Goal: Entertainment & Leisure: Browse casually

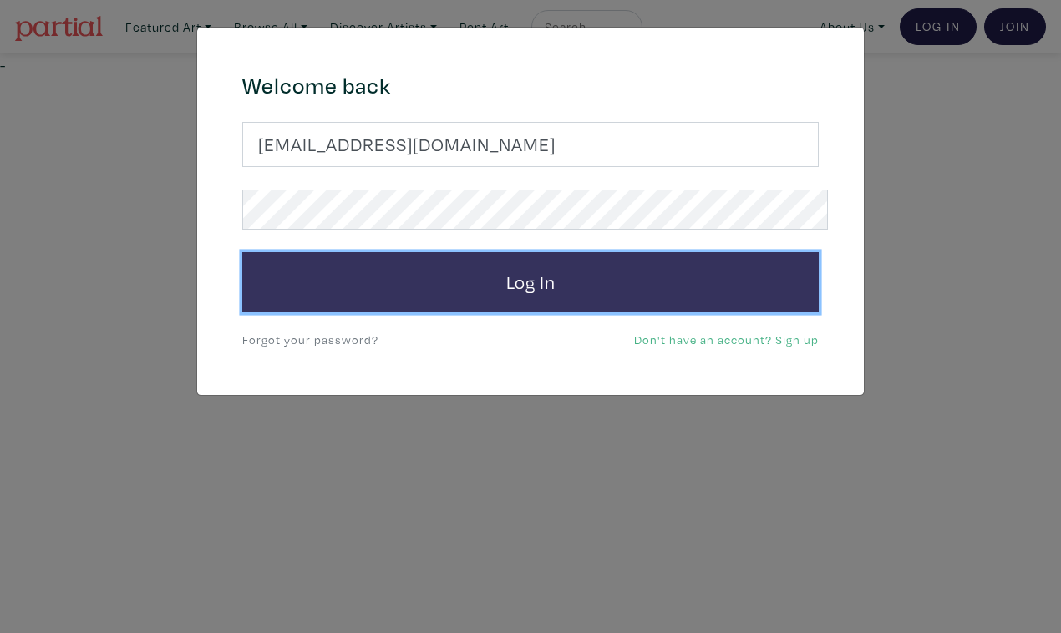
click at [527, 259] on button "Log In" at bounding box center [530, 282] width 577 height 60
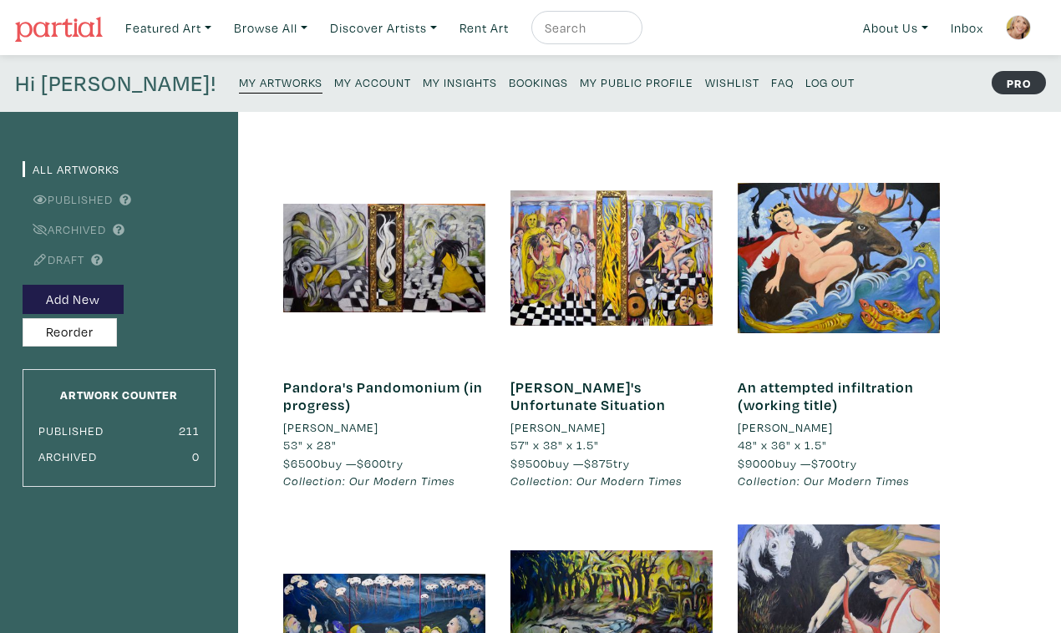
click at [580, 78] on small "My Public Profile" at bounding box center [637, 82] width 114 height 16
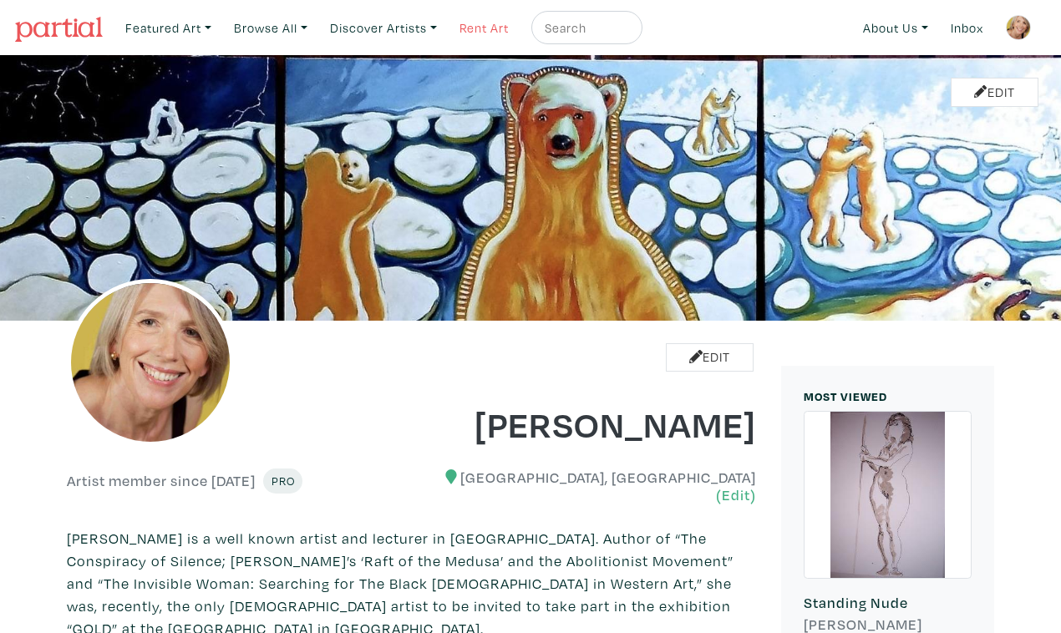
click at [456, 25] on link "Rent Art" at bounding box center [484, 28] width 64 height 34
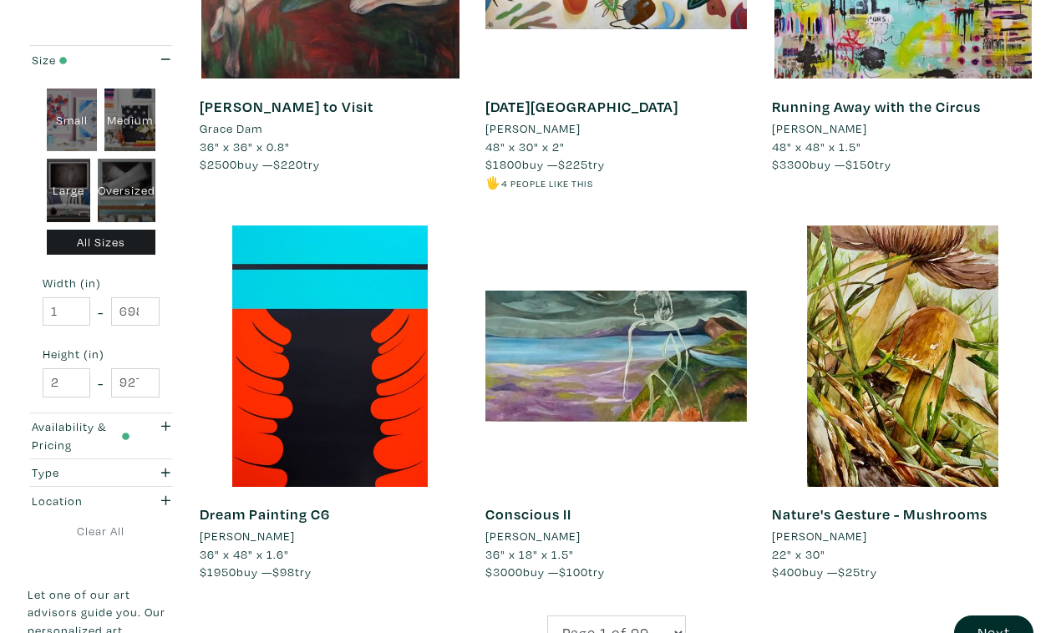
scroll to position [2990, 0]
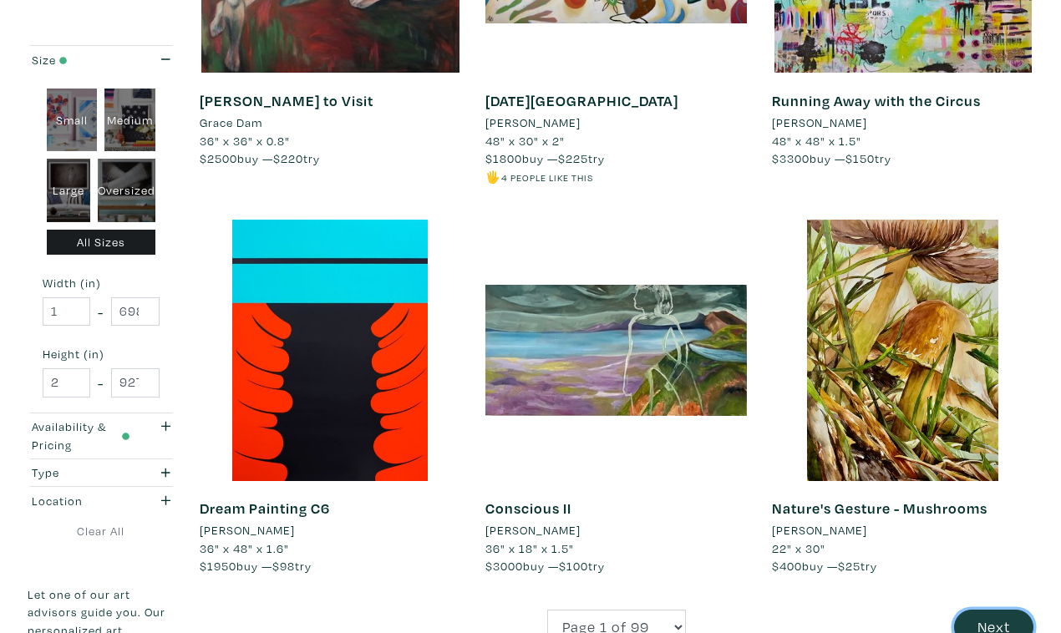
click at [1004, 610] on button "Next" at bounding box center [993, 628] width 79 height 36
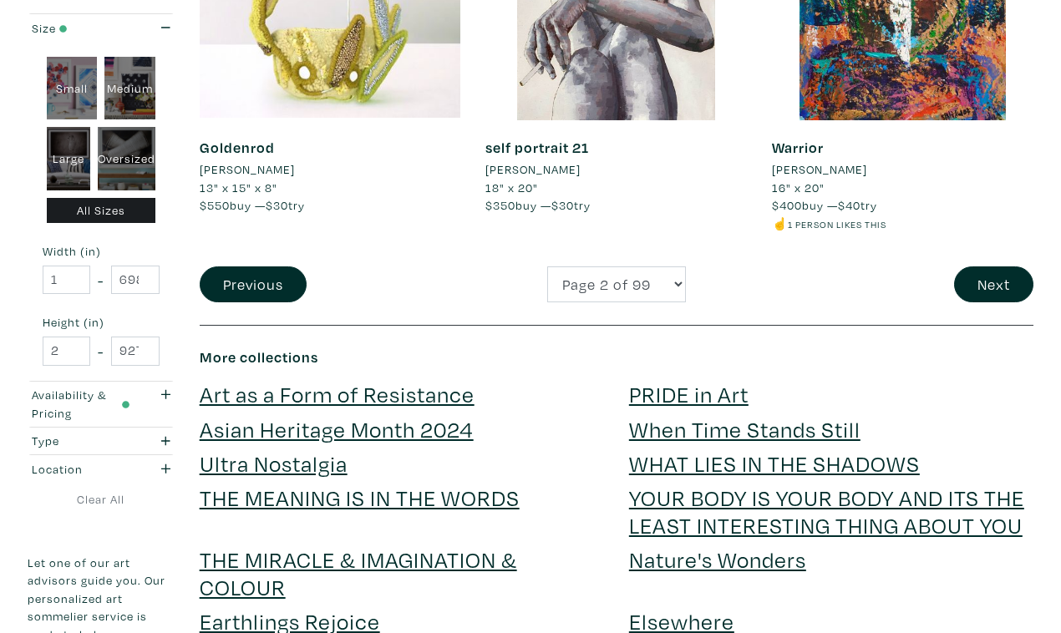
scroll to position [3356, 0]
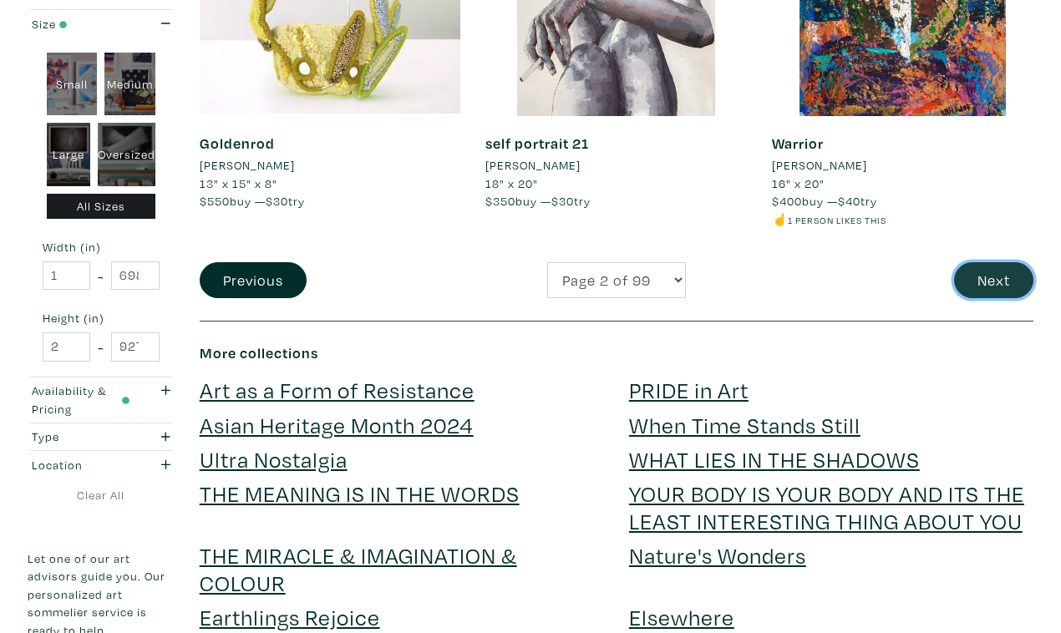
click at [1000, 262] on button "Next" at bounding box center [993, 280] width 79 height 36
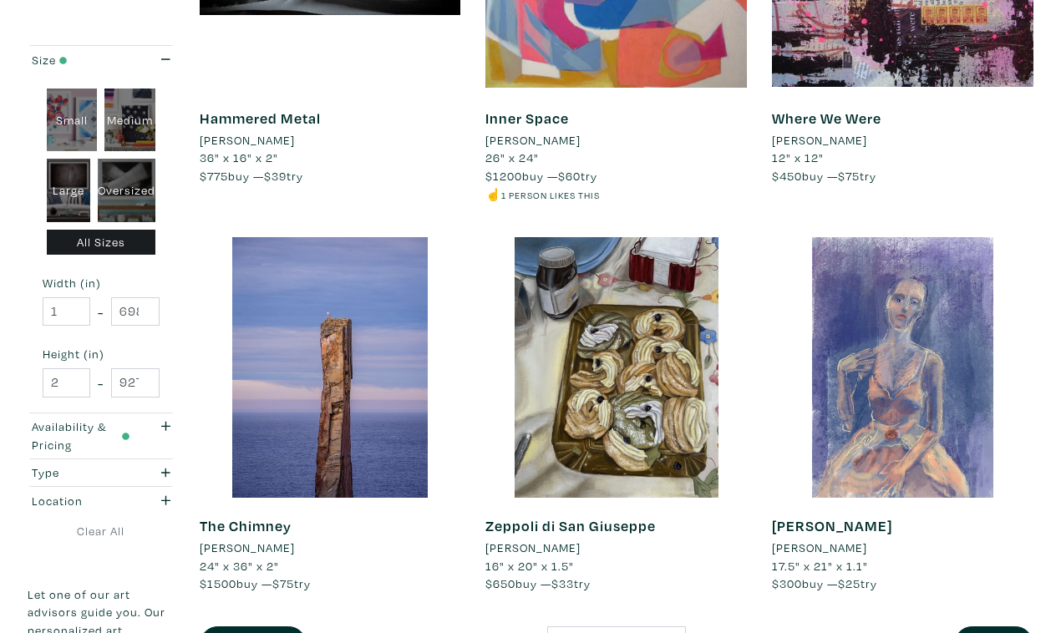
scroll to position [2939, 0]
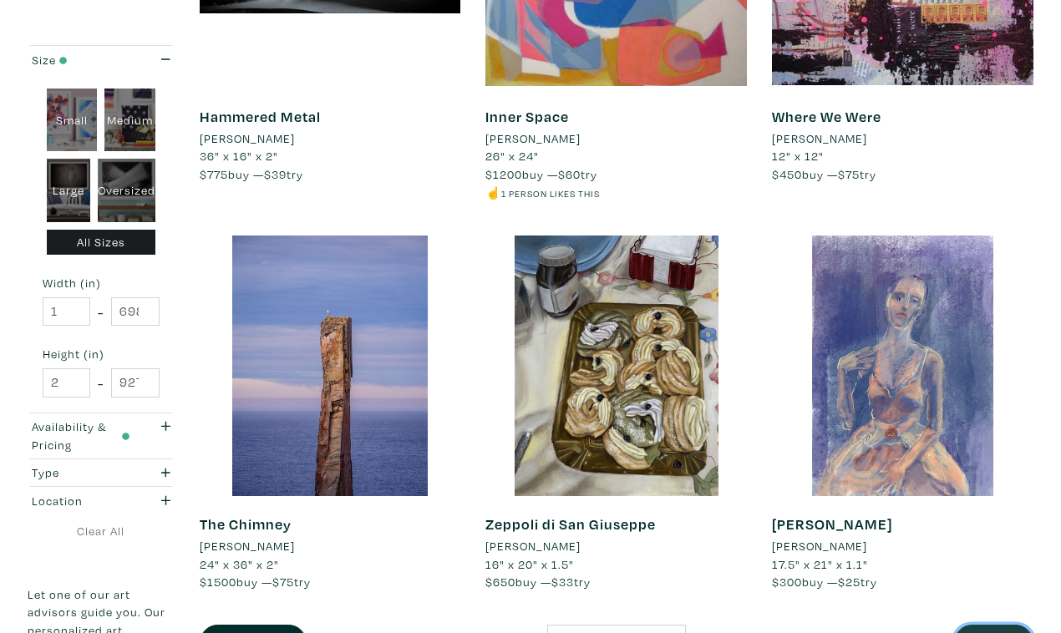
click at [997, 625] on button "Next" at bounding box center [993, 643] width 79 height 36
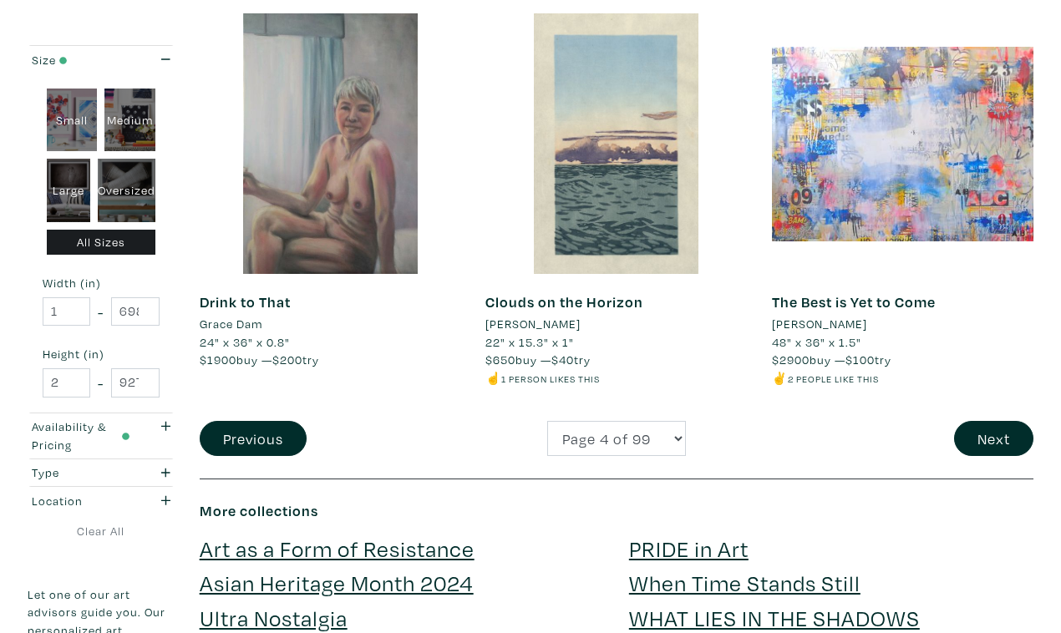
scroll to position [3178, 0]
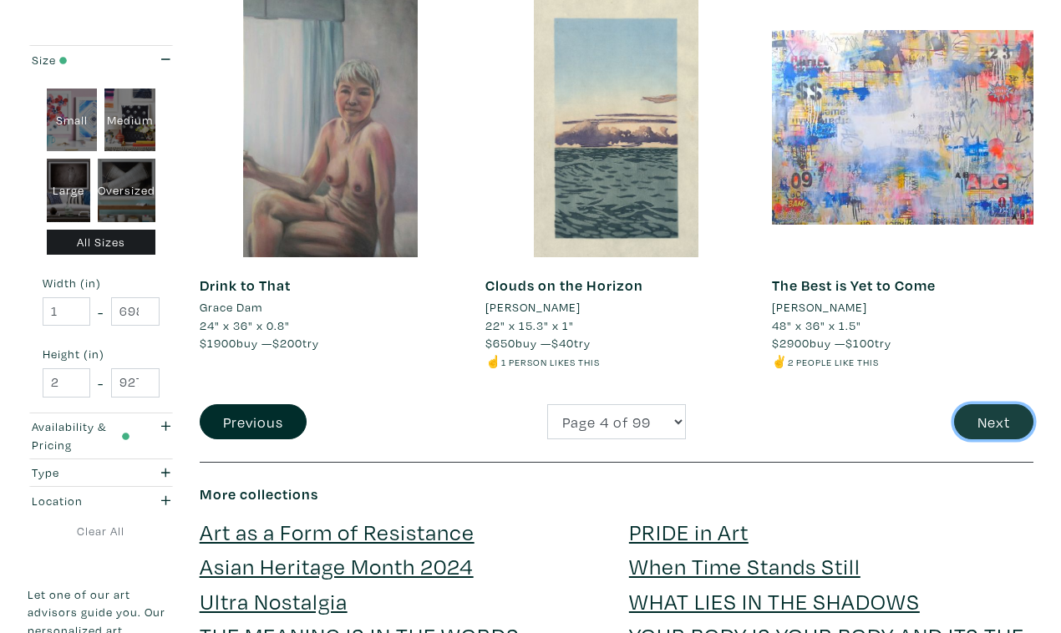
click at [1000, 404] on button "Next" at bounding box center [993, 422] width 79 height 36
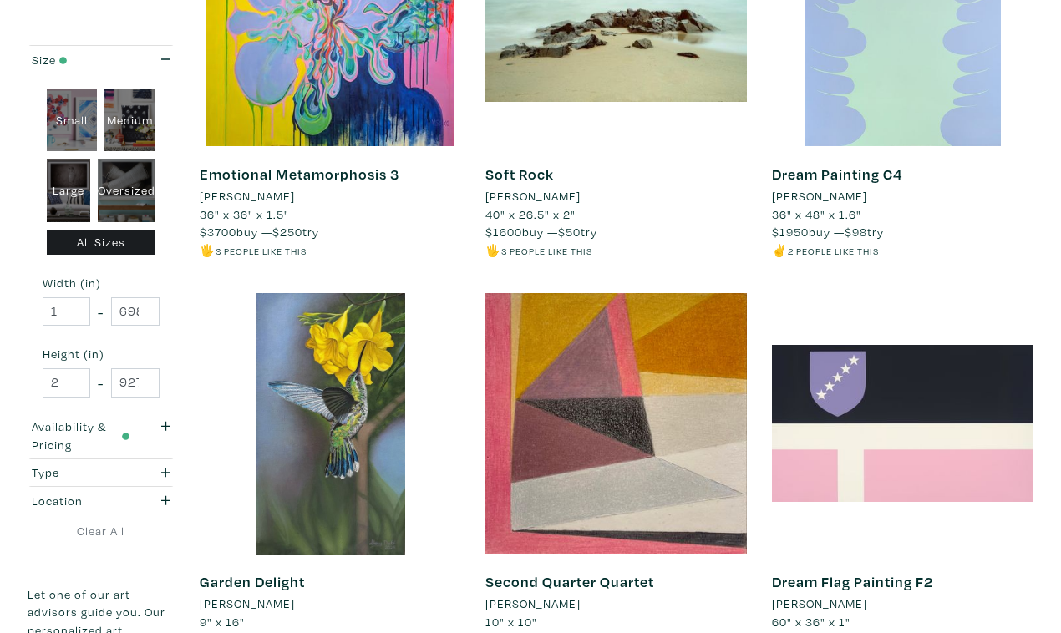
scroll to position [2919, 0]
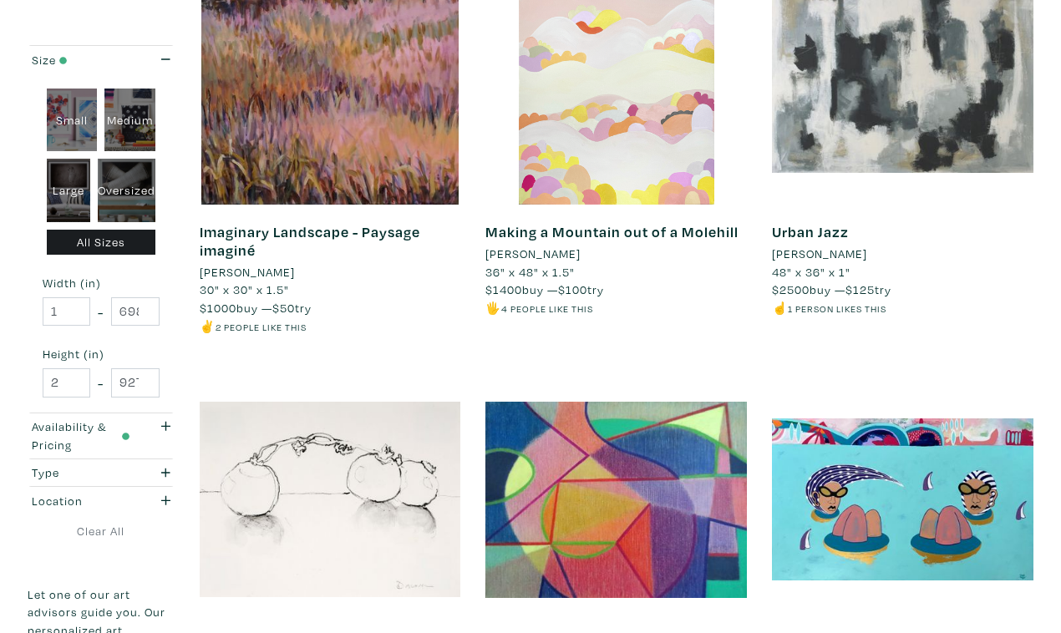
scroll to position [2900, 0]
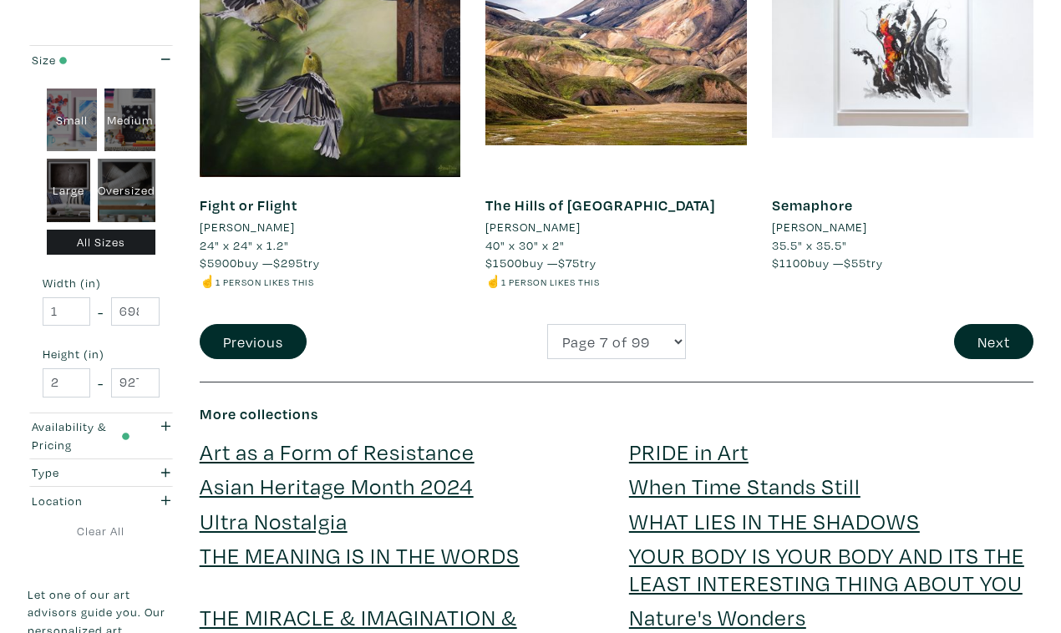
scroll to position [3265, 0]
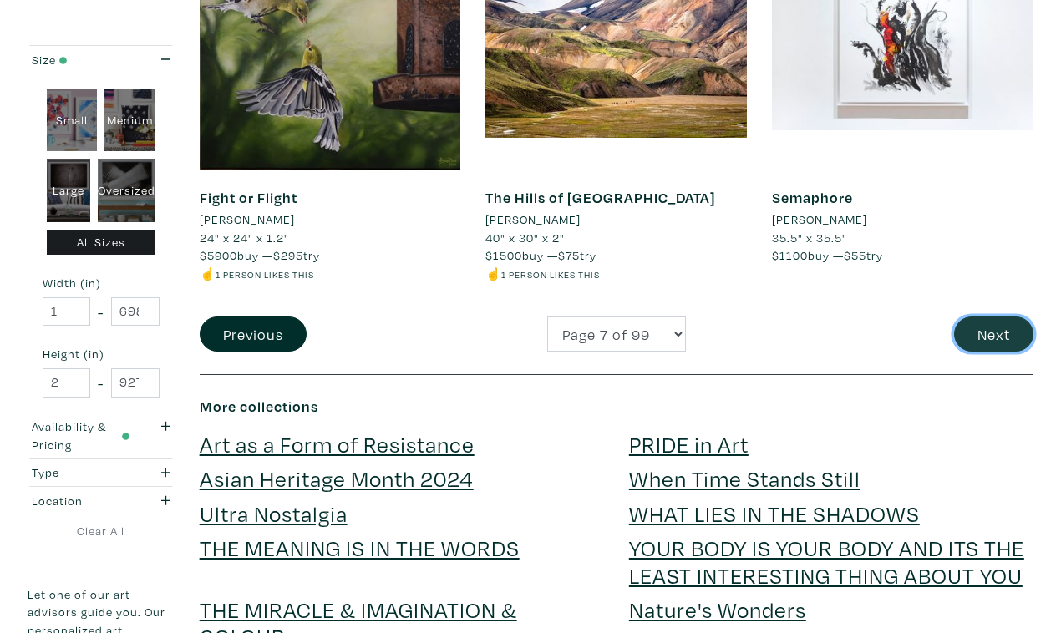
click at [987, 317] on button "Next" at bounding box center [993, 335] width 79 height 36
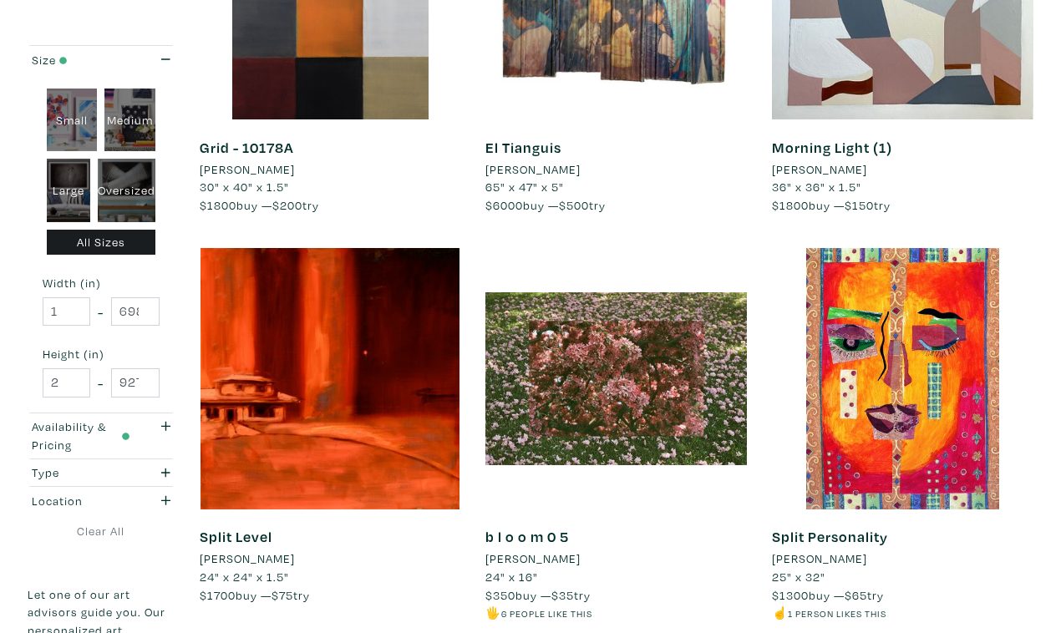
scroll to position [2910, 0]
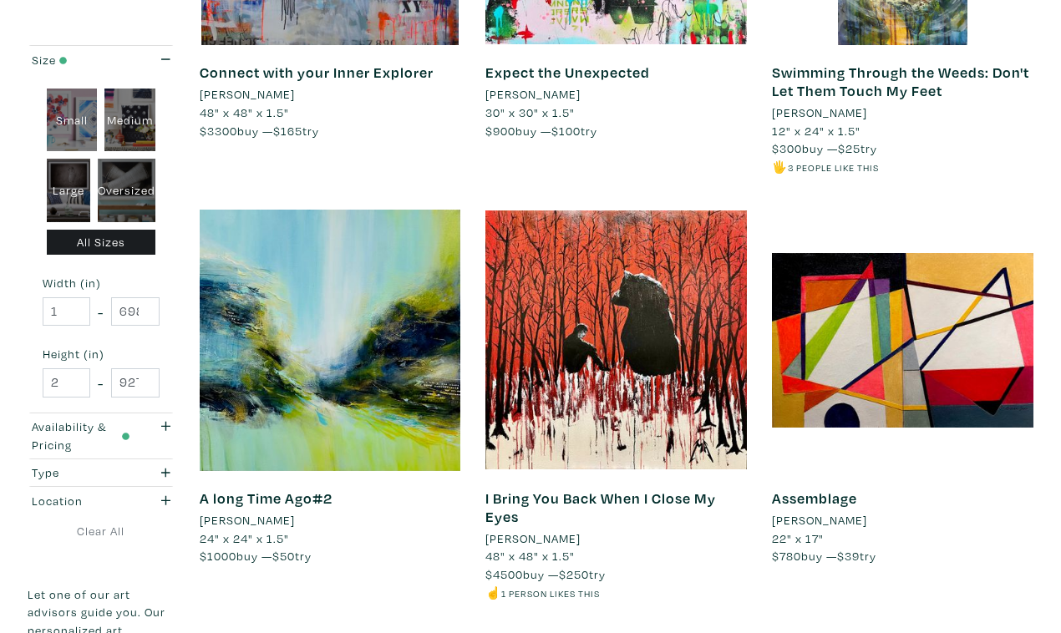
scroll to position [3005, 0]
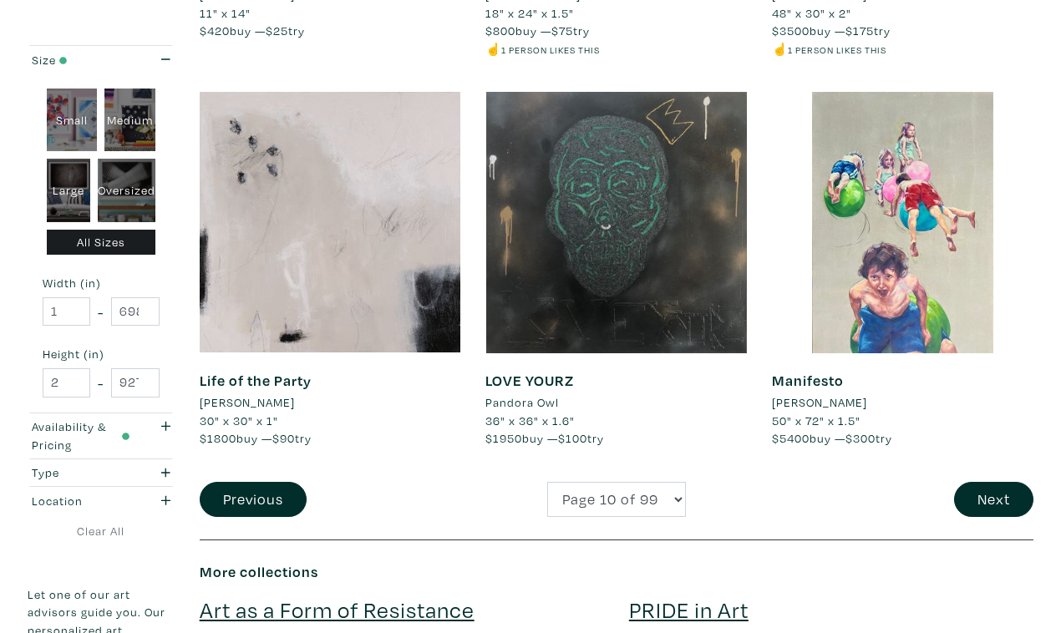
scroll to position [3125, 0]
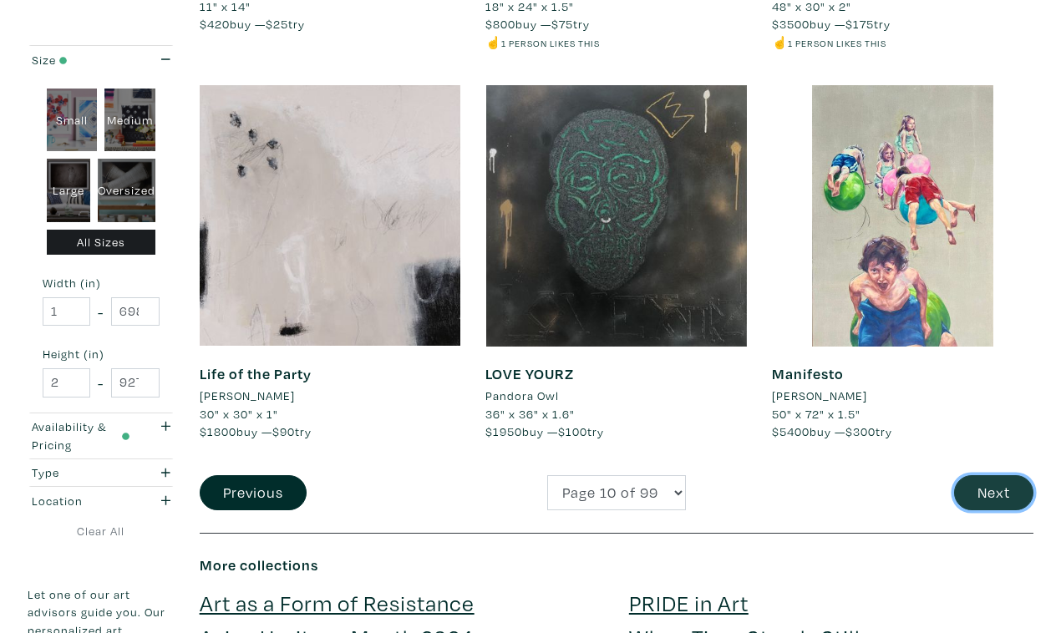
click at [989, 475] on button "Next" at bounding box center [993, 493] width 79 height 36
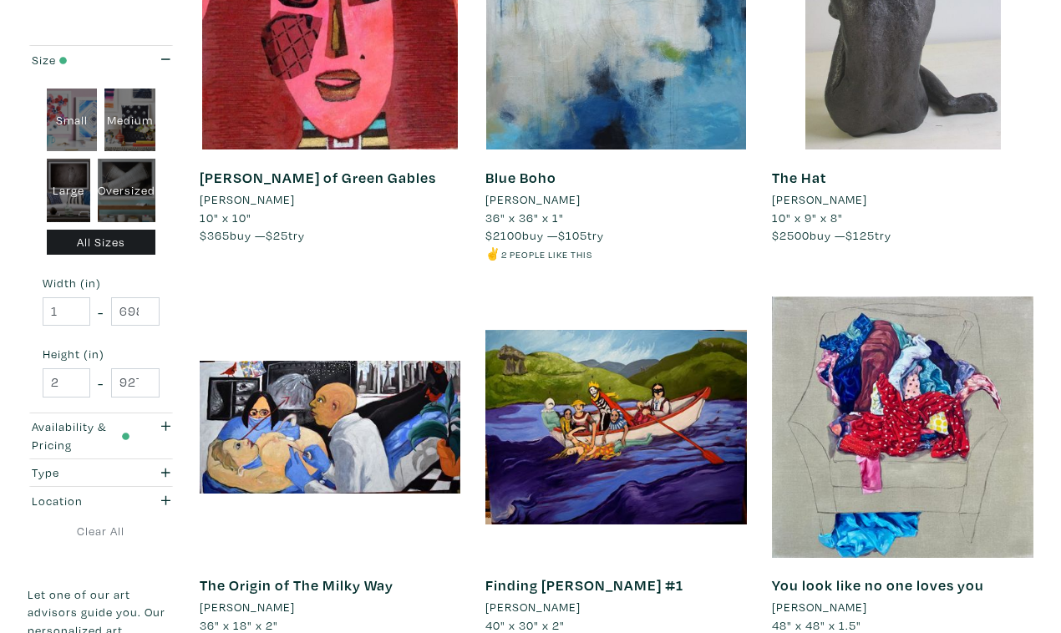
scroll to position [2917, 0]
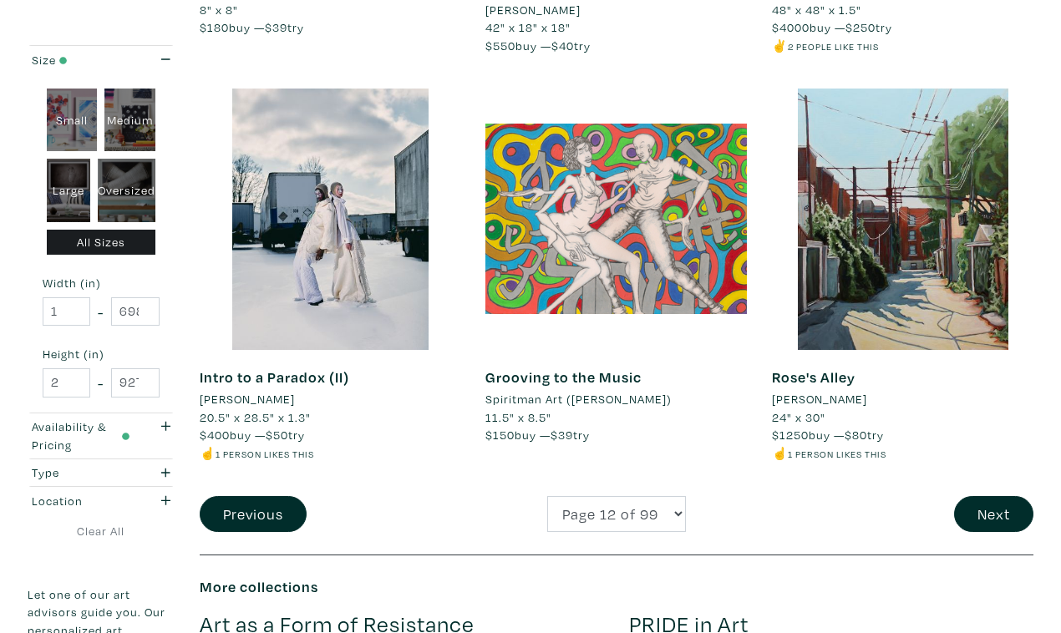
scroll to position [3124, 0]
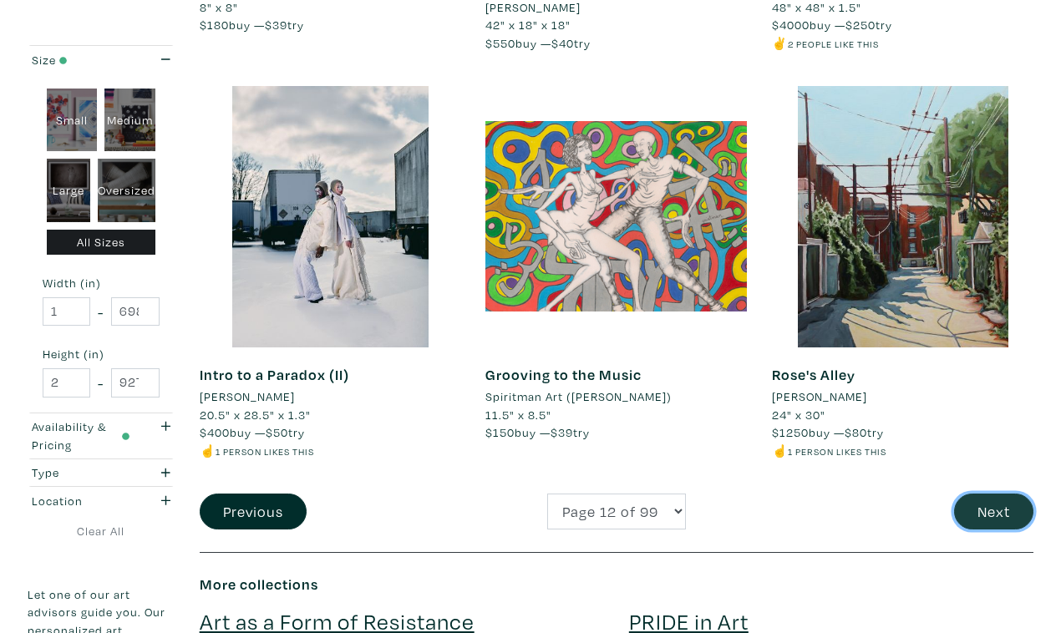
click at [981, 494] on button "Next" at bounding box center [993, 512] width 79 height 36
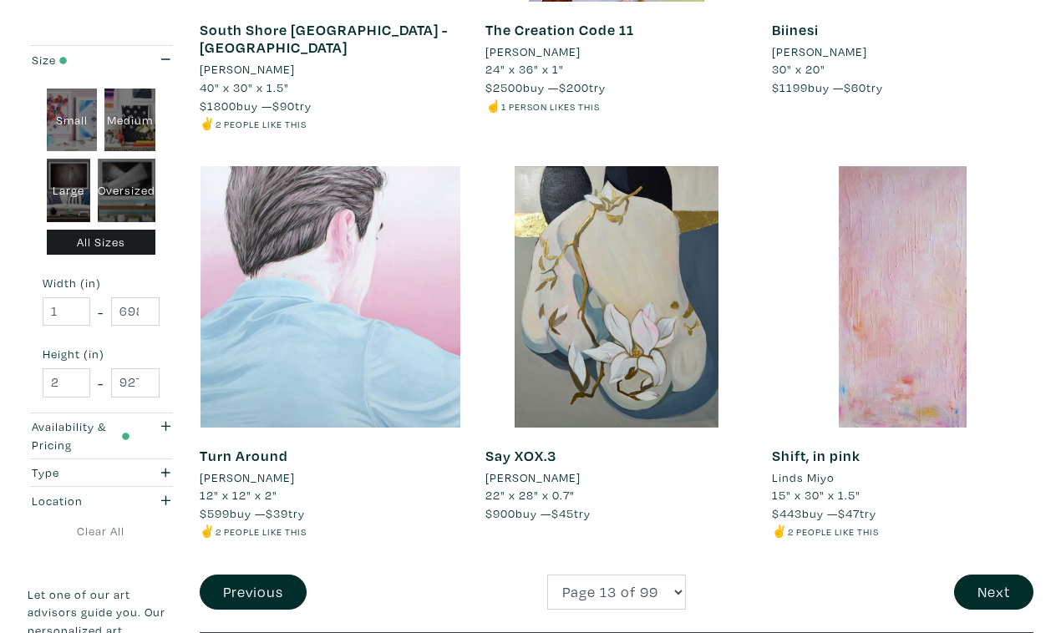
scroll to position [3027, 0]
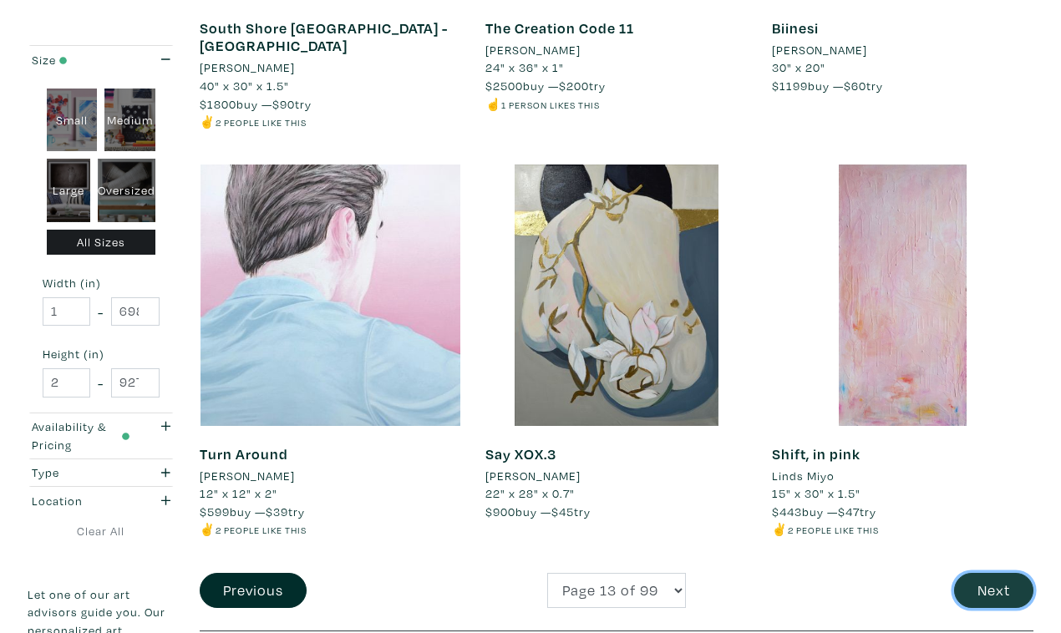
click at [983, 573] on button "Next" at bounding box center [993, 591] width 79 height 36
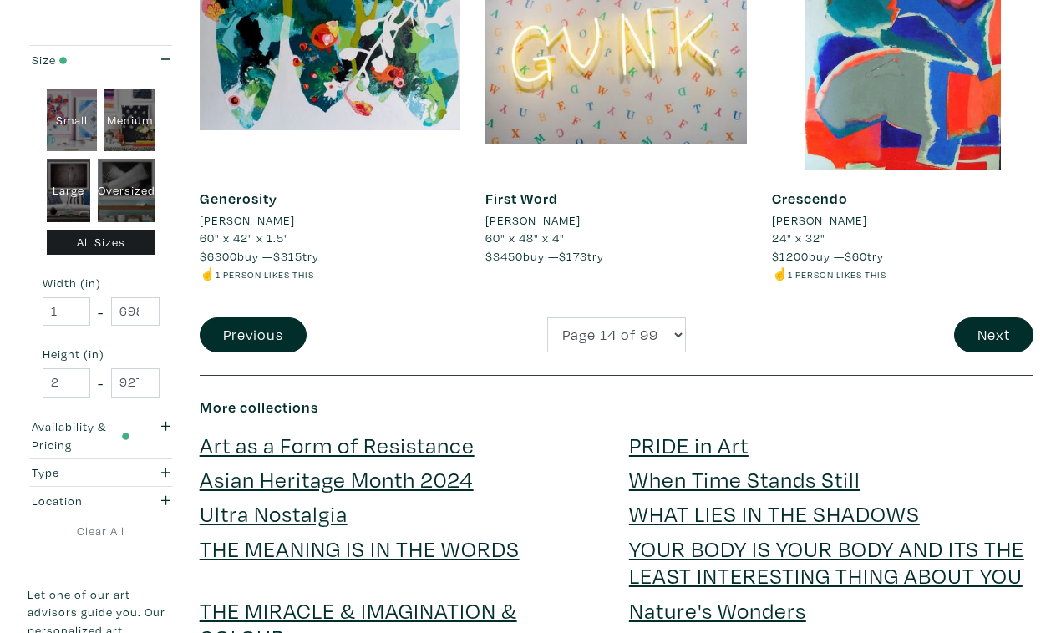
scroll to position [3285, 0]
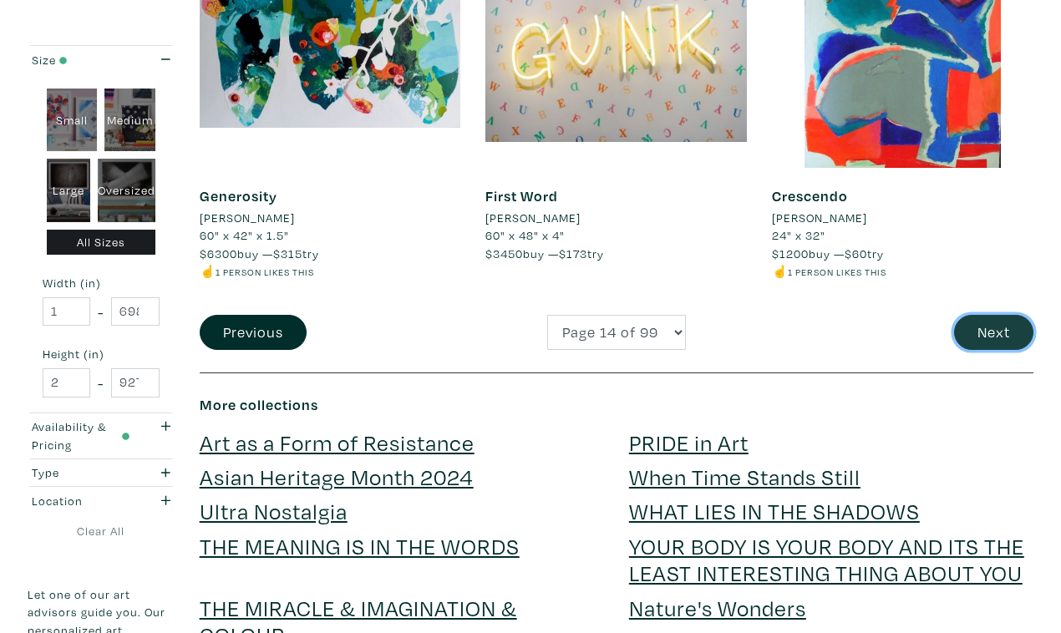
click at [1001, 315] on button "Next" at bounding box center [993, 333] width 79 height 36
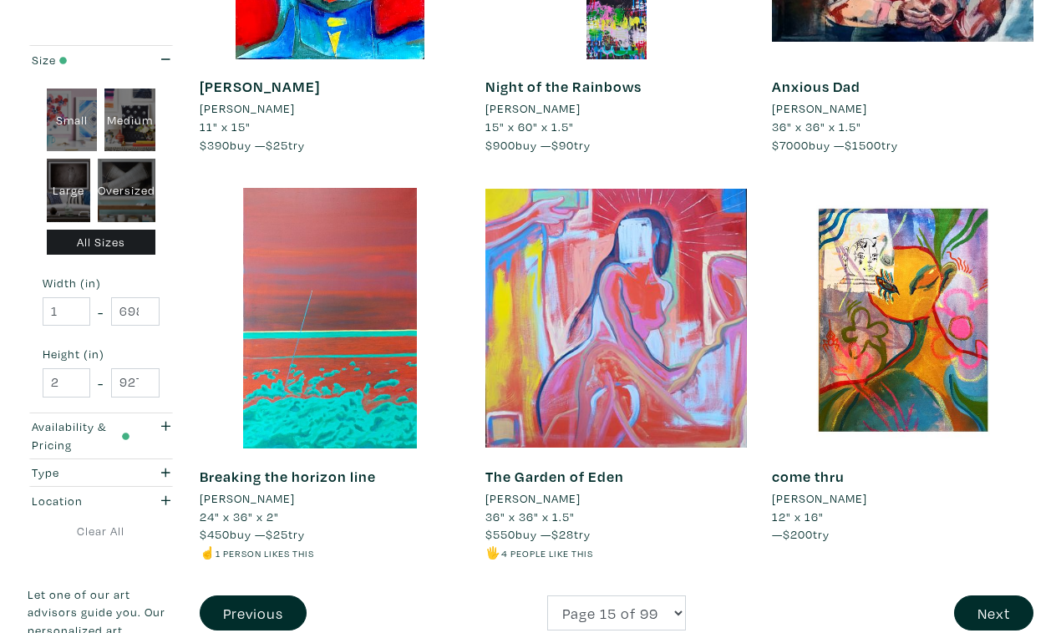
scroll to position [3019, 0]
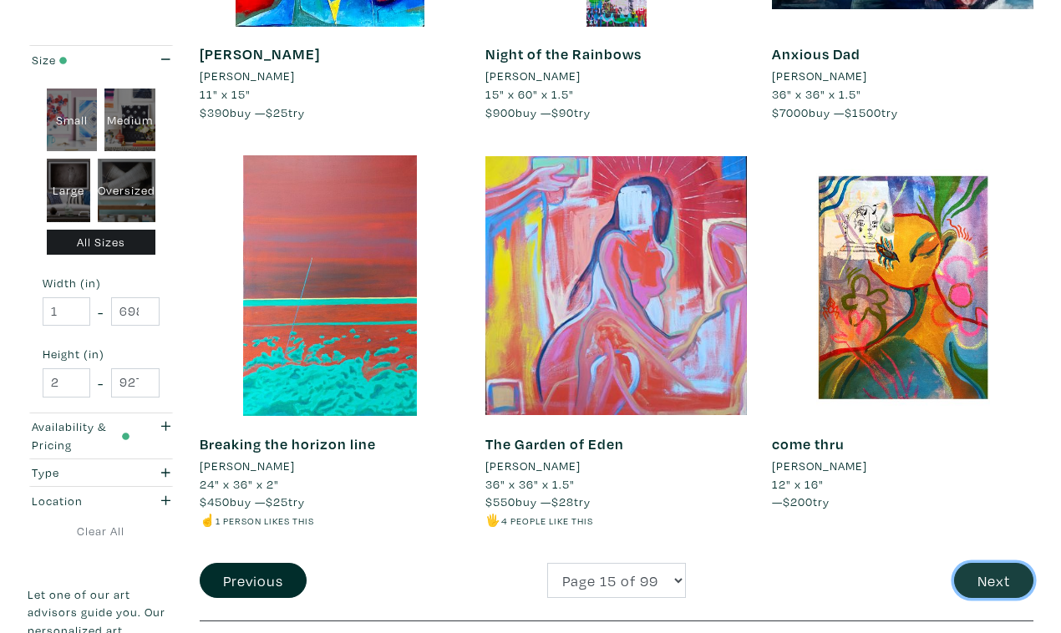
click at [1008, 563] on button "Next" at bounding box center [993, 581] width 79 height 36
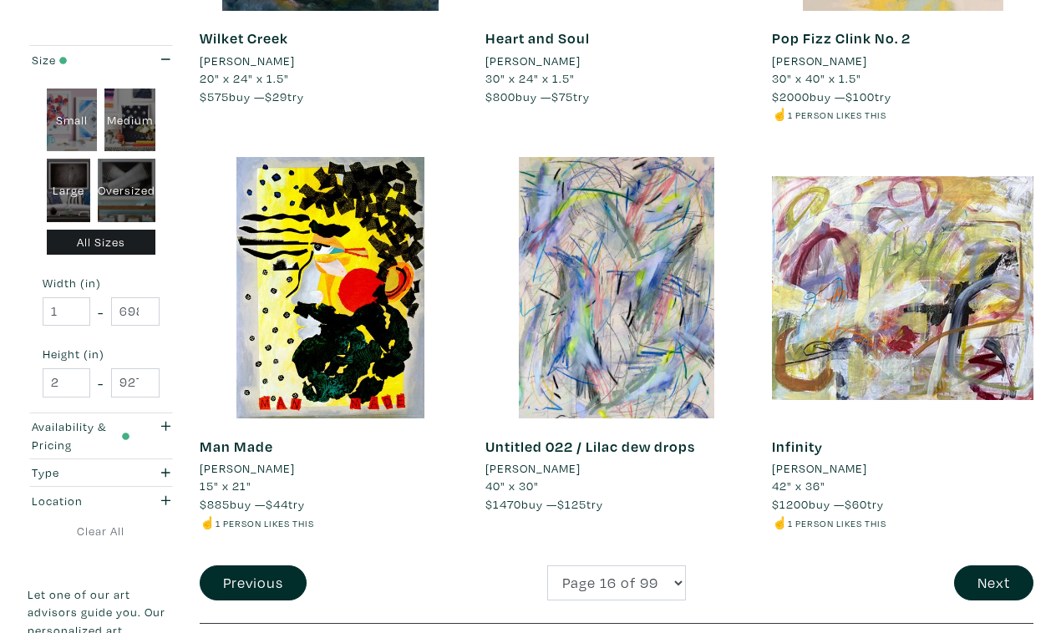
scroll to position [3148, 0]
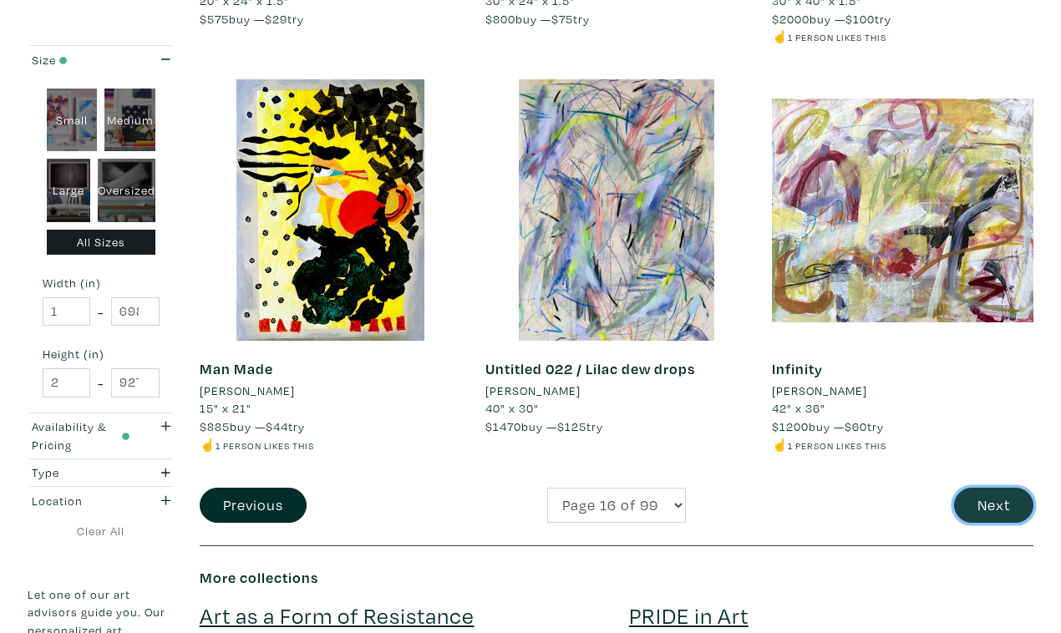
click at [1004, 488] on button "Next" at bounding box center [993, 506] width 79 height 36
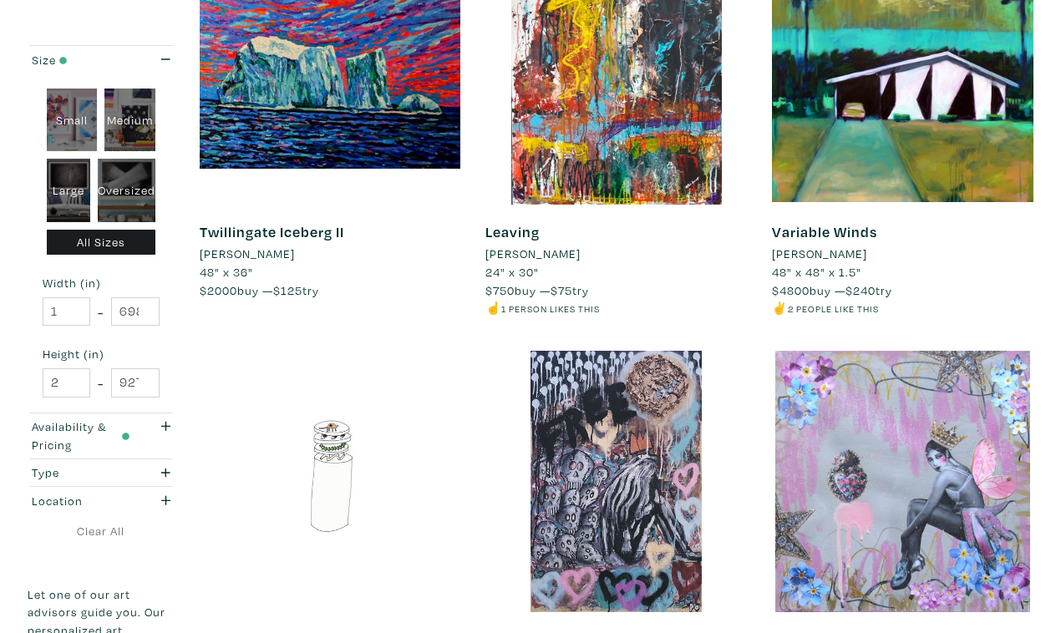
scroll to position [2844, 0]
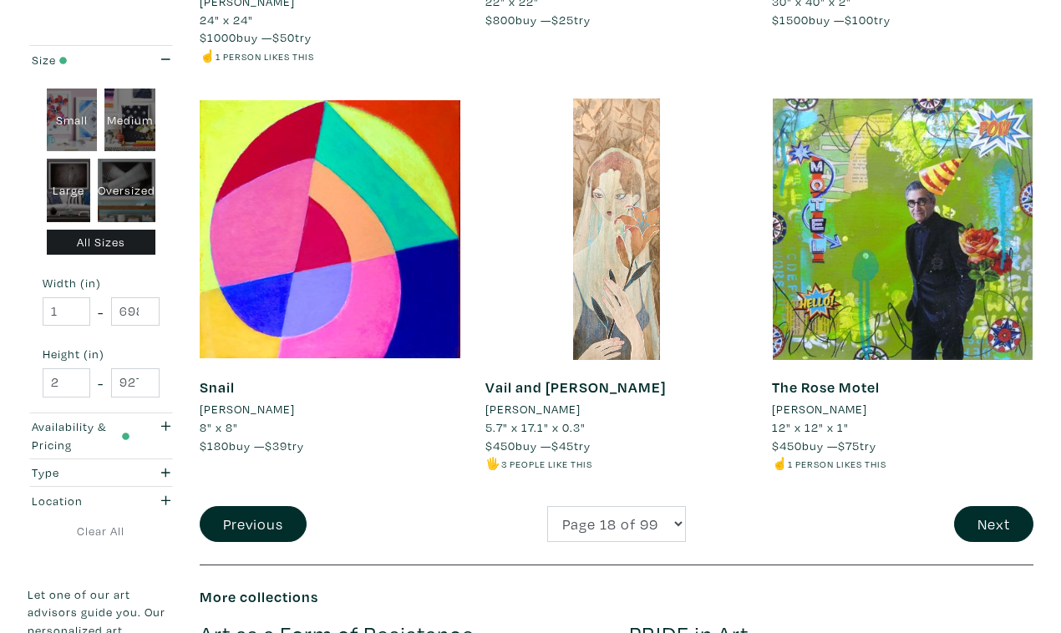
scroll to position [3189, 0]
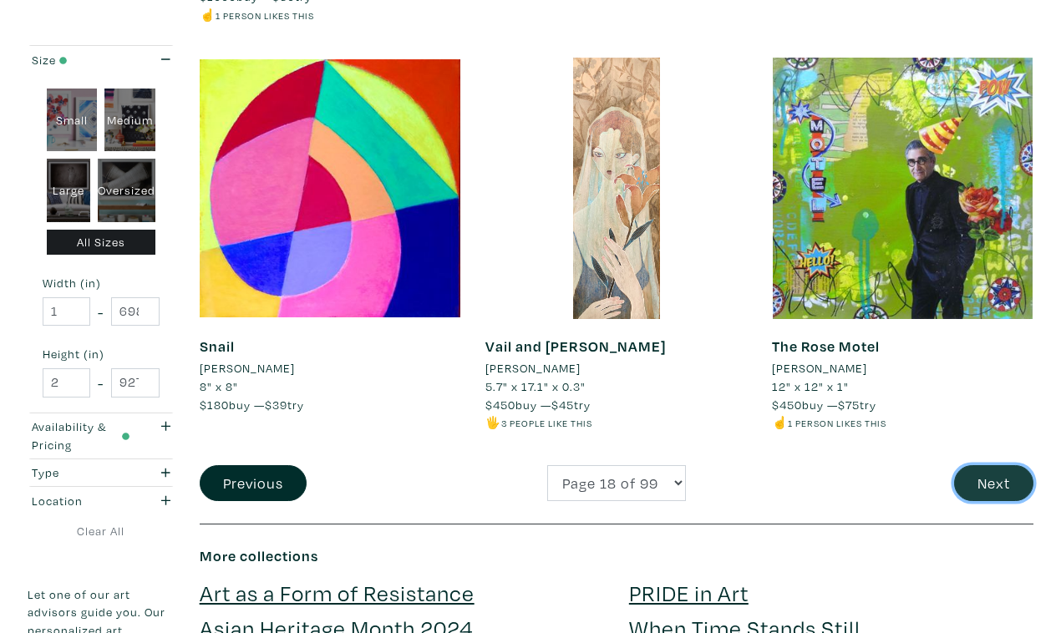
click at [979, 465] on button "Next" at bounding box center [993, 483] width 79 height 36
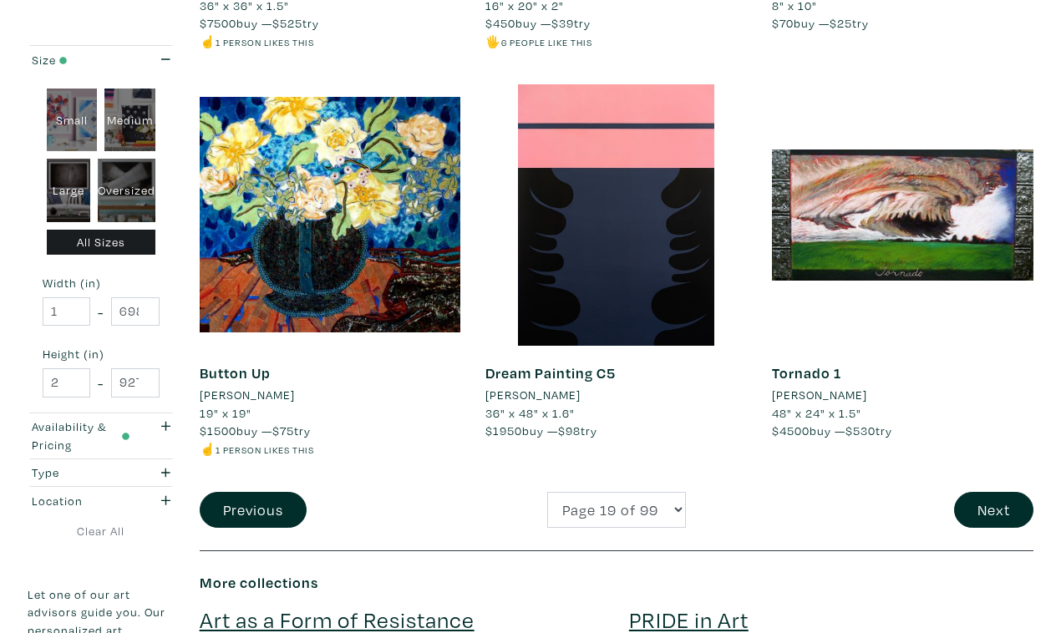
scroll to position [3156, 0]
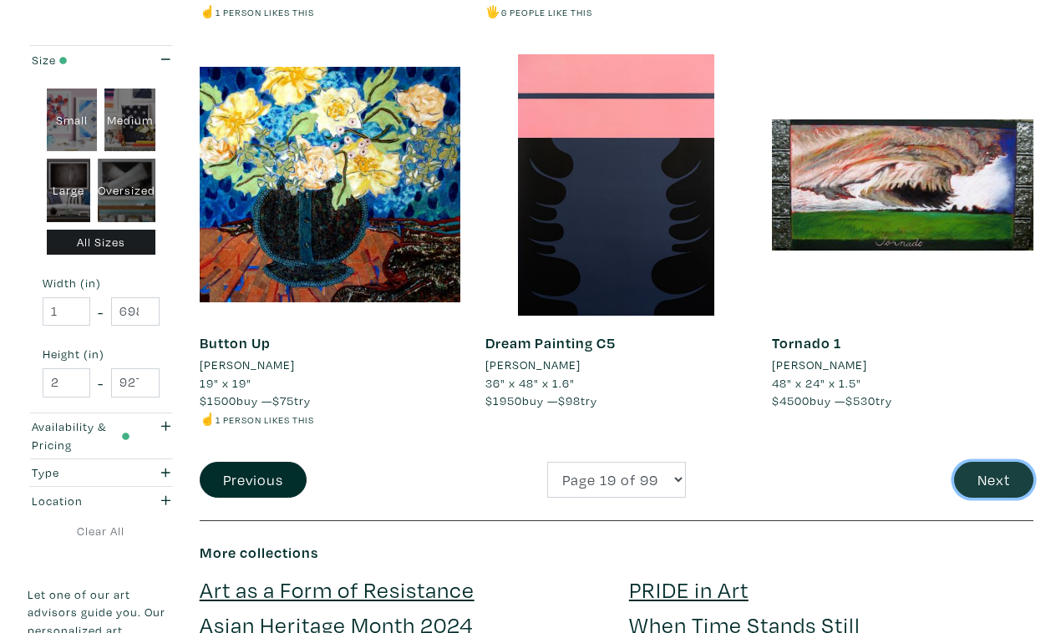
click at [1000, 462] on button "Next" at bounding box center [993, 480] width 79 height 36
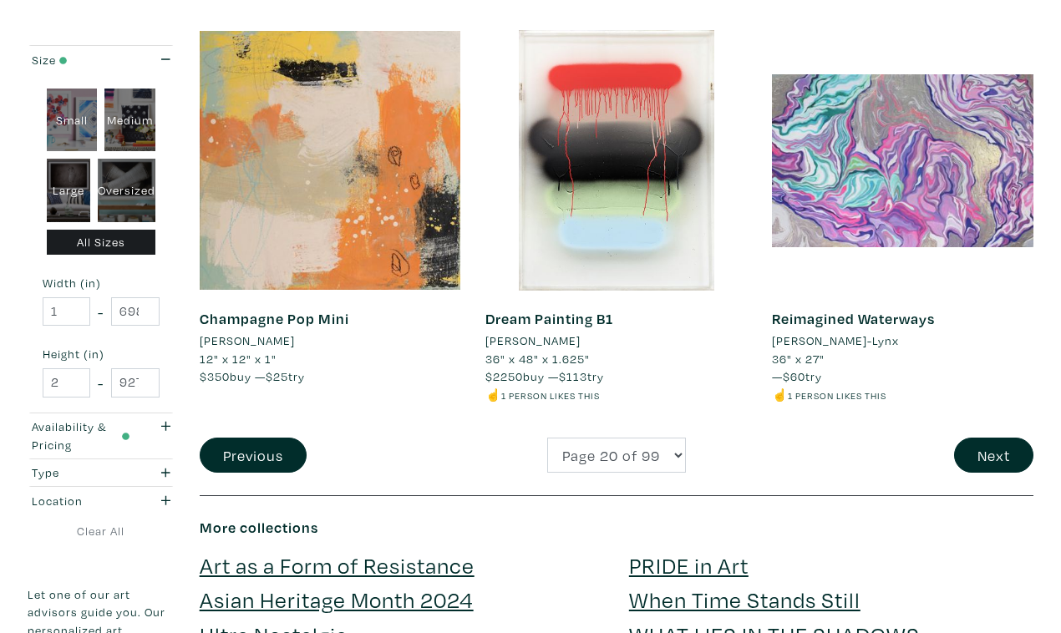
scroll to position [3154, 0]
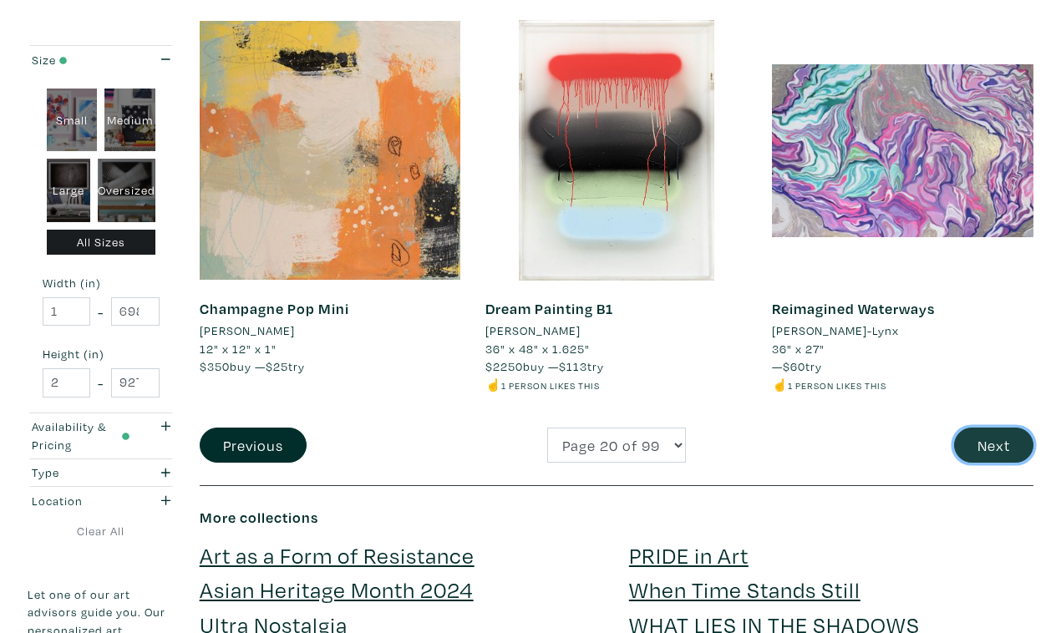
click at [997, 428] on button "Next" at bounding box center [993, 446] width 79 height 36
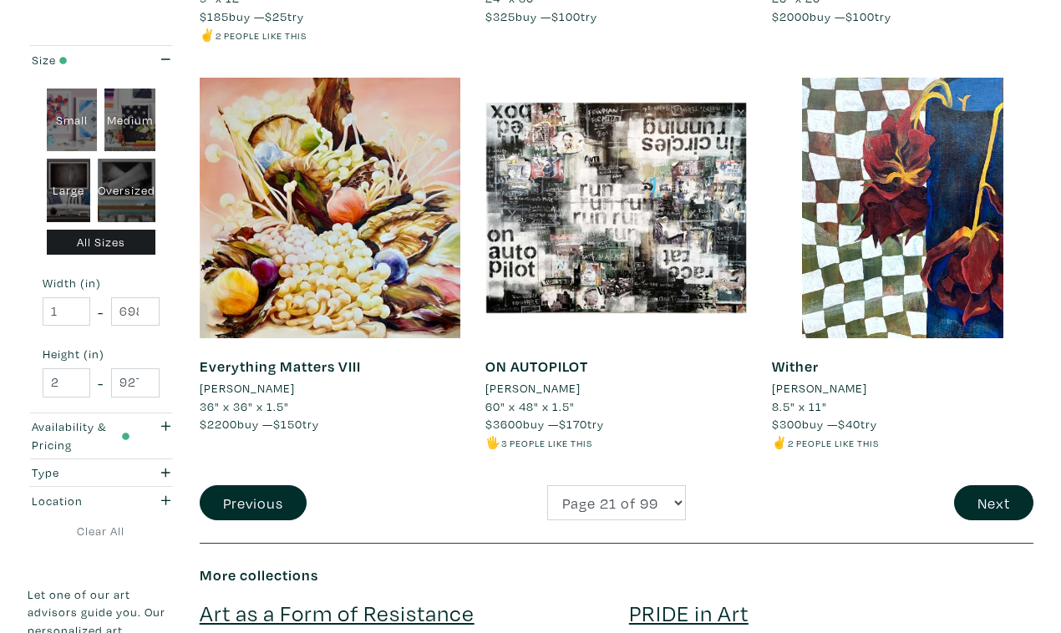
scroll to position [3097, 0]
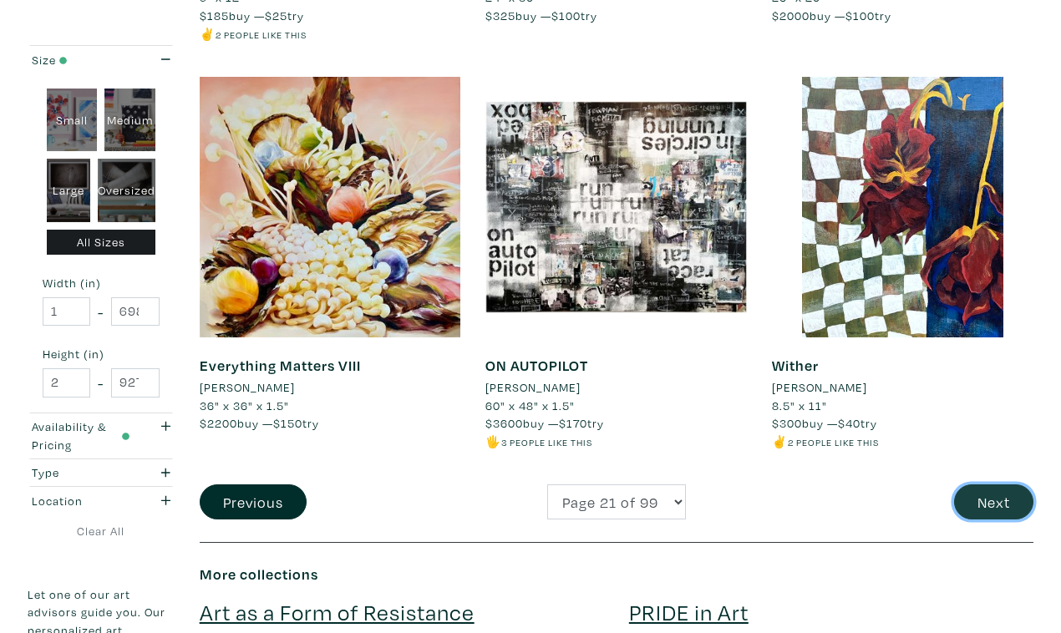
click at [995, 485] on button "Next" at bounding box center [993, 503] width 79 height 36
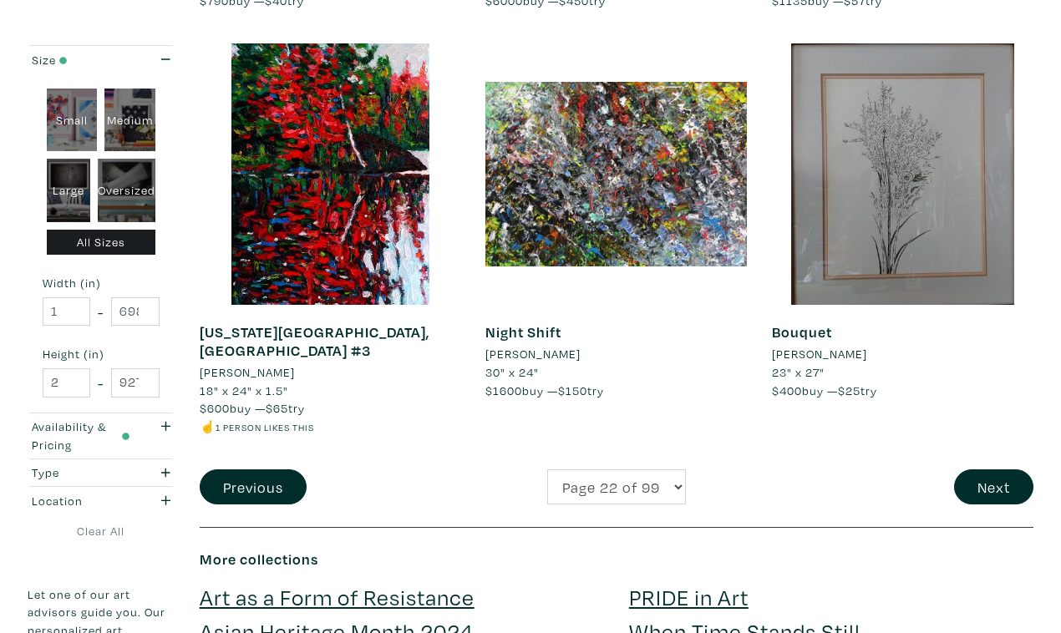
scroll to position [3131, 0]
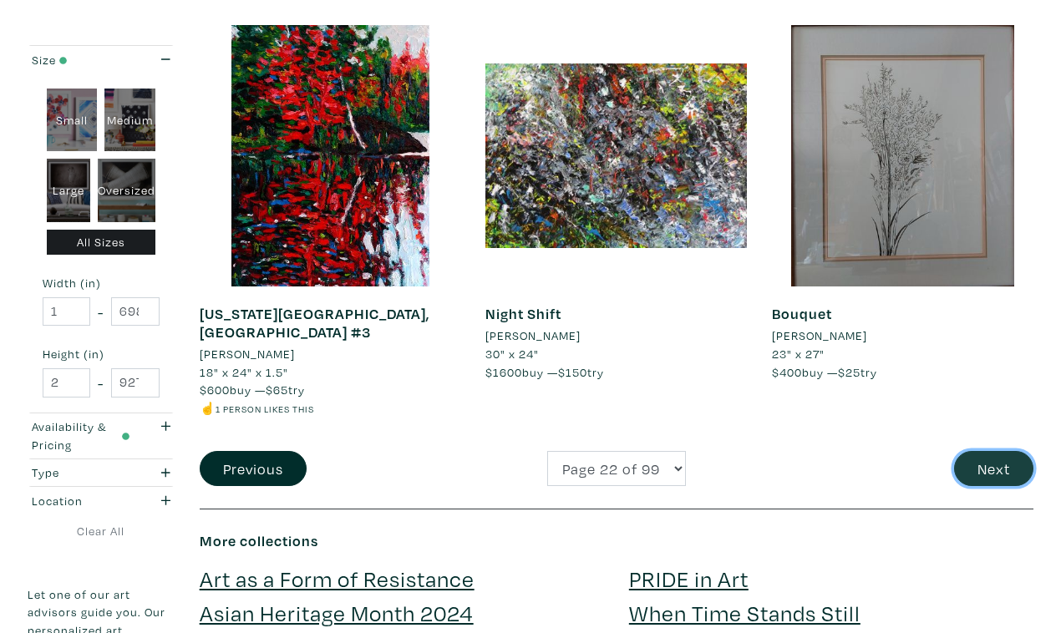
click at [999, 451] on button "Next" at bounding box center [993, 469] width 79 height 36
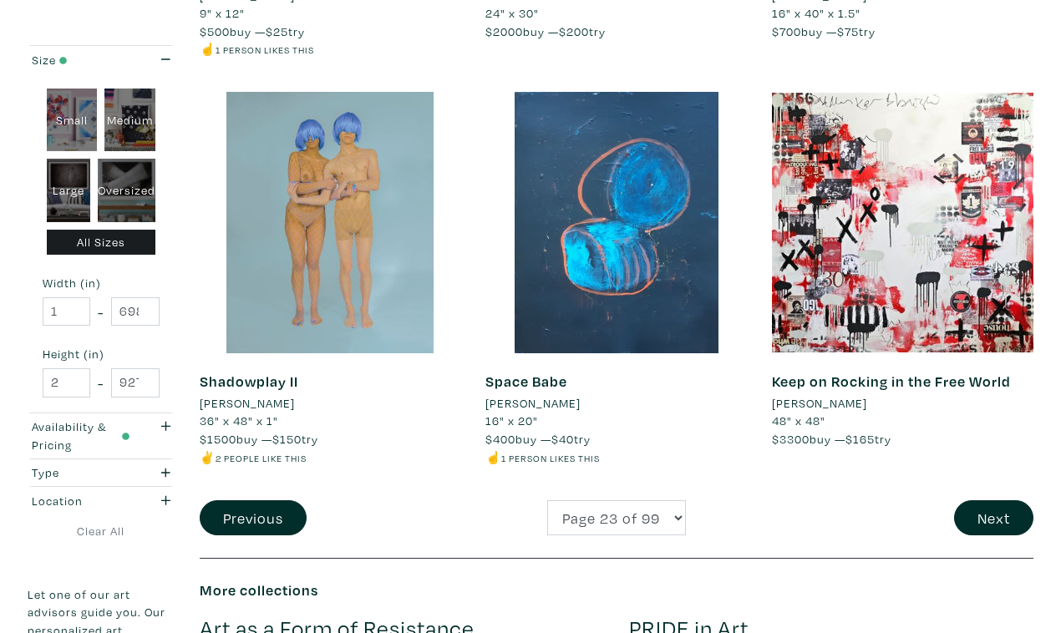
scroll to position [3138, 0]
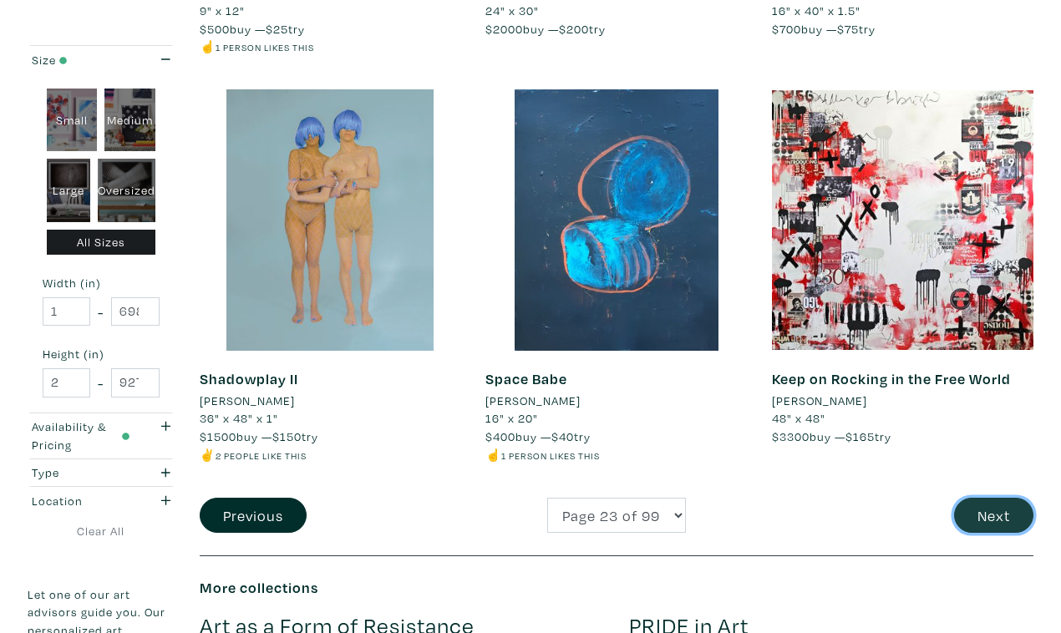
click at [1004, 498] on button "Next" at bounding box center [993, 516] width 79 height 36
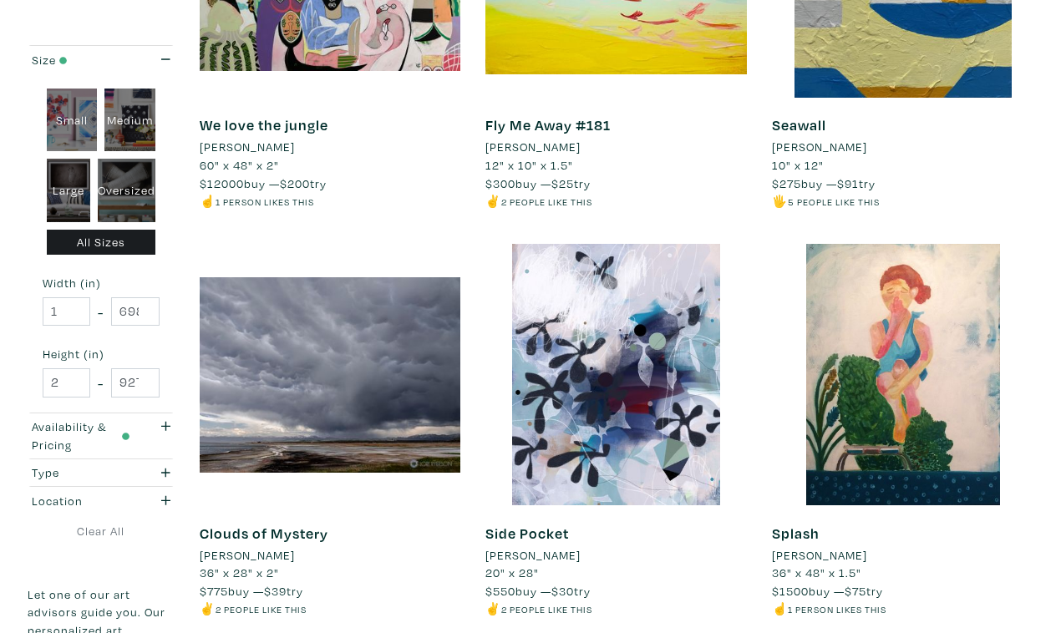
scroll to position [2950, 0]
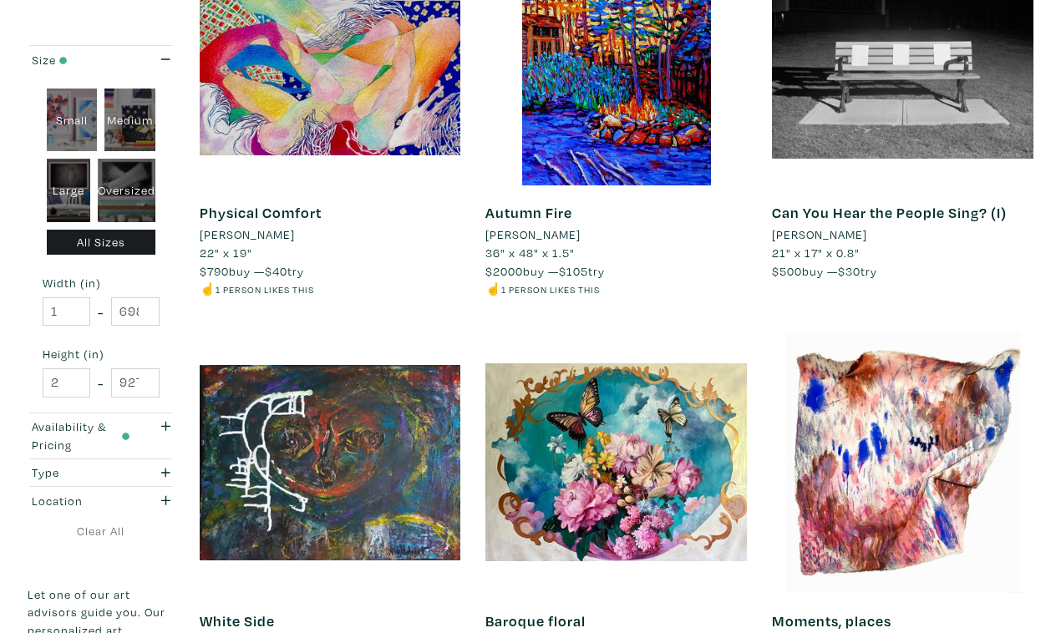
scroll to position [2862, 0]
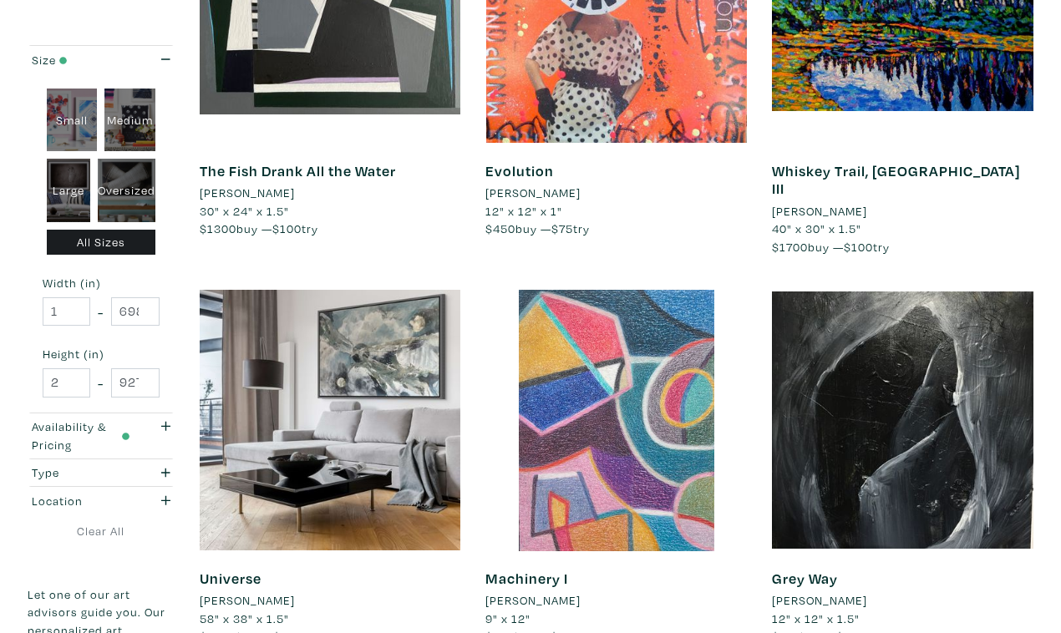
scroll to position [2940, 0]
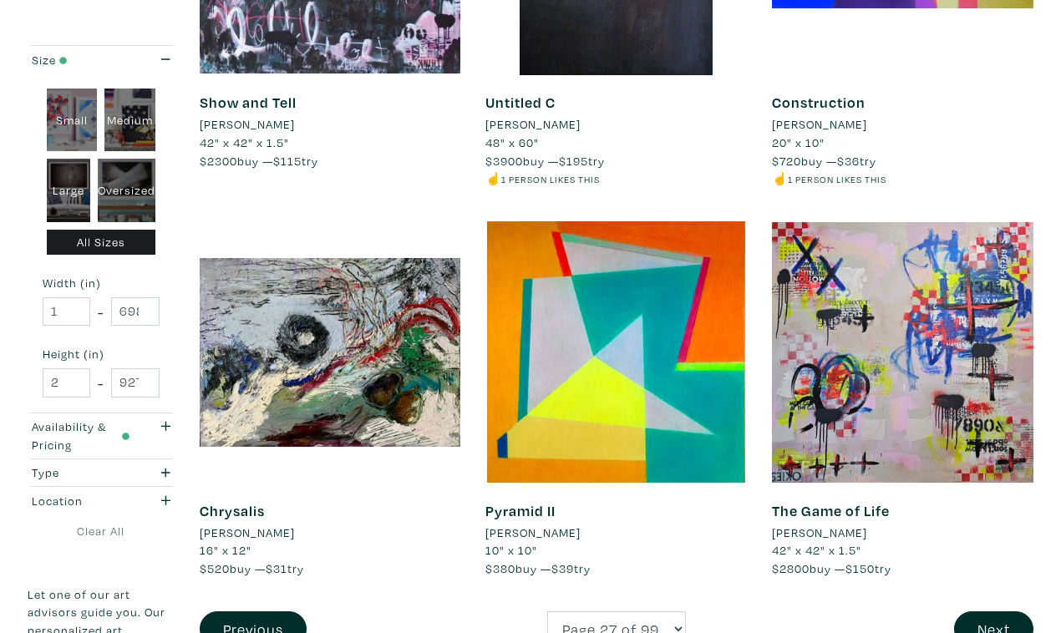
scroll to position [2971, 0]
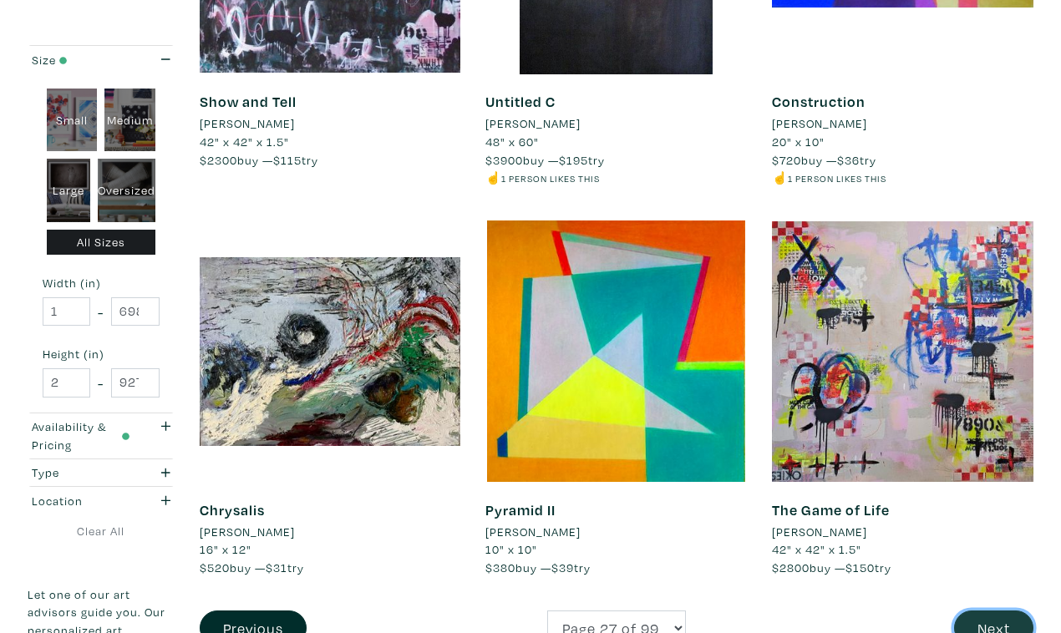
click at [994, 611] on button "Next" at bounding box center [993, 629] width 79 height 36
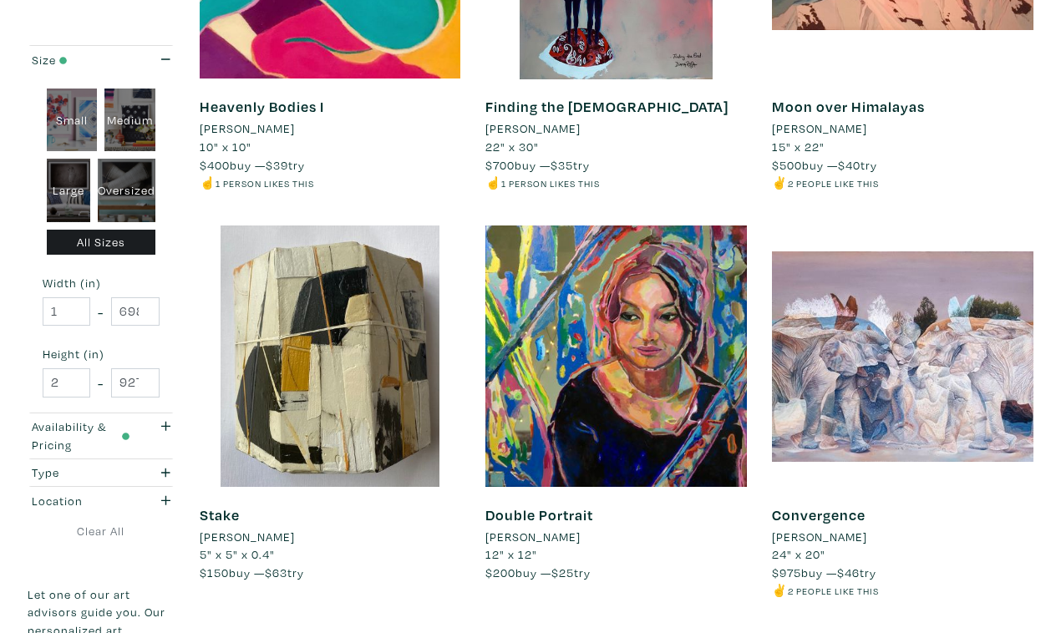
scroll to position [2974, 0]
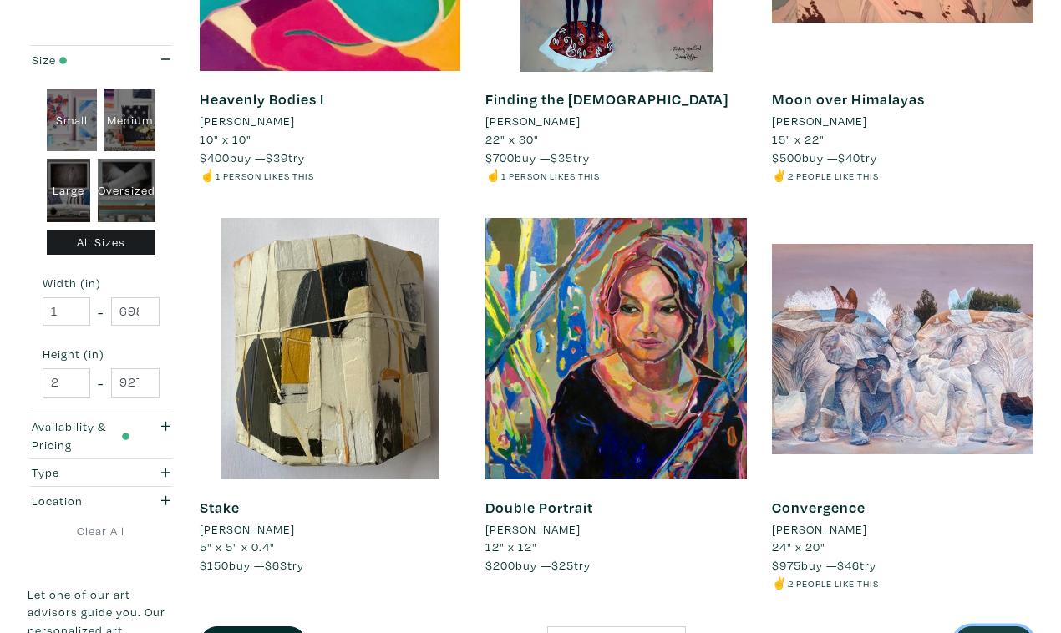
click at [990, 627] on button "Next" at bounding box center [993, 645] width 79 height 36
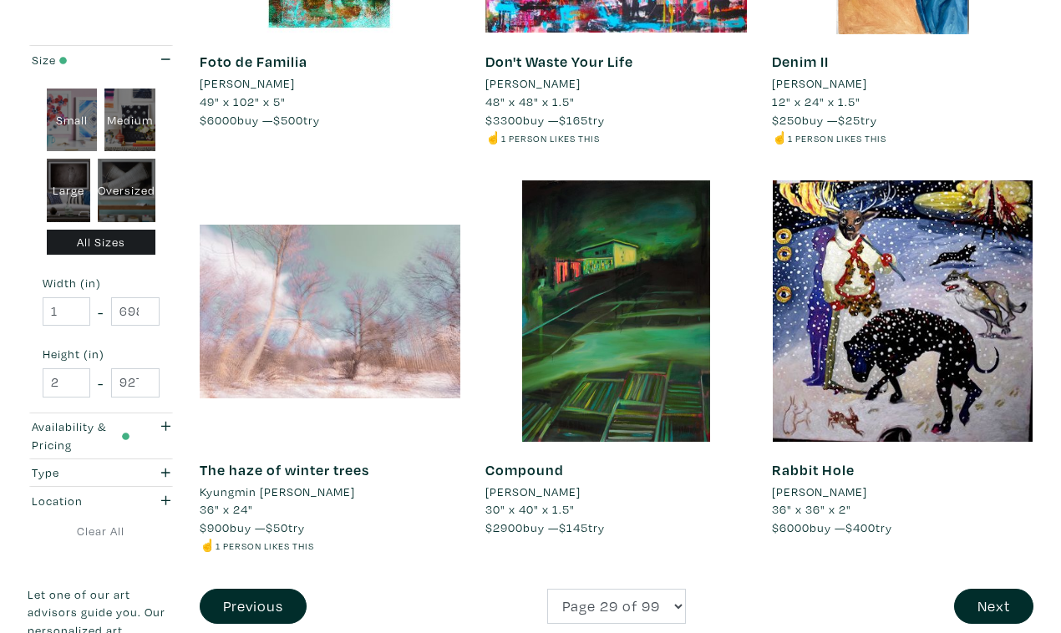
scroll to position [3013, 0]
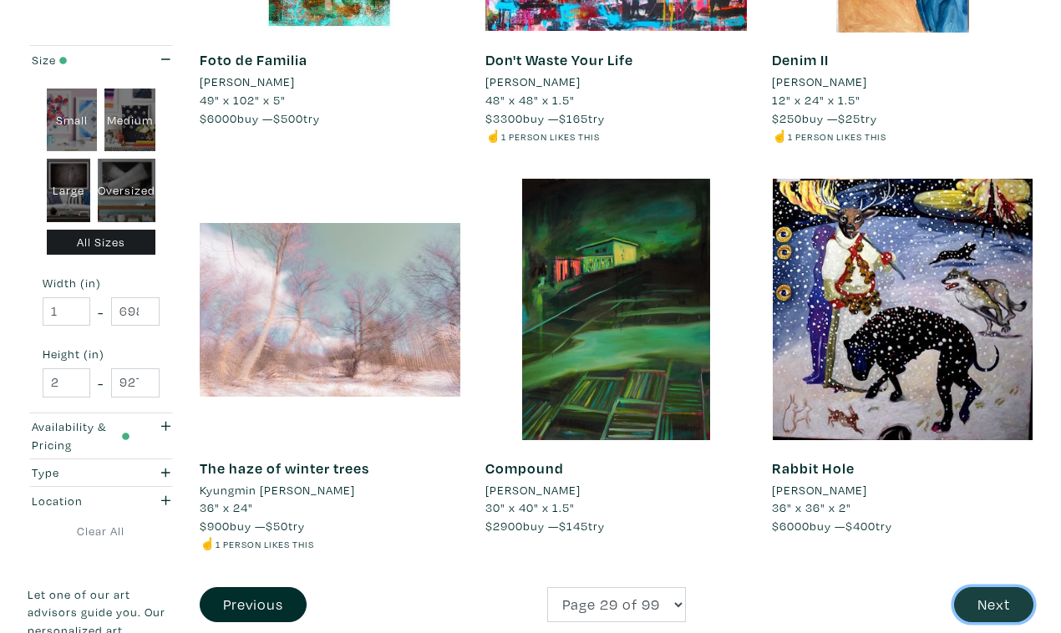
click at [1001, 587] on button "Next" at bounding box center [993, 605] width 79 height 36
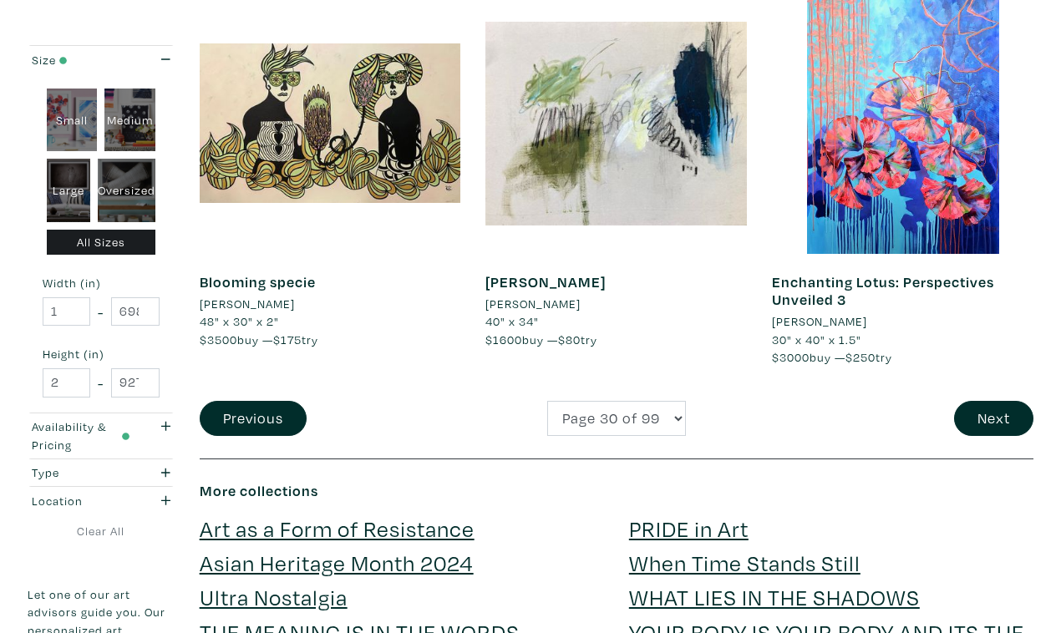
scroll to position [3203, 0]
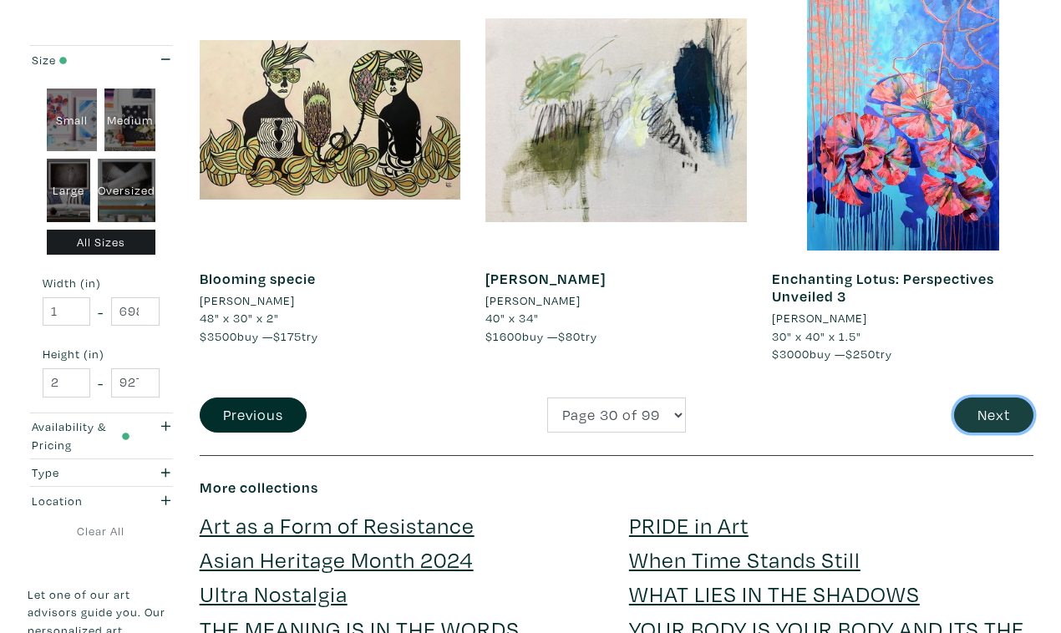
click at [988, 398] on button "Next" at bounding box center [993, 416] width 79 height 36
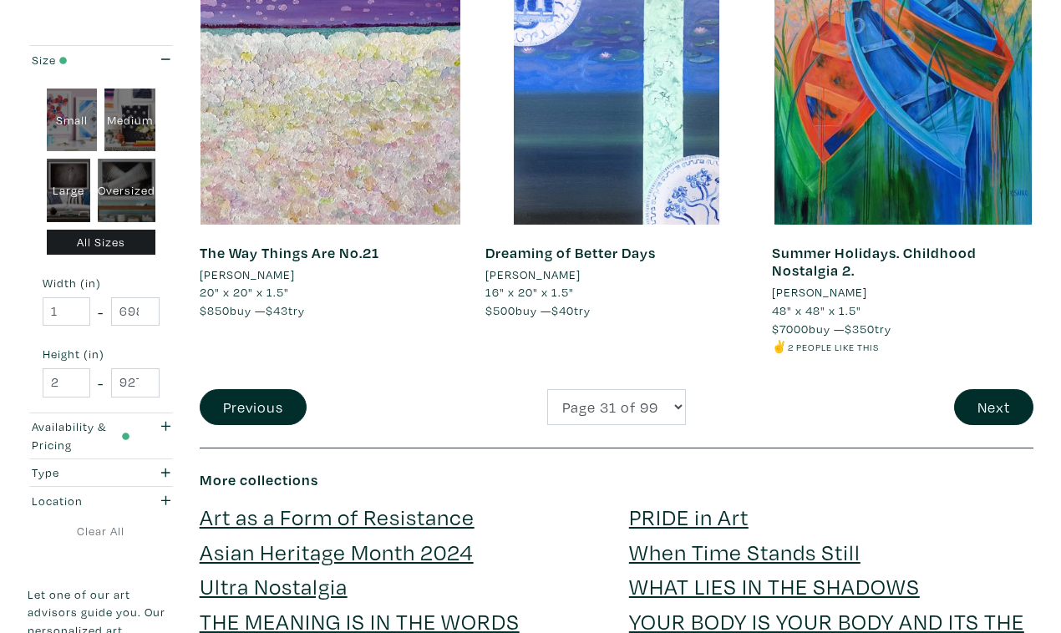
scroll to position [3237, 0]
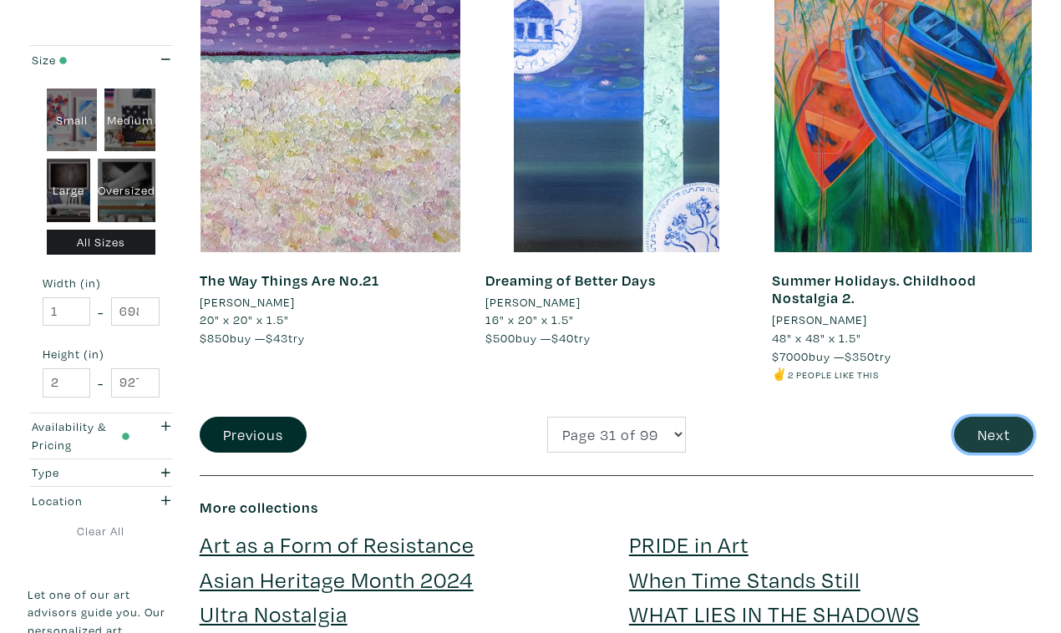
click at [994, 417] on button "Next" at bounding box center [993, 435] width 79 height 36
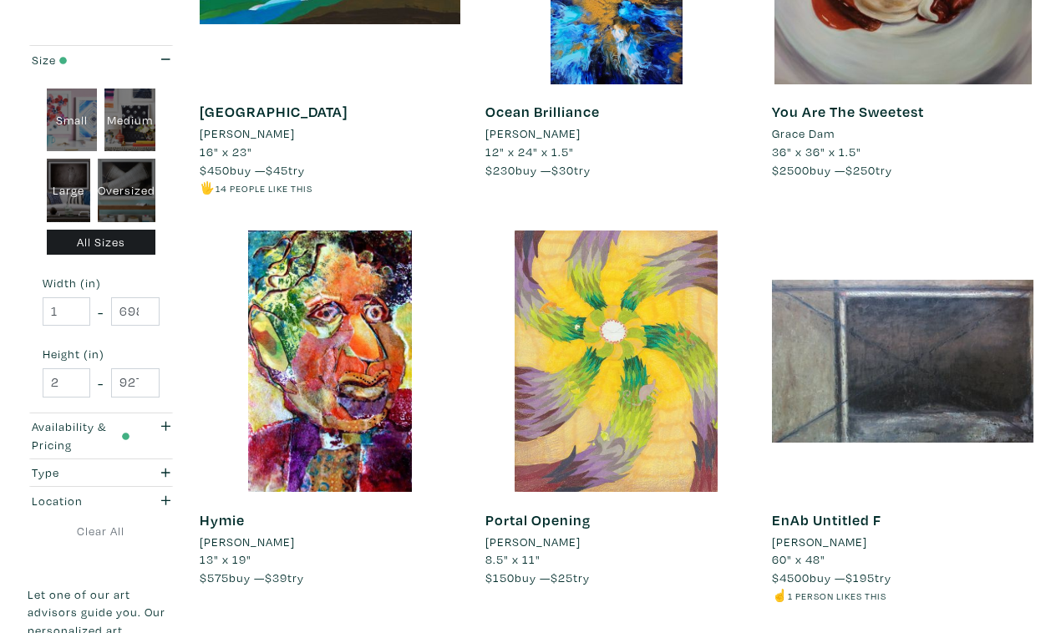
scroll to position [2965, 0]
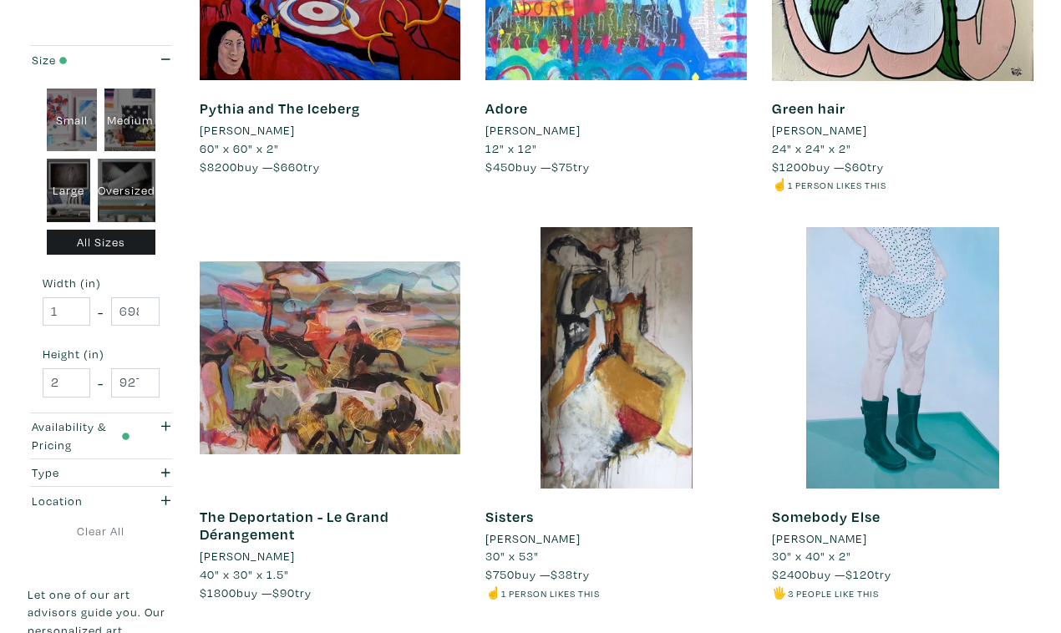
scroll to position [3001, 0]
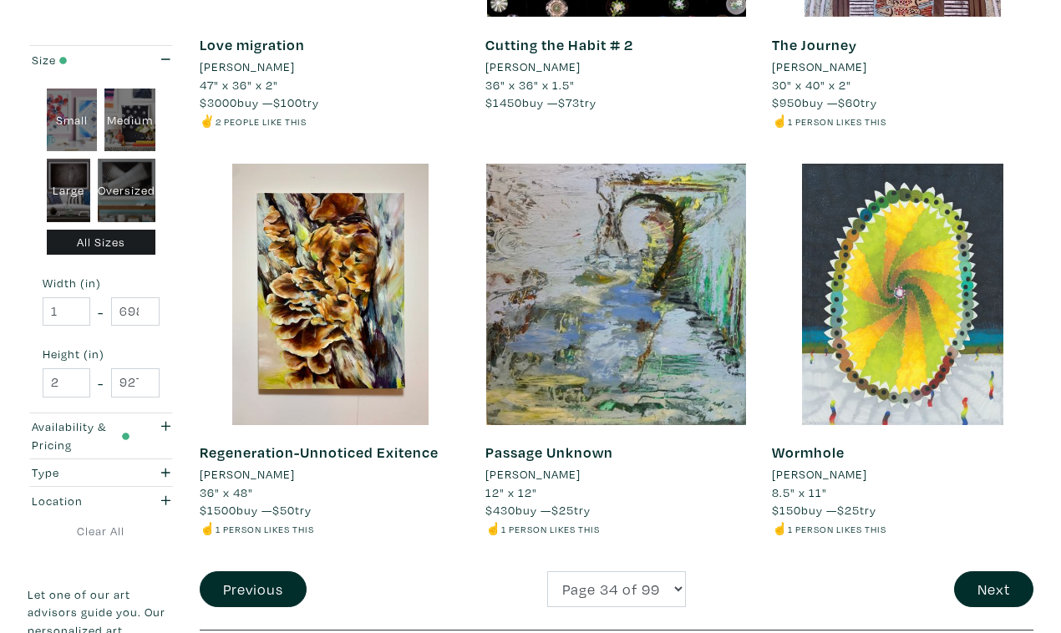
scroll to position [3049, 0]
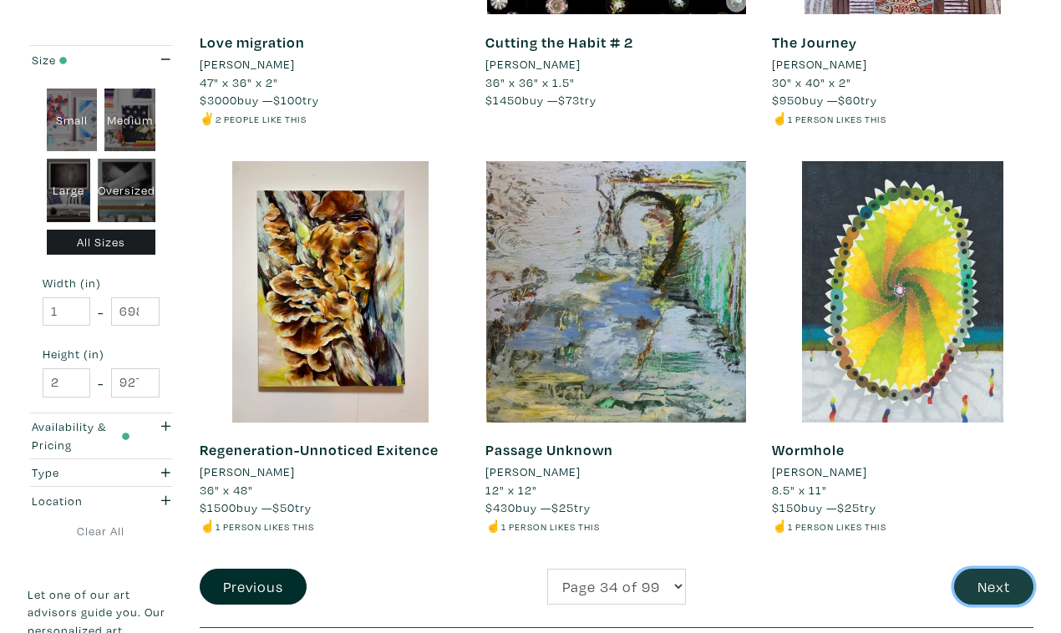
click at [997, 569] on button "Next" at bounding box center [993, 587] width 79 height 36
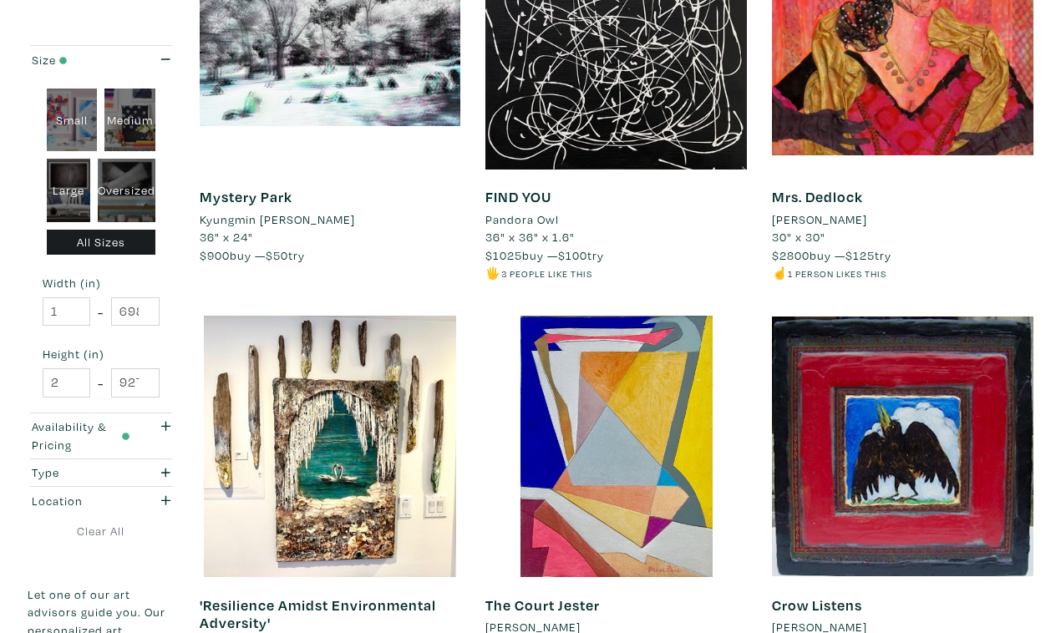
scroll to position [2914, 0]
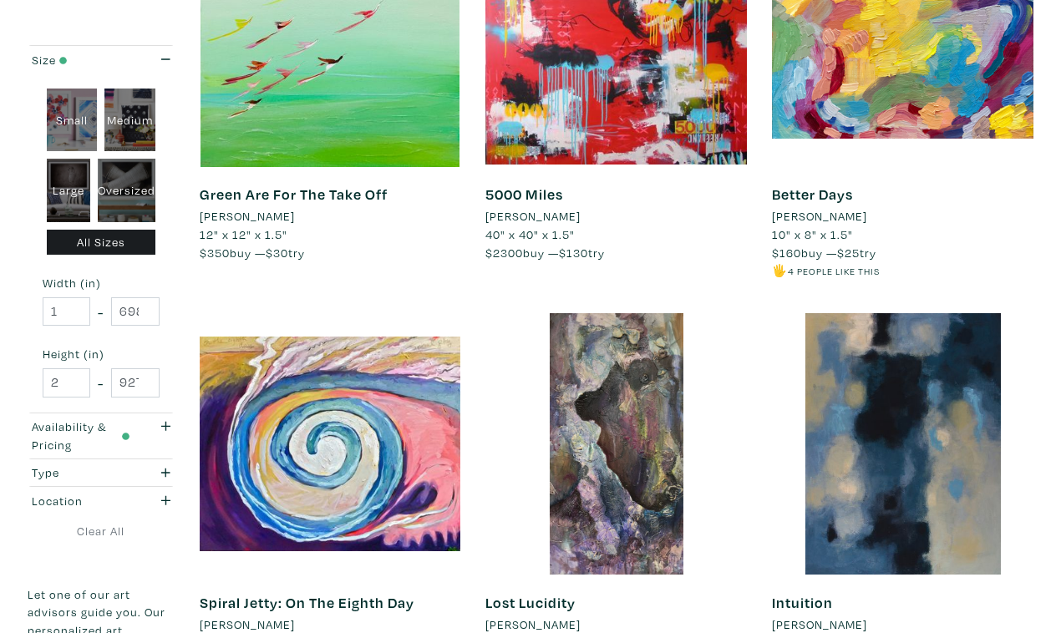
scroll to position [2884, 0]
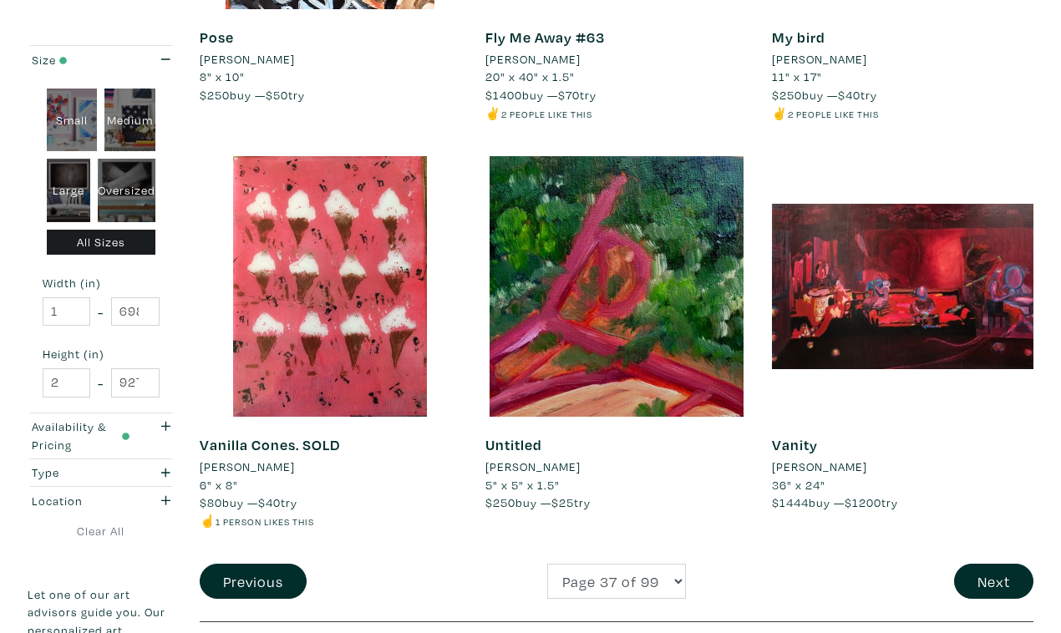
scroll to position [3030, 0]
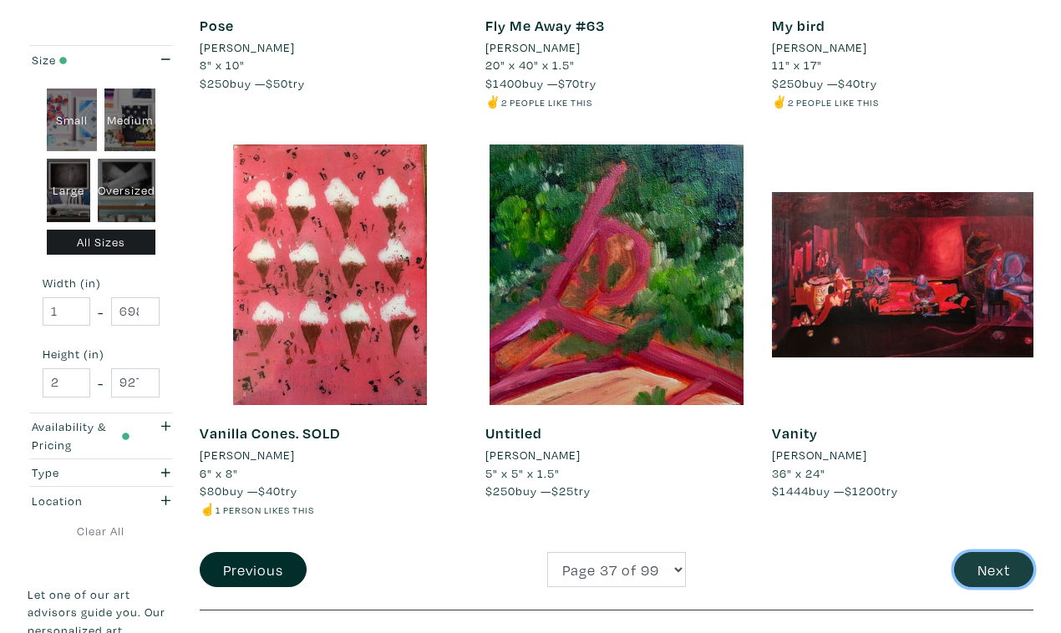
click at [994, 552] on button "Next" at bounding box center [993, 570] width 79 height 36
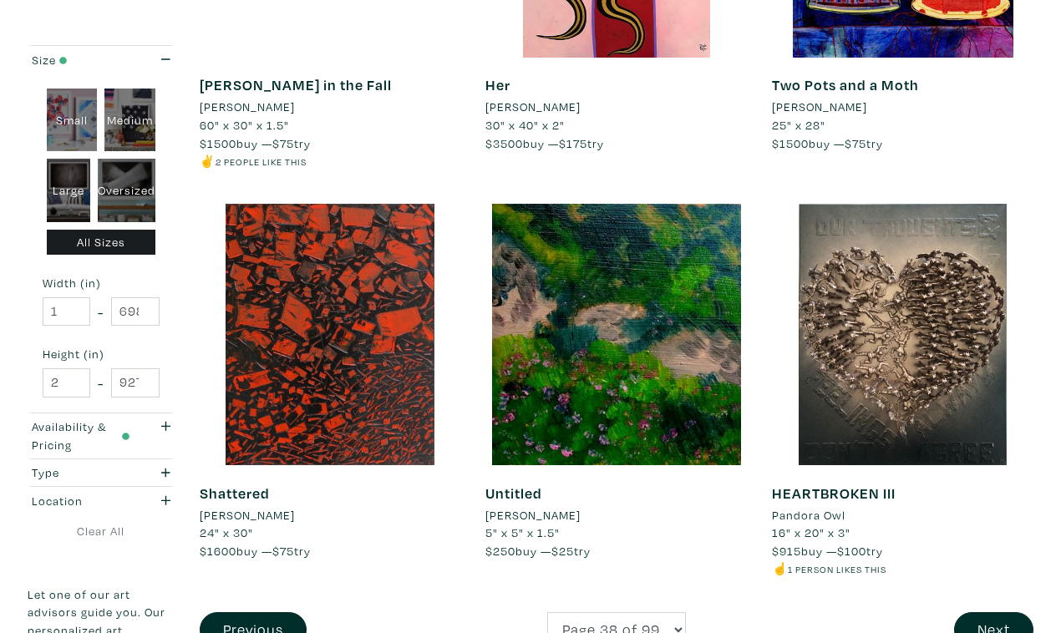
scroll to position [2993, 0]
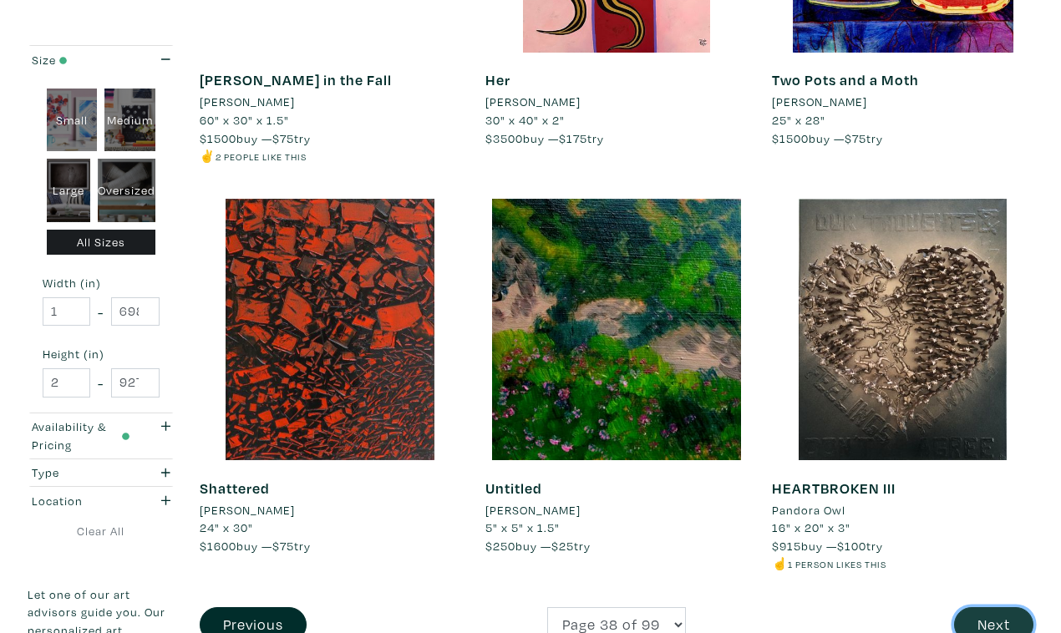
click at [993, 607] on button "Next" at bounding box center [993, 625] width 79 height 36
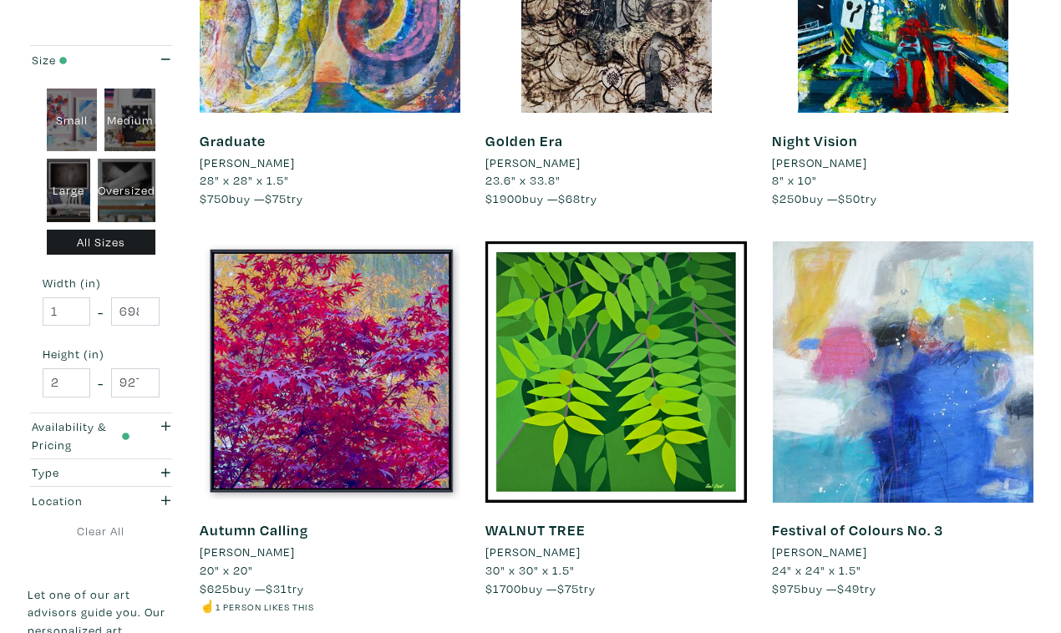
scroll to position [2919, 0]
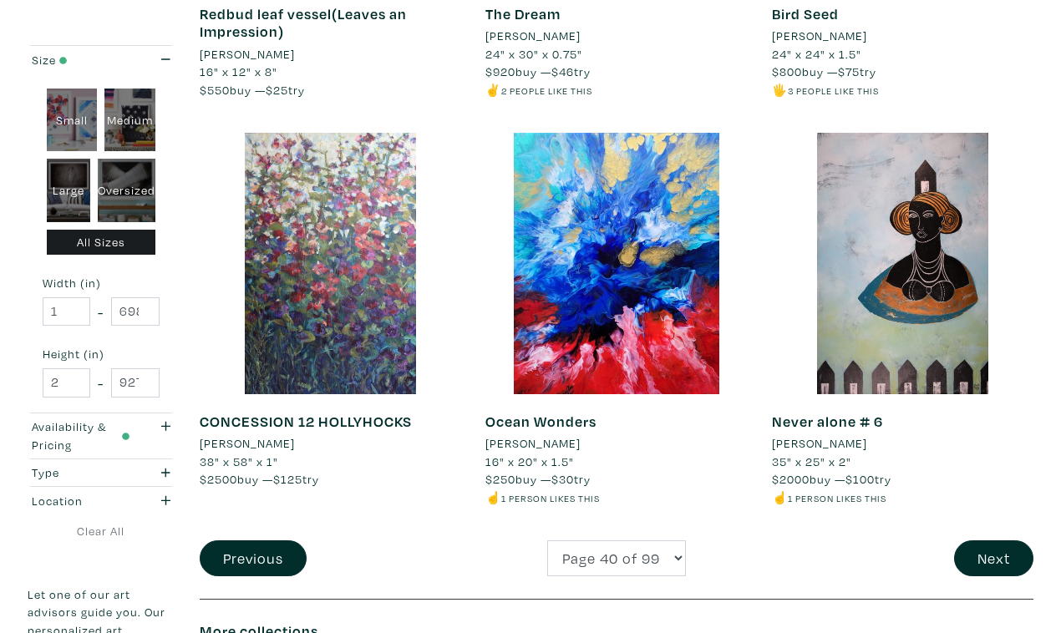
scroll to position [3078, 0]
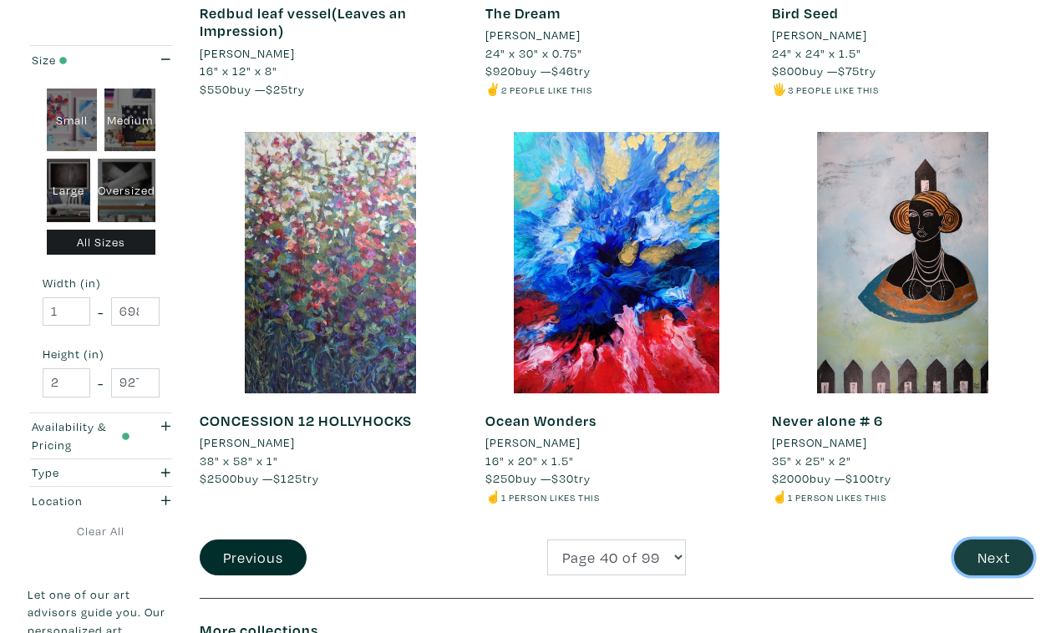
click at [988, 540] on button "Next" at bounding box center [993, 558] width 79 height 36
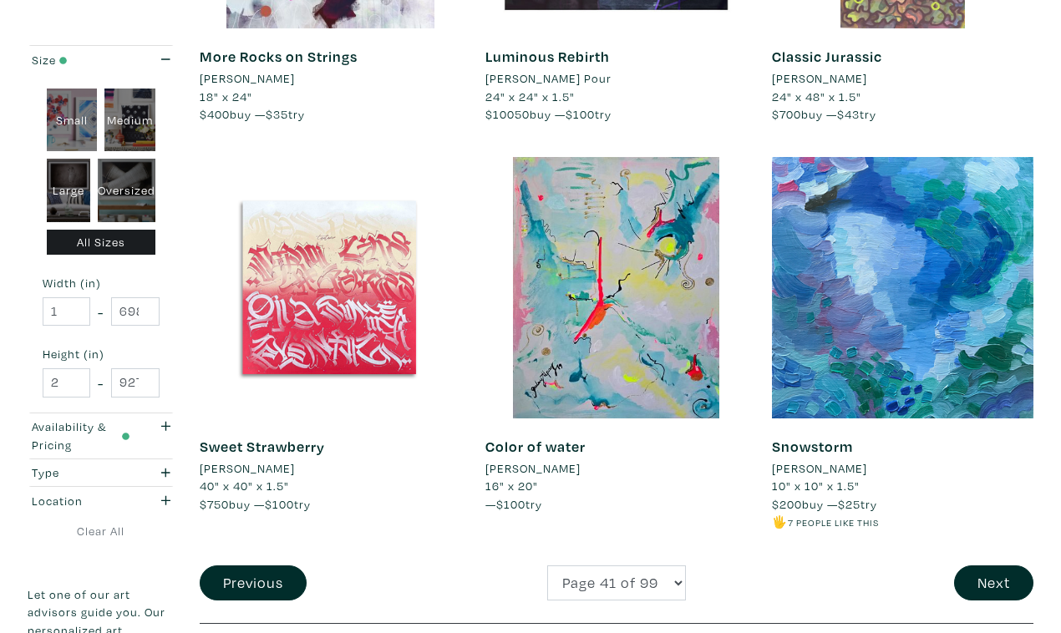
scroll to position [3037, 0]
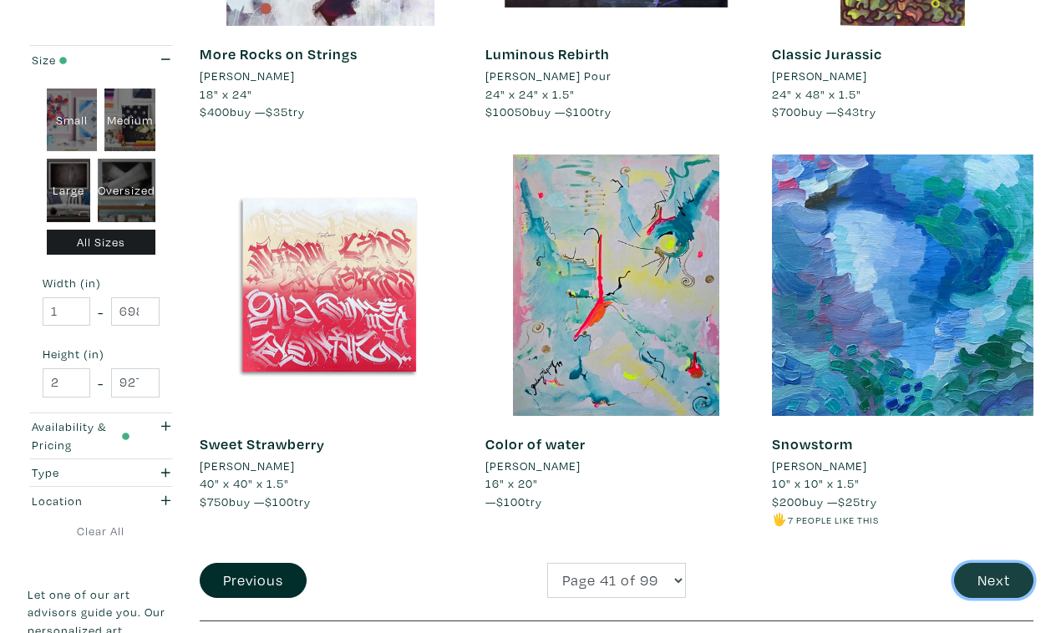
click at [998, 563] on button "Next" at bounding box center [993, 581] width 79 height 36
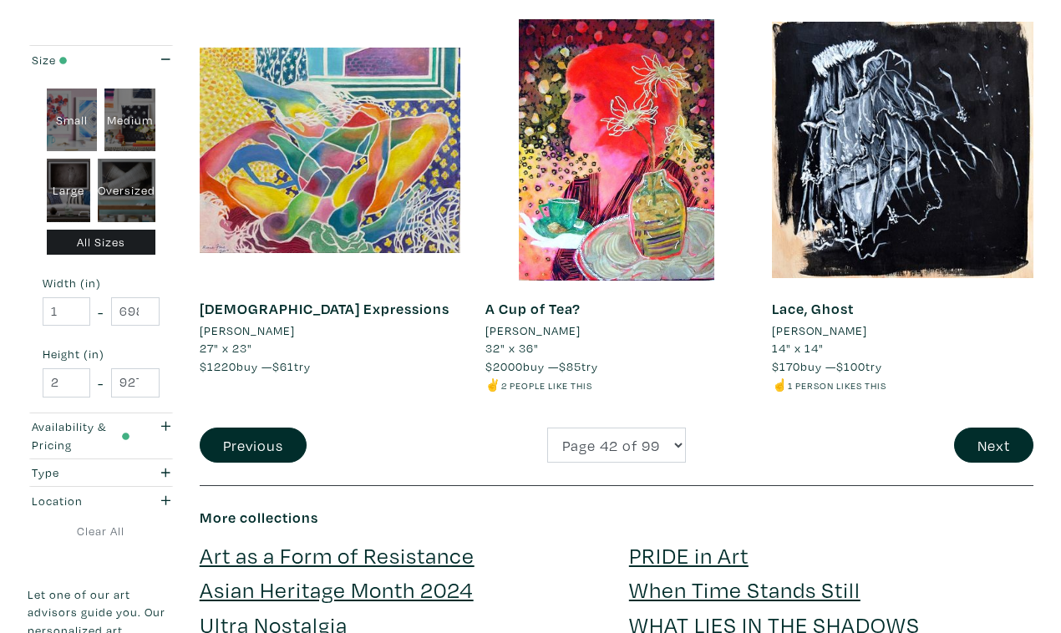
scroll to position [3209, 0]
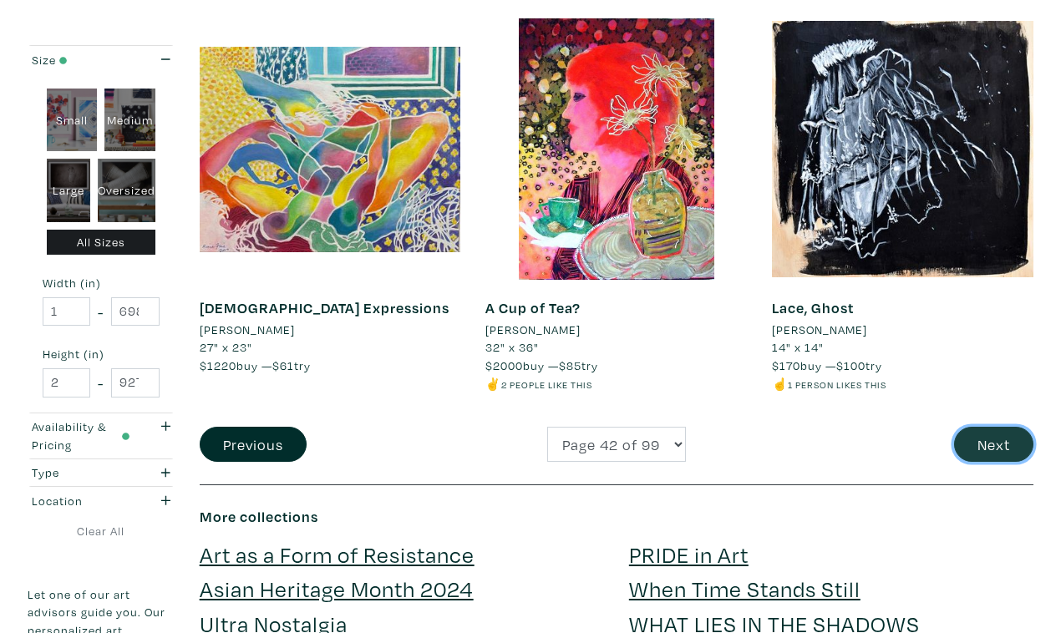
click at [999, 427] on button "Next" at bounding box center [993, 445] width 79 height 36
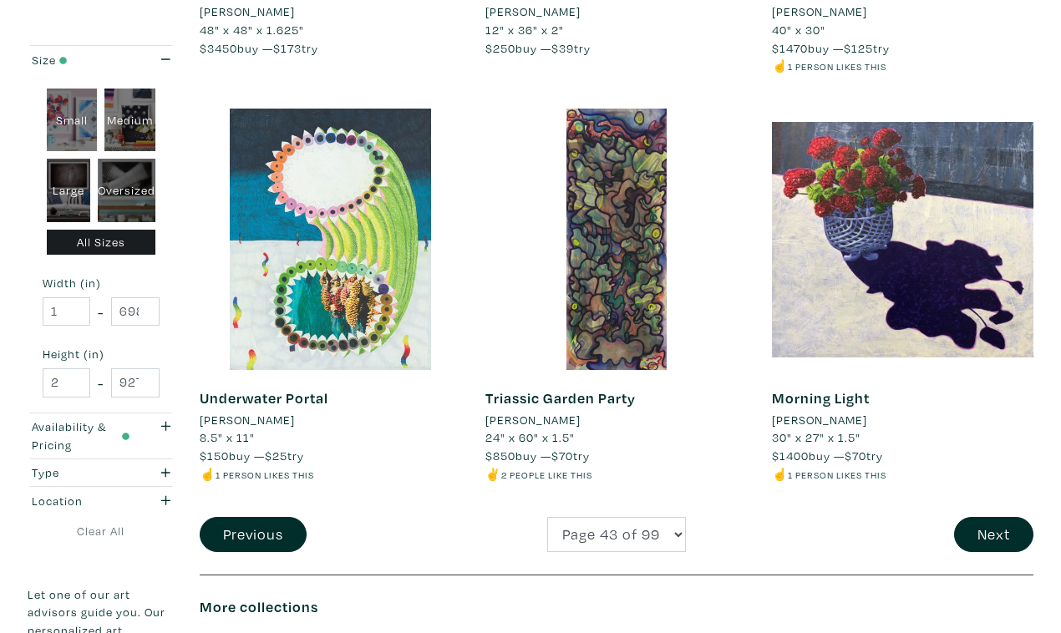
scroll to position [3124, 0]
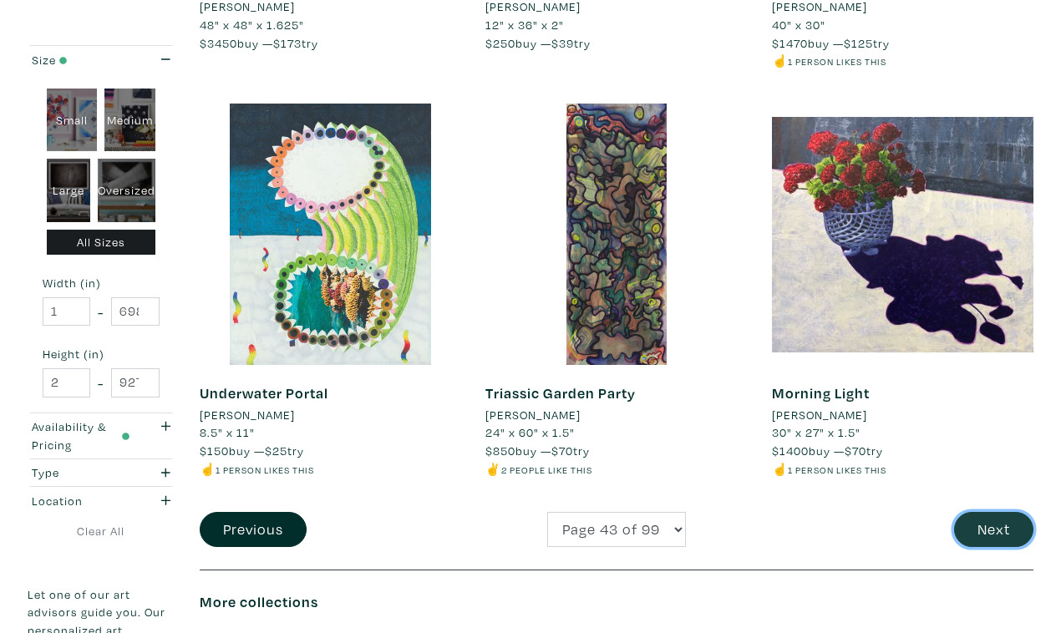
click at [998, 512] on button "Next" at bounding box center [993, 530] width 79 height 36
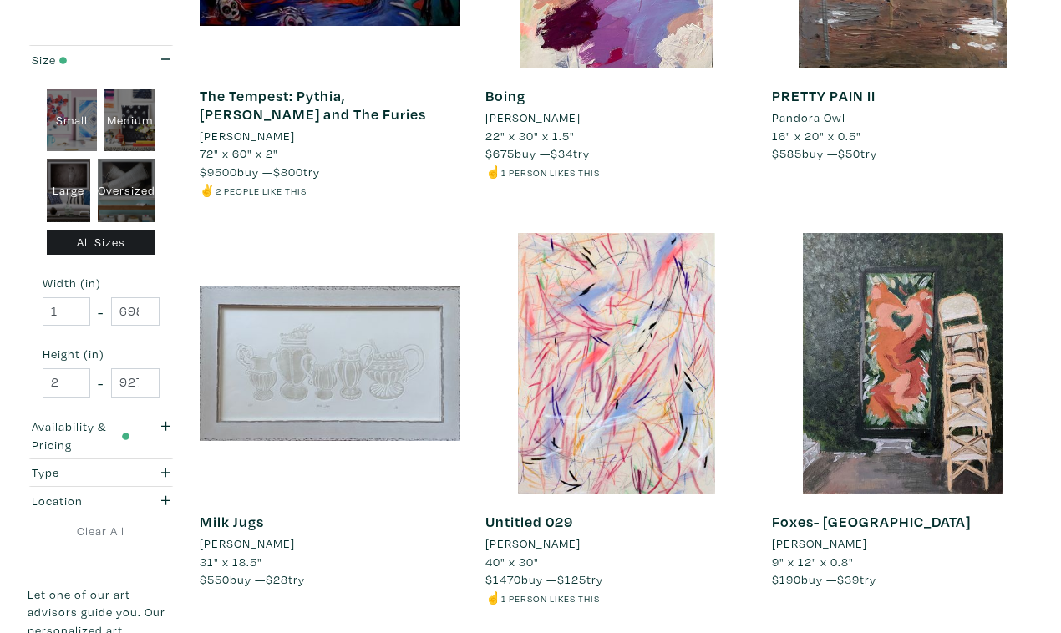
scroll to position [3039, 0]
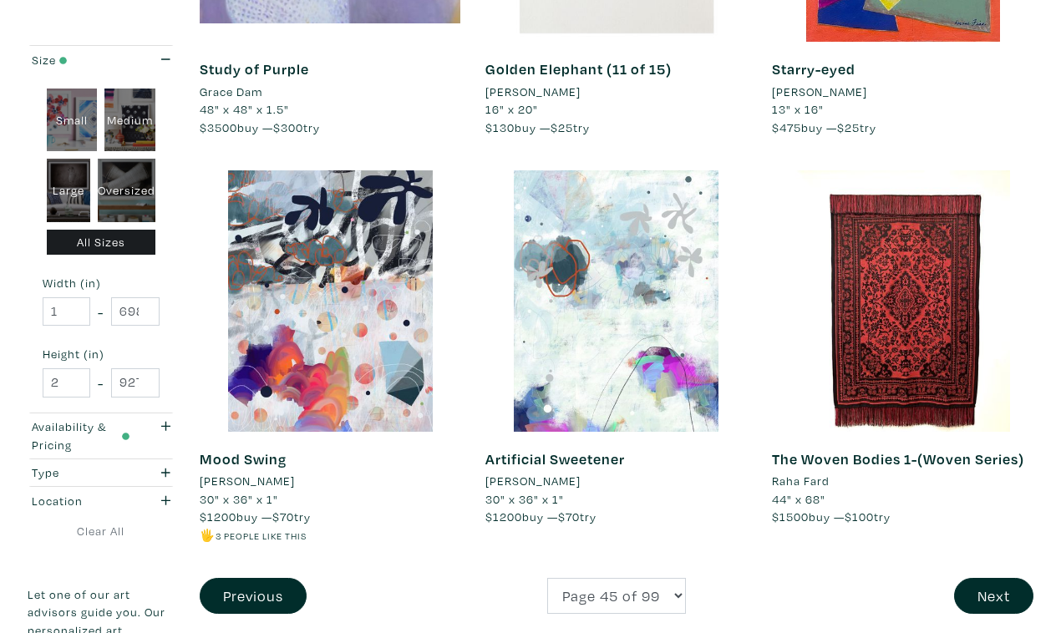
scroll to position [3041, 0]
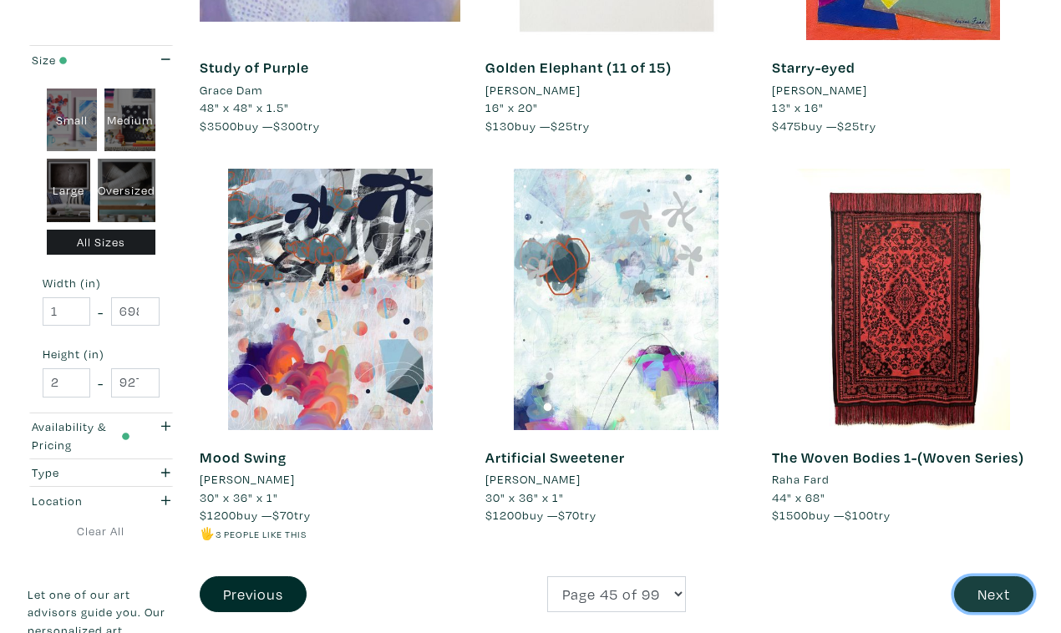
click at [995, 577] on button "Next" at bounding box center [993, 595] width 79 height 36
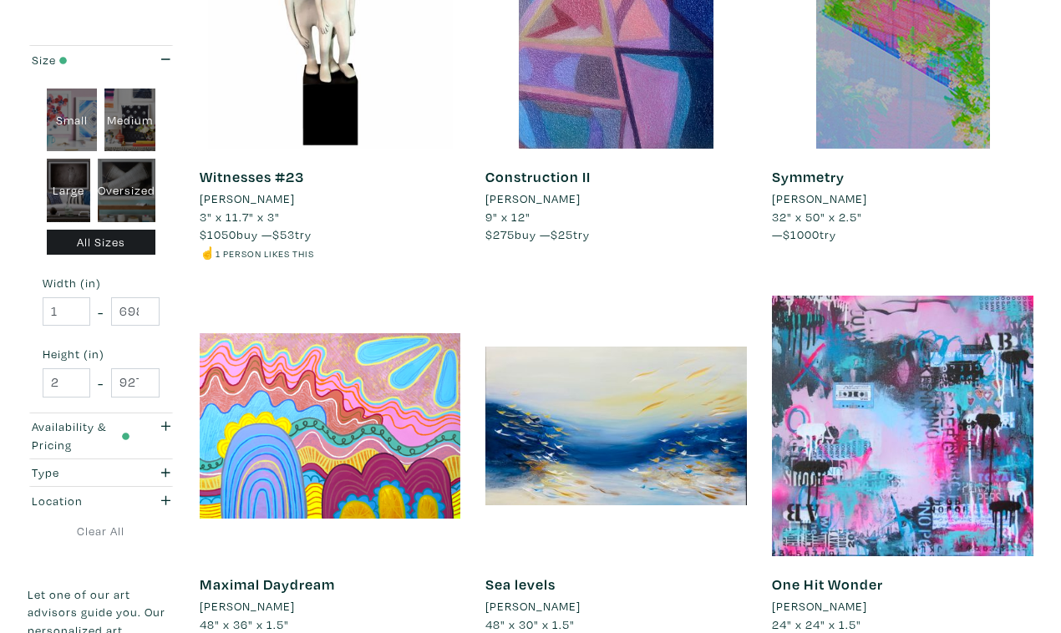
scroll to position [2917, 0]
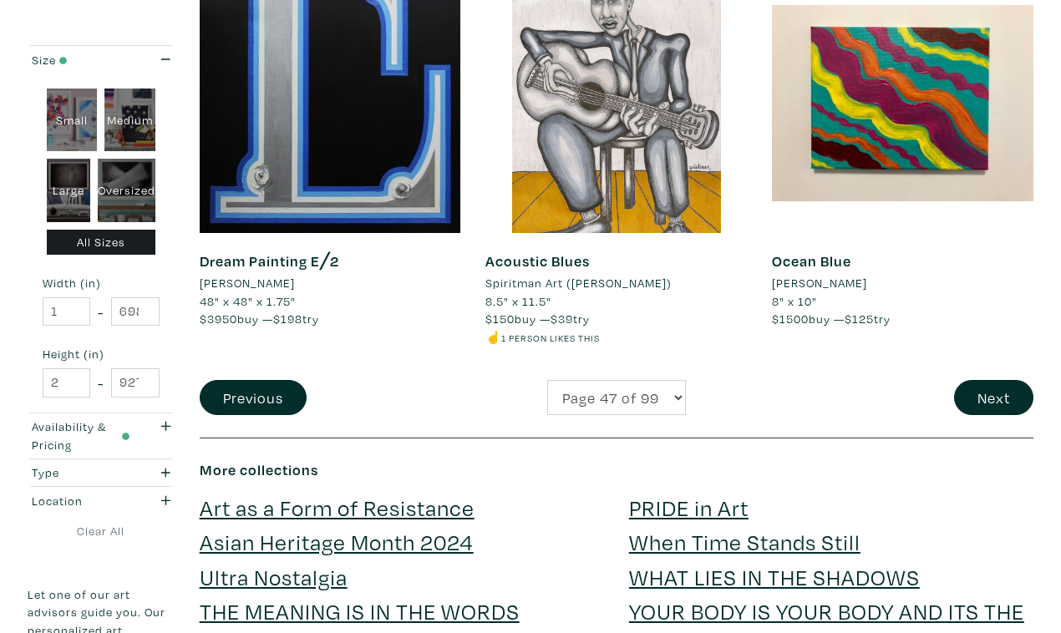
scroll to position [3211, 0]
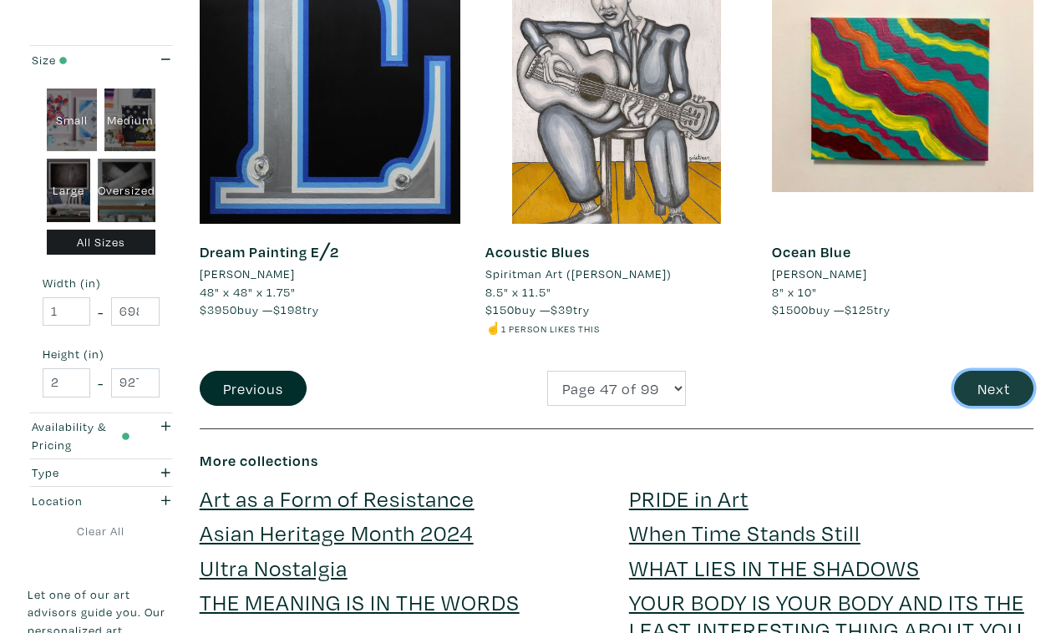
click at [986, 371] on button "Next" at bounding box center [993, 389] width 79 height 36
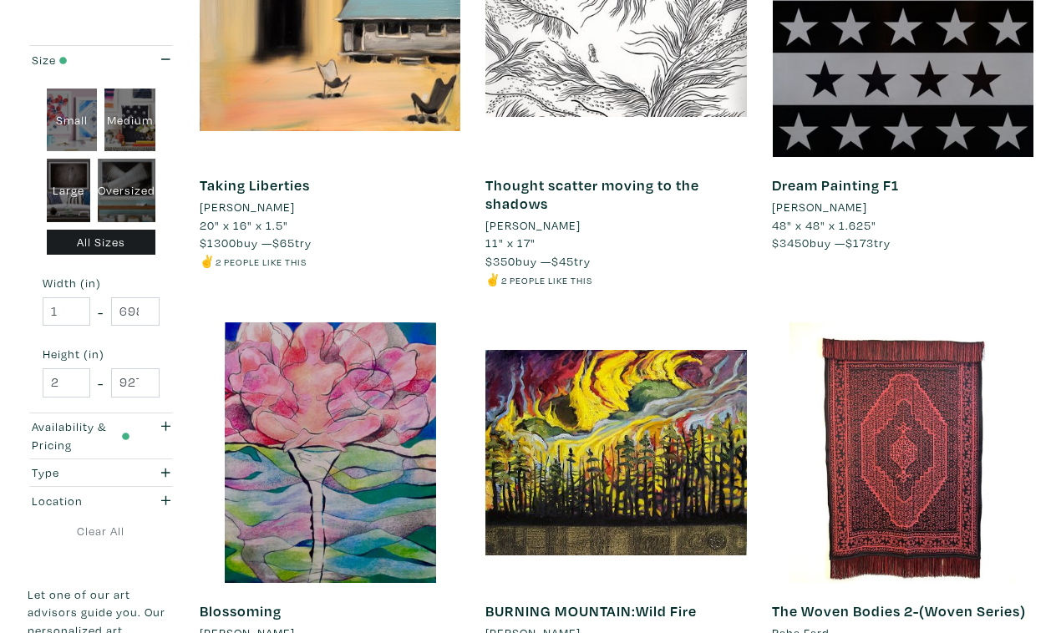
scroll to position [2857, 0]
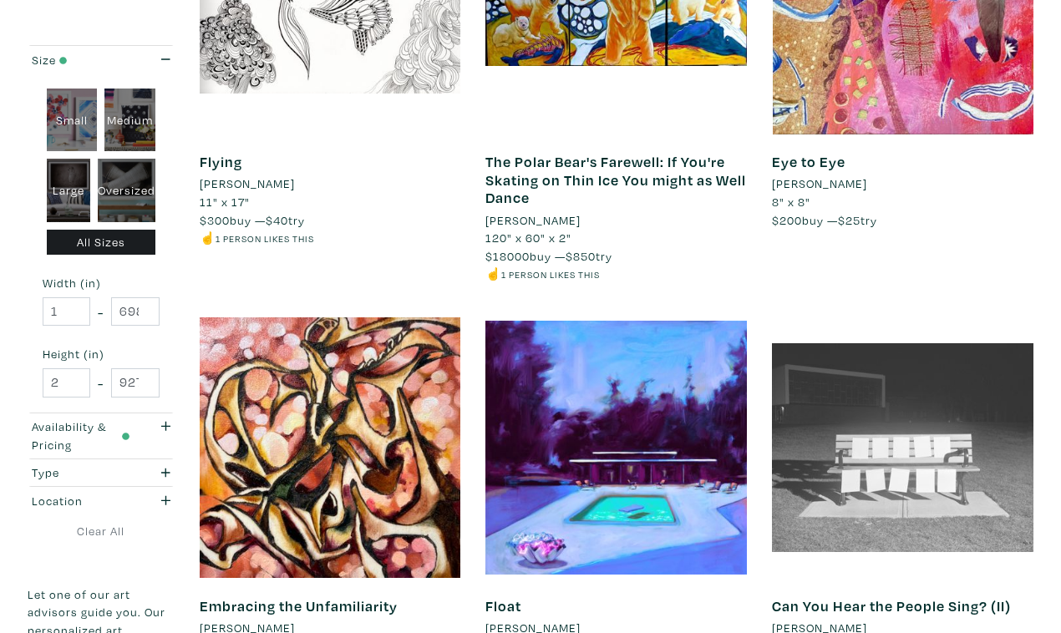
scroll to position [2914, 0]
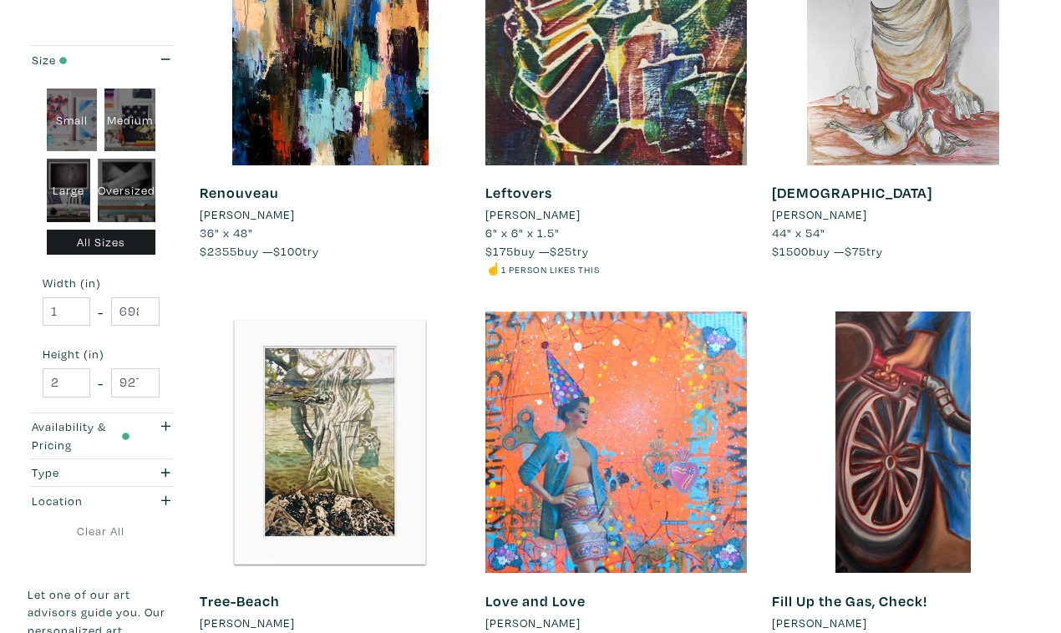
scroll to position [2882, 0]
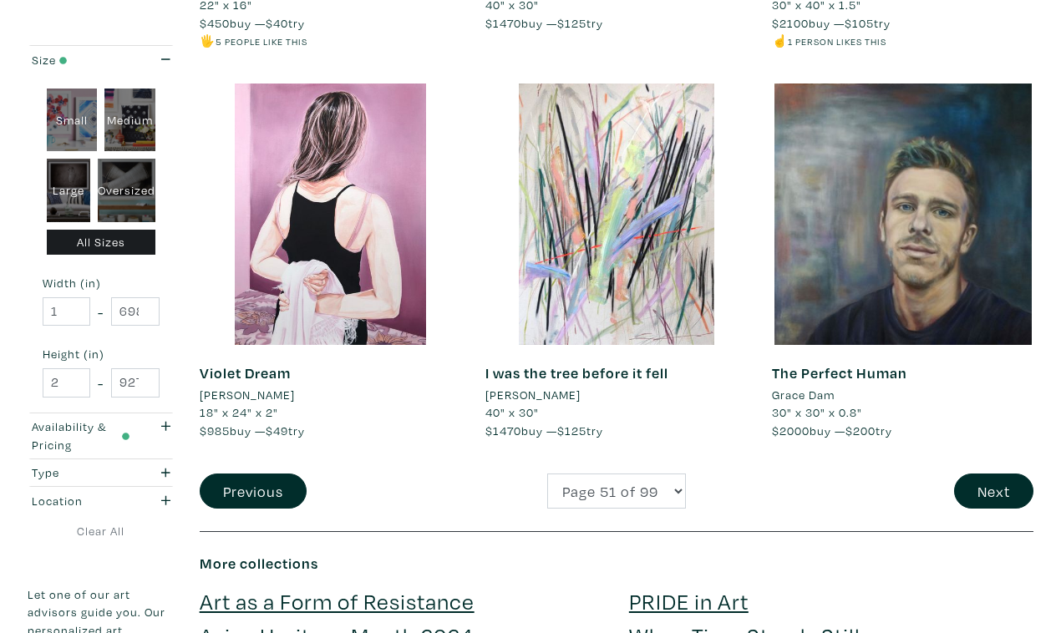
scroll to position [3111, 0]
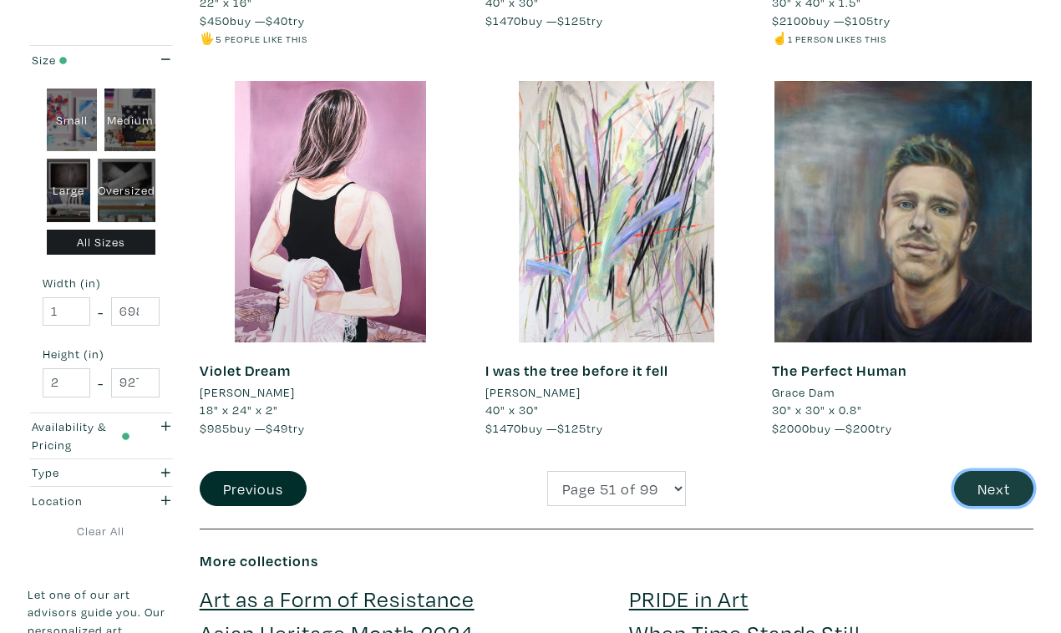
click at [1008, 471] on button "Next" at bounding box center [993, 489] width 79 height 36
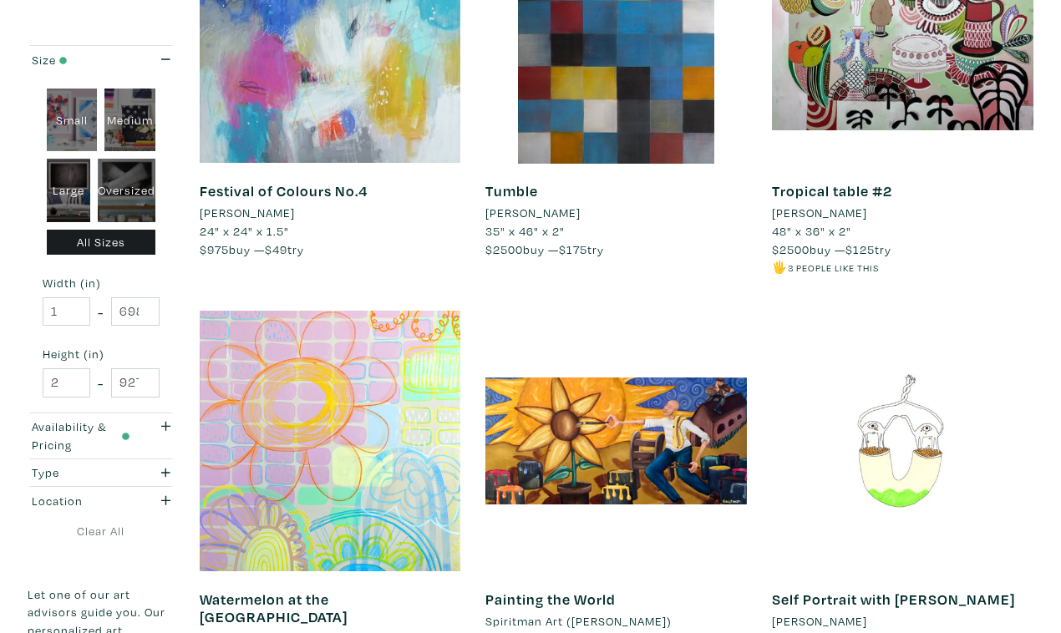
scroll to position [2828, 0]
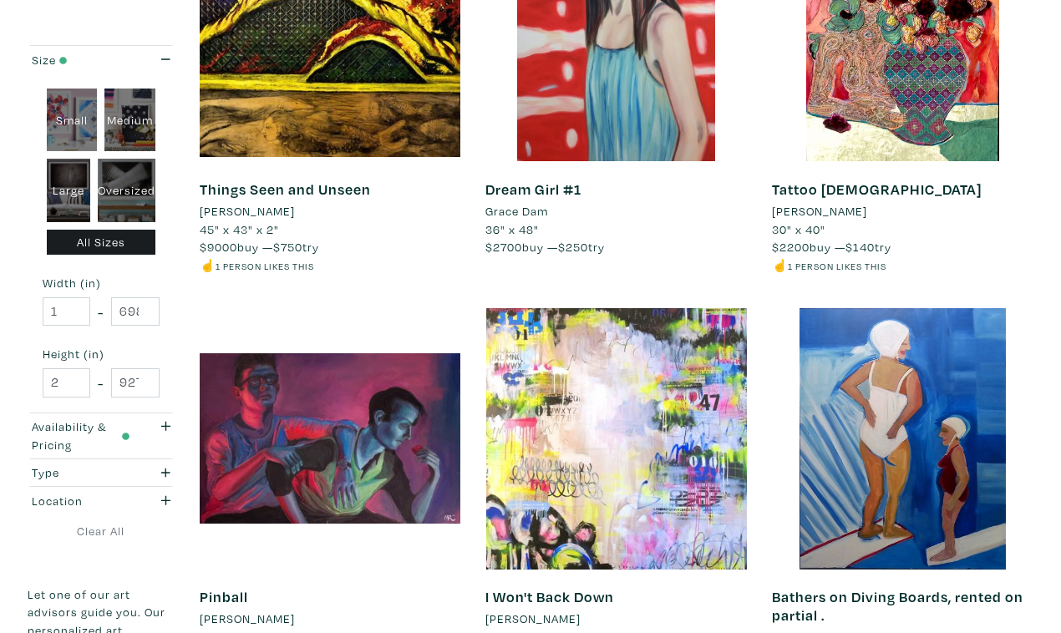
scroll to position [2910, 0]
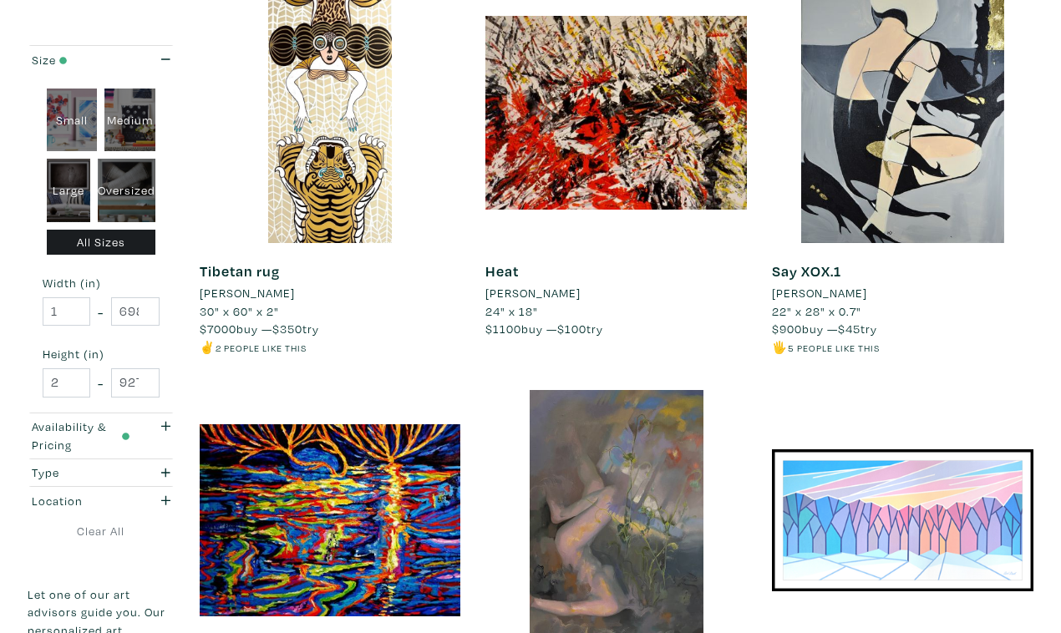
scroll to position [2828, 0]
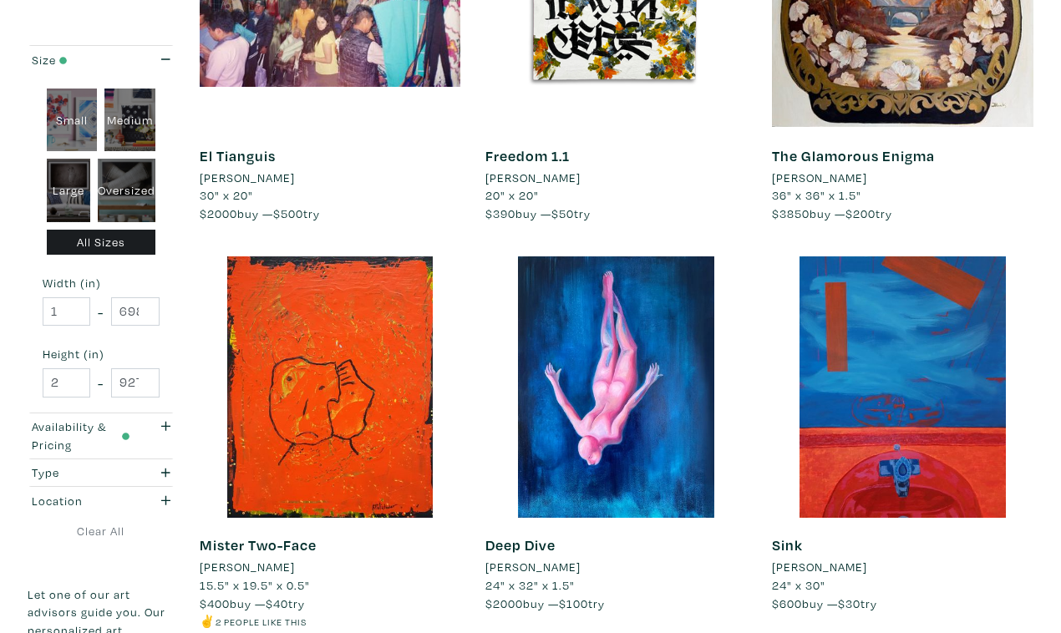
scroll to position [2900, 0]
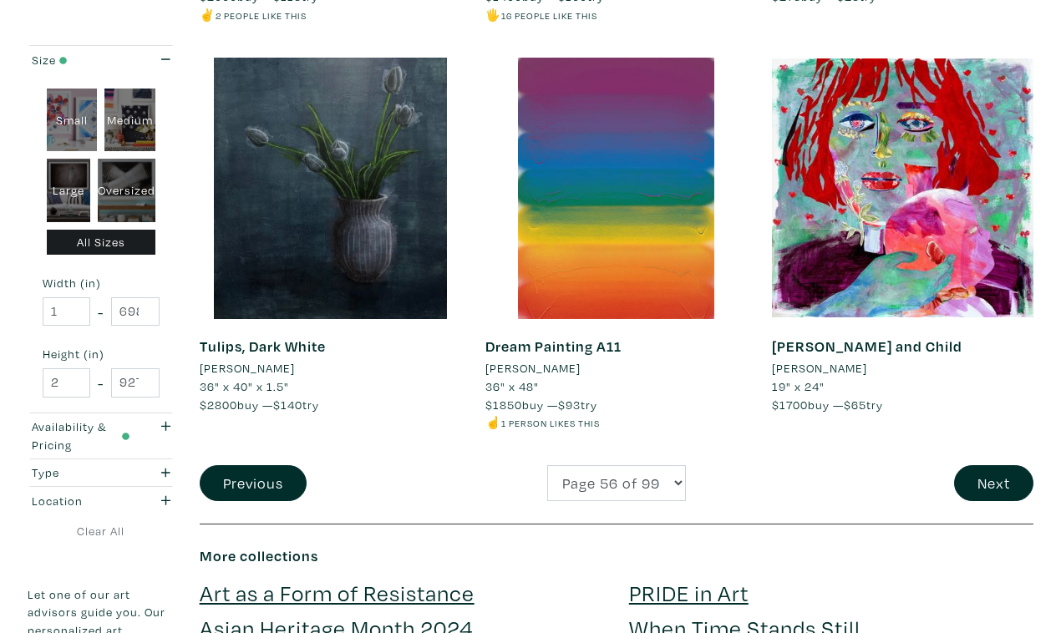
scroll to position [3203, 0]
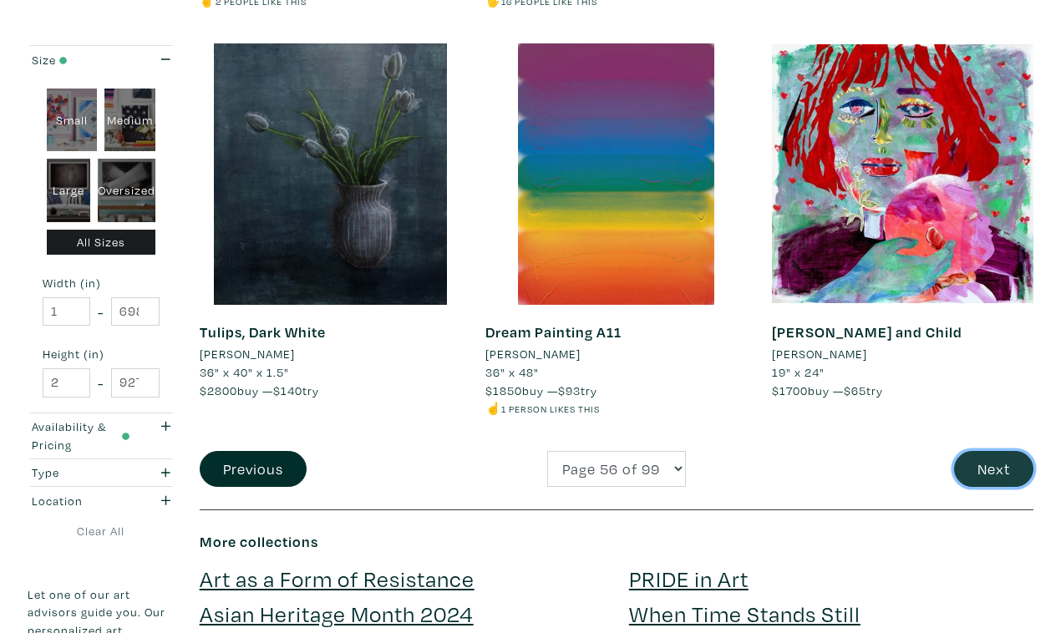
click at [990, 451] on button "Next" at bounding box center [993, 469] width 79 height 36
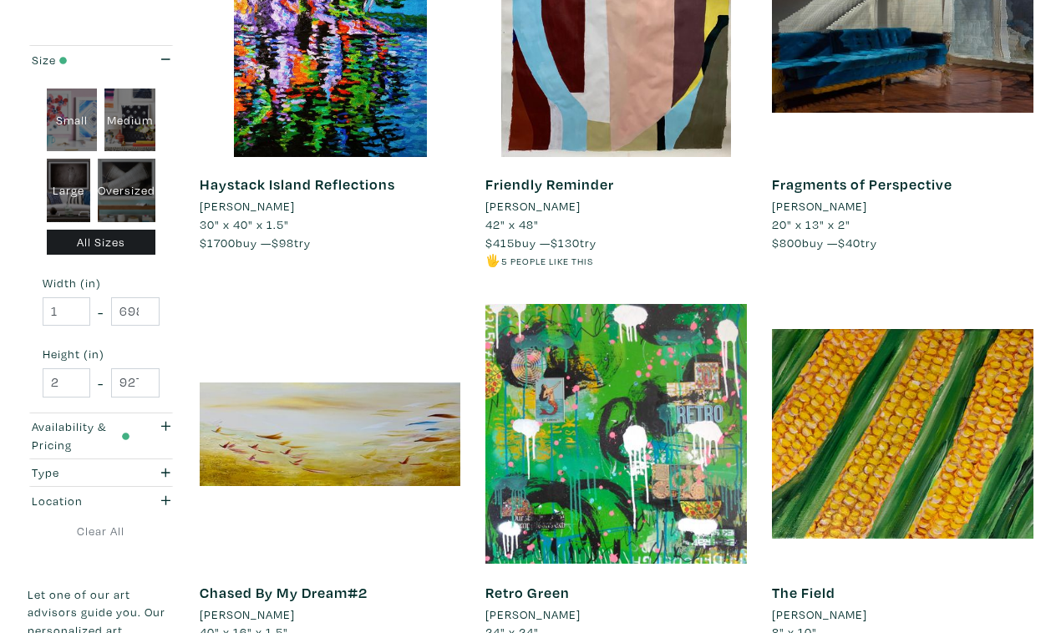
scroll to position [2890, 0]
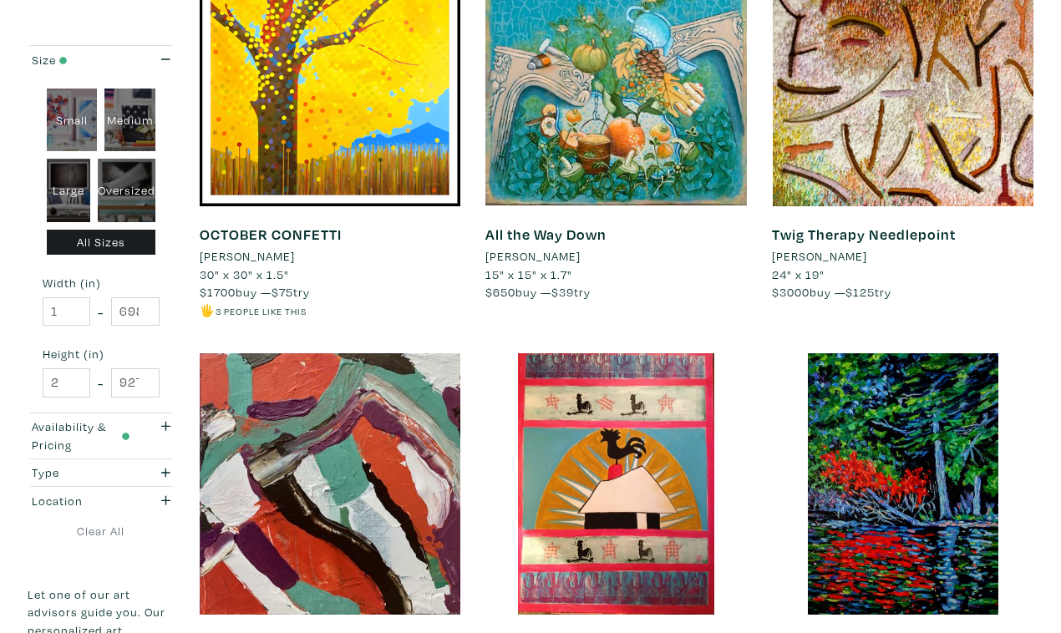
scroll to position [2860, 0]
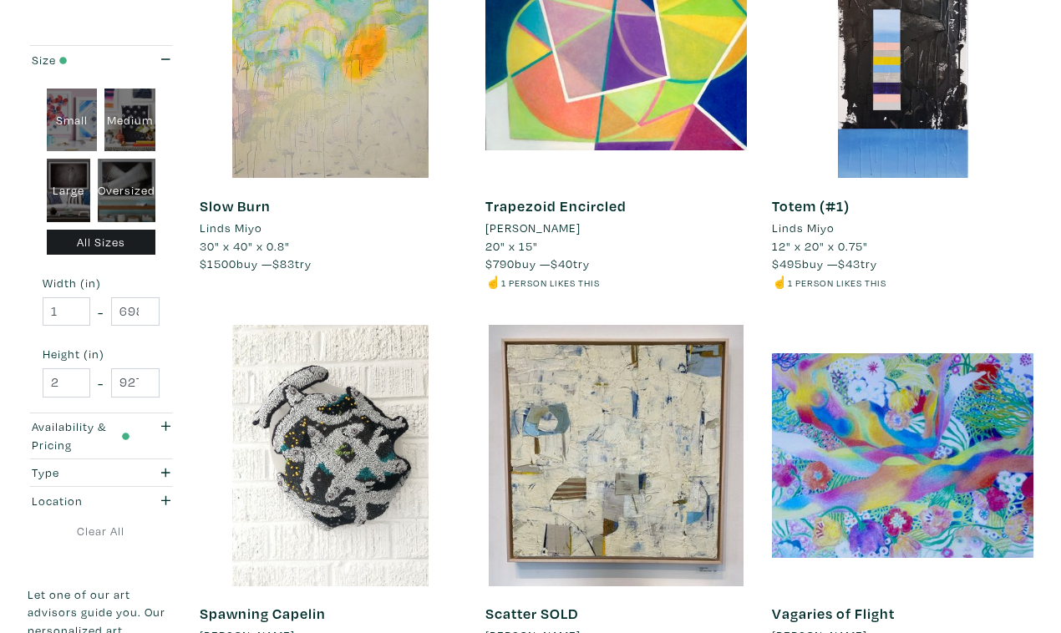
scroll to position [2886, 0]
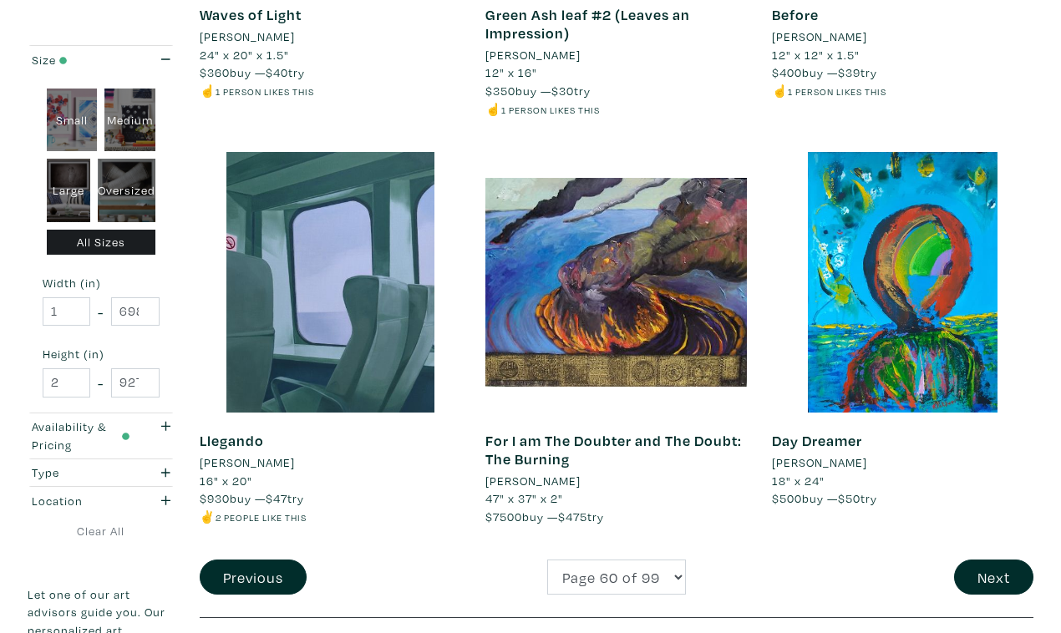
scroll to position [3117, 0]
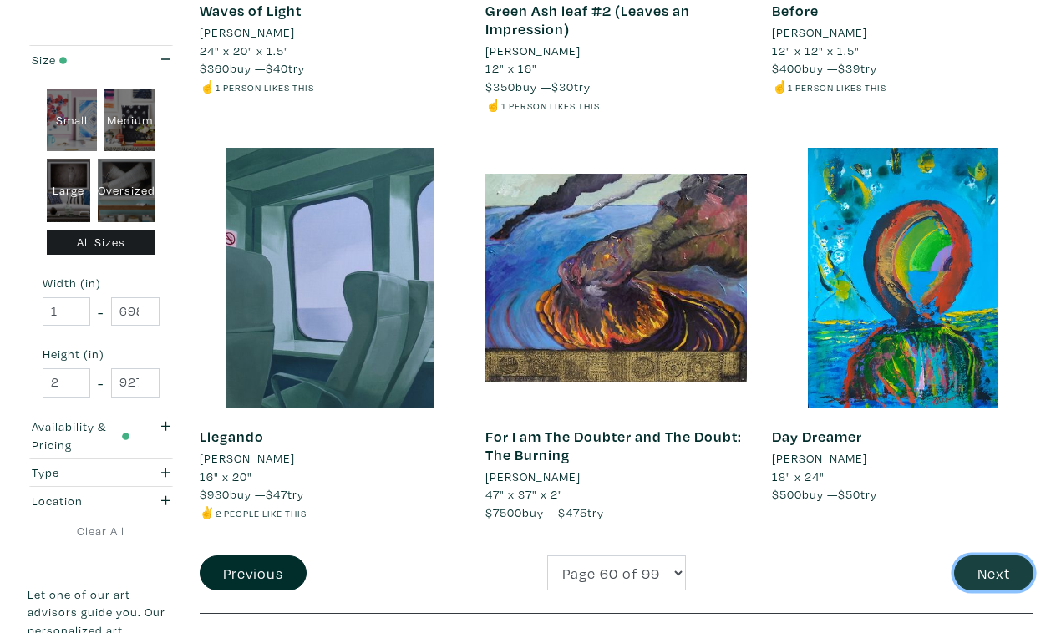
click at [1002, 556] on button "Next" at bounding box center [993, 574] width 79 height 36
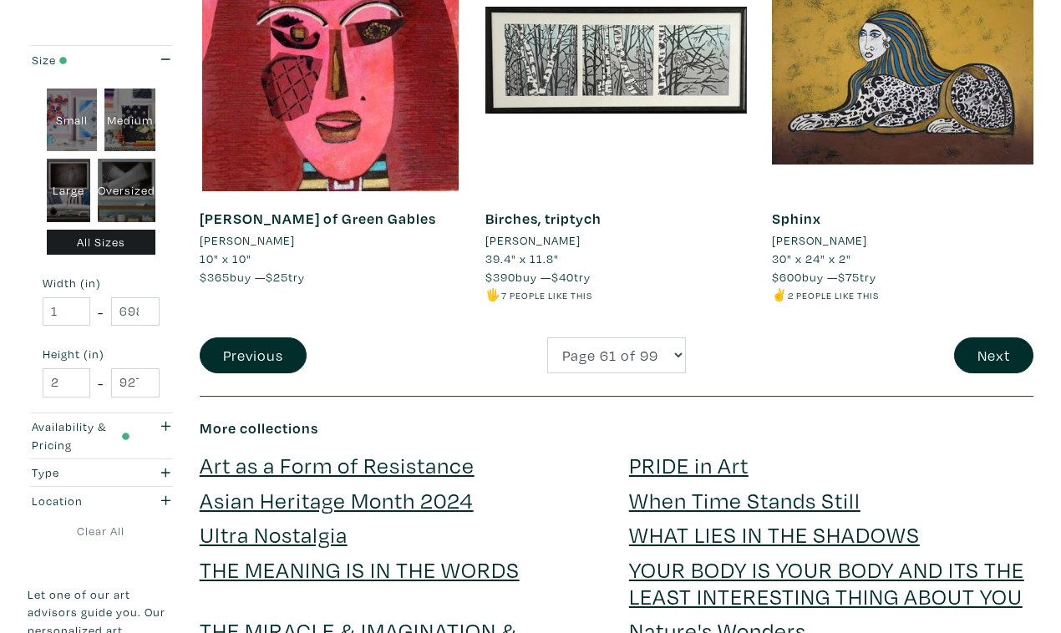
scroll to position [3229, 0]
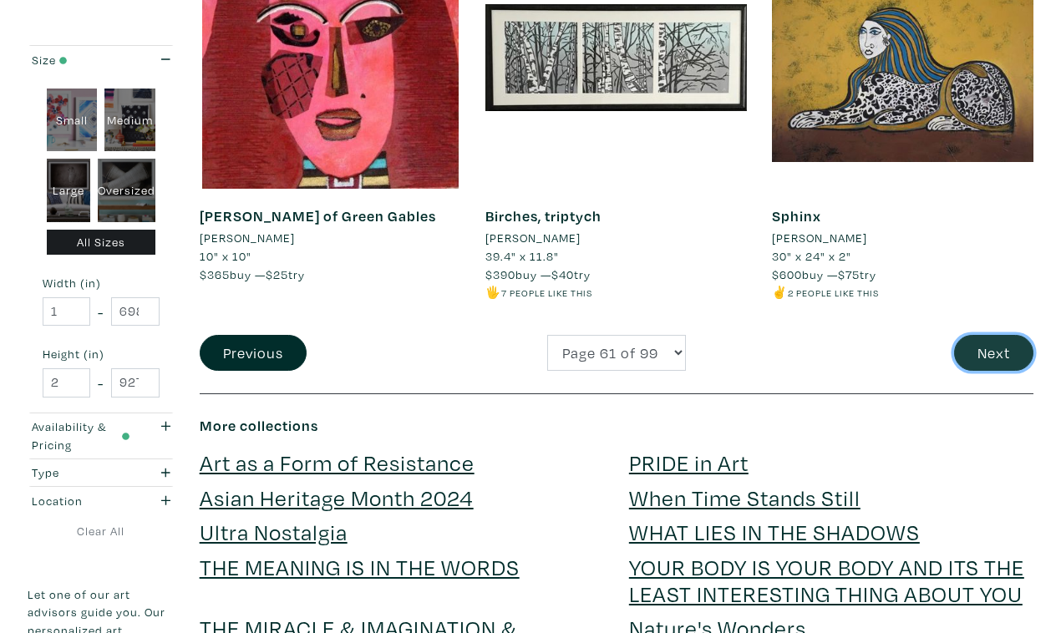
click at [1004, 335] on button "Next" at bounding box center [993, 353] width 79 height 36
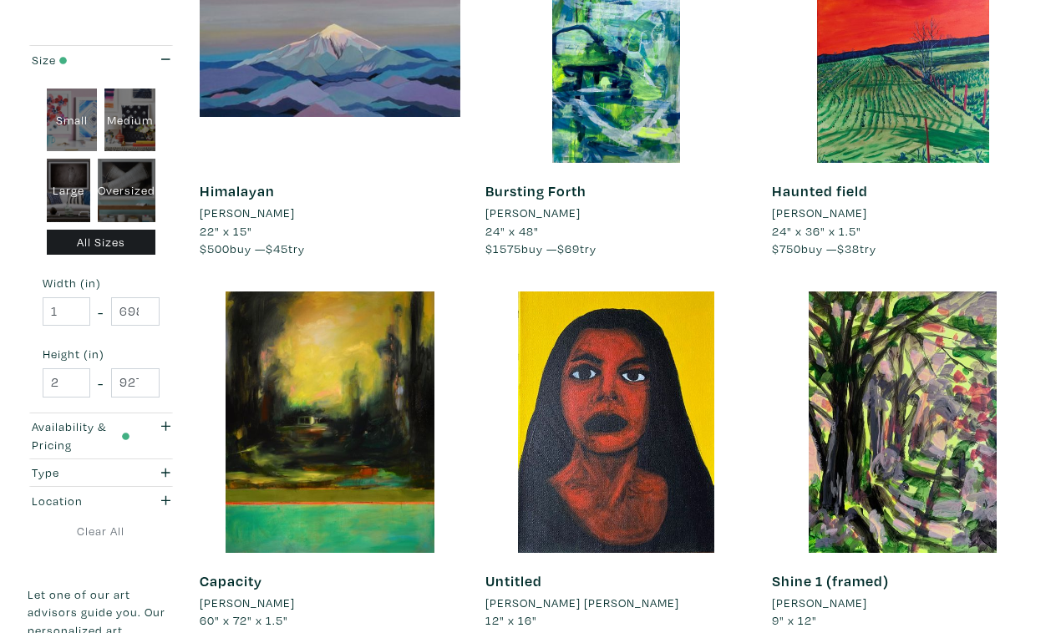
scroll to position [2902, 0]
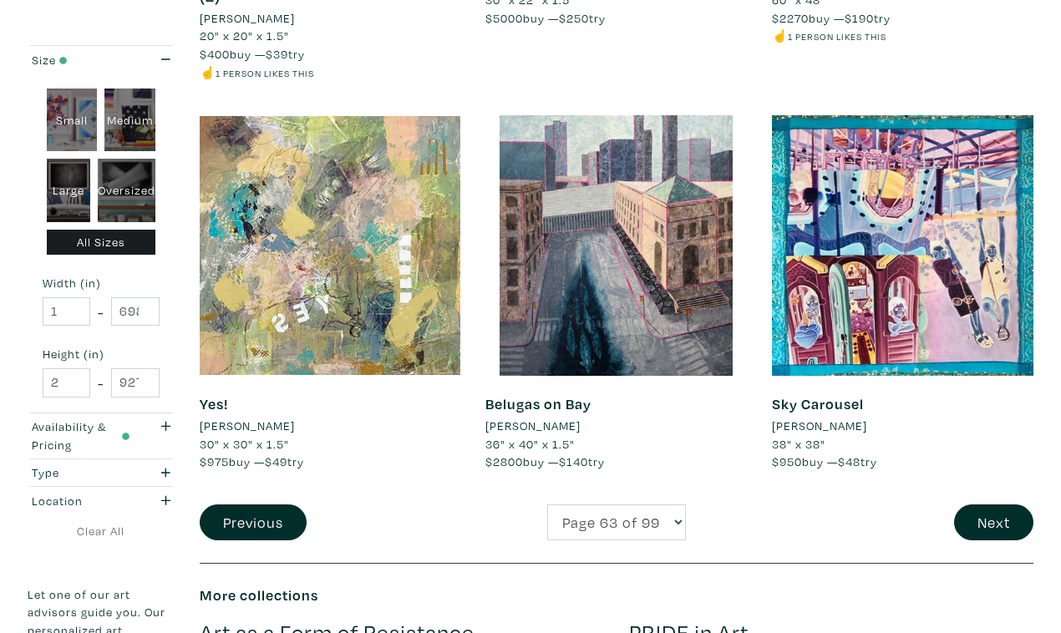
scroll to position [3082, 0]
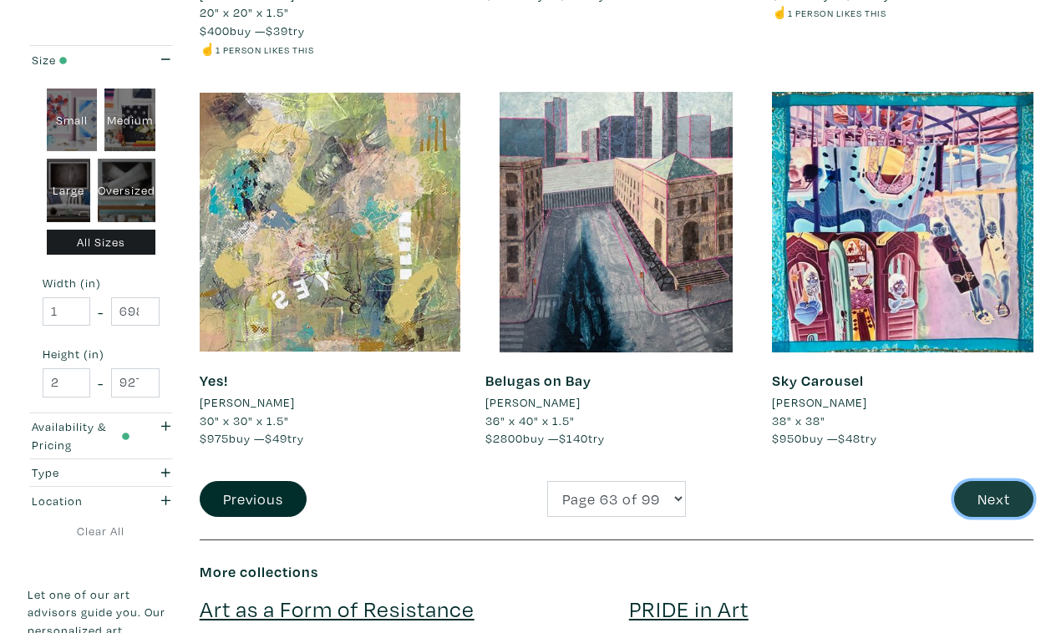
click at [999, 481] on button "Next" at bounding box center [993, 499] width 79 height 36
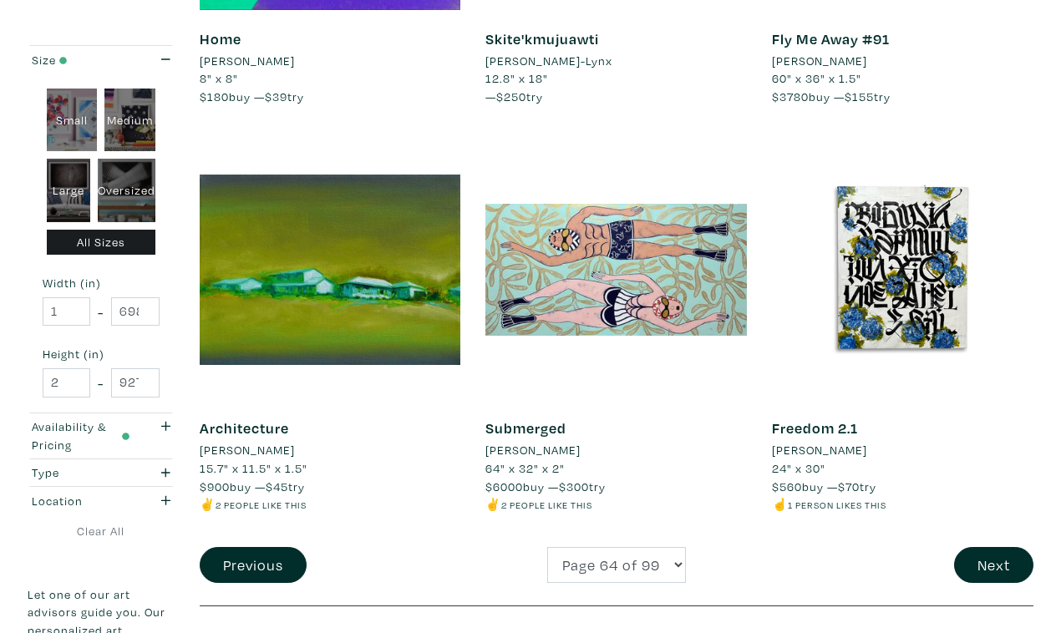
scroll to position [3027, 0]
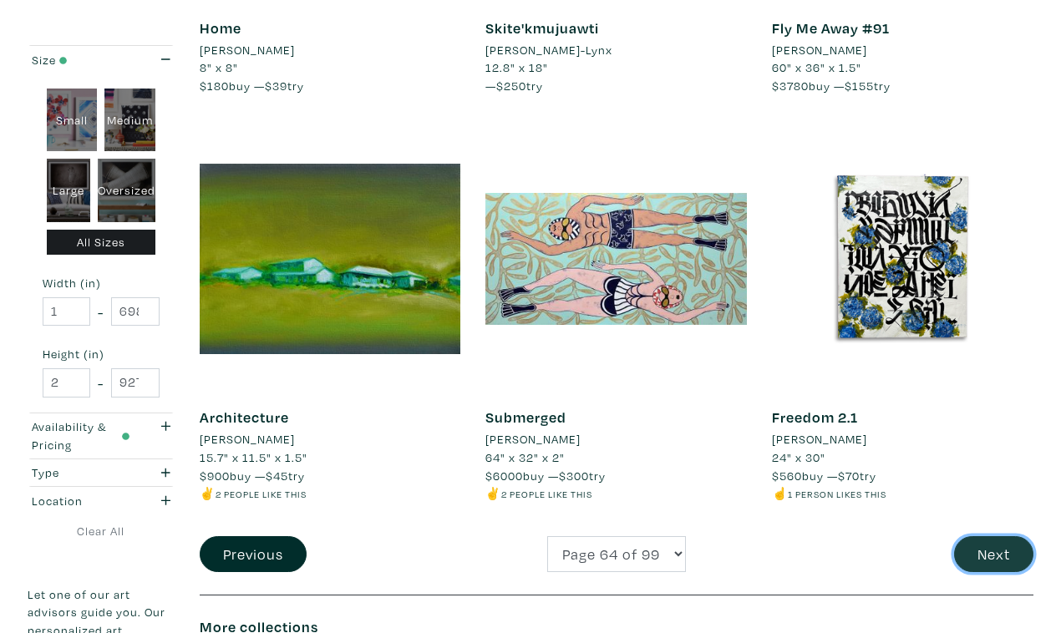
click at [983, 536] on button "Next" at bounding box center [993, 554] width 79 height 36
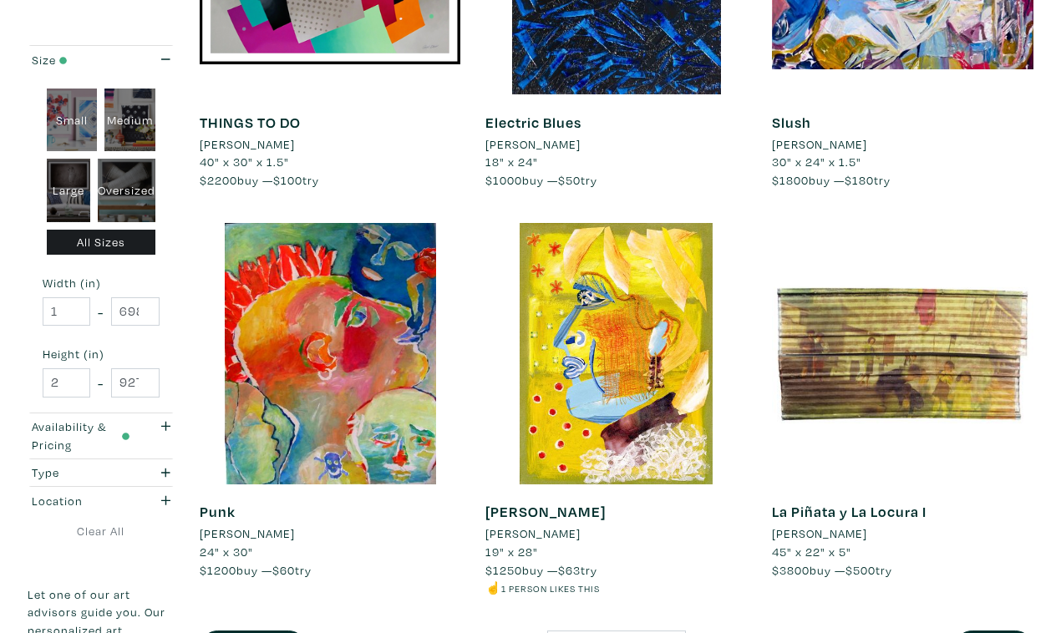
scroll to position [2935, 0]
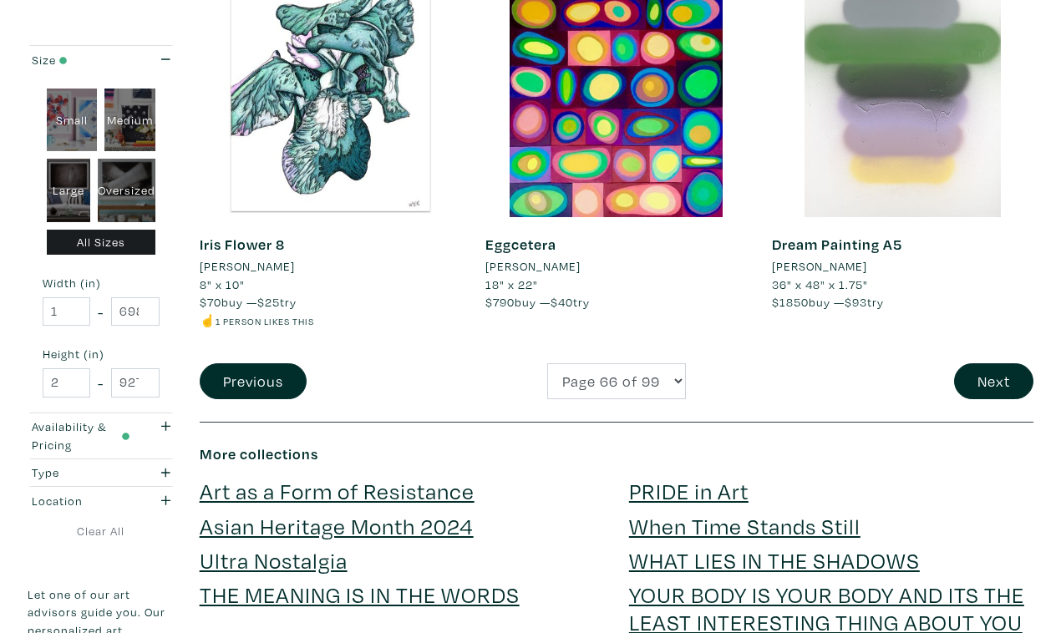
scroll to position [3276, 0]
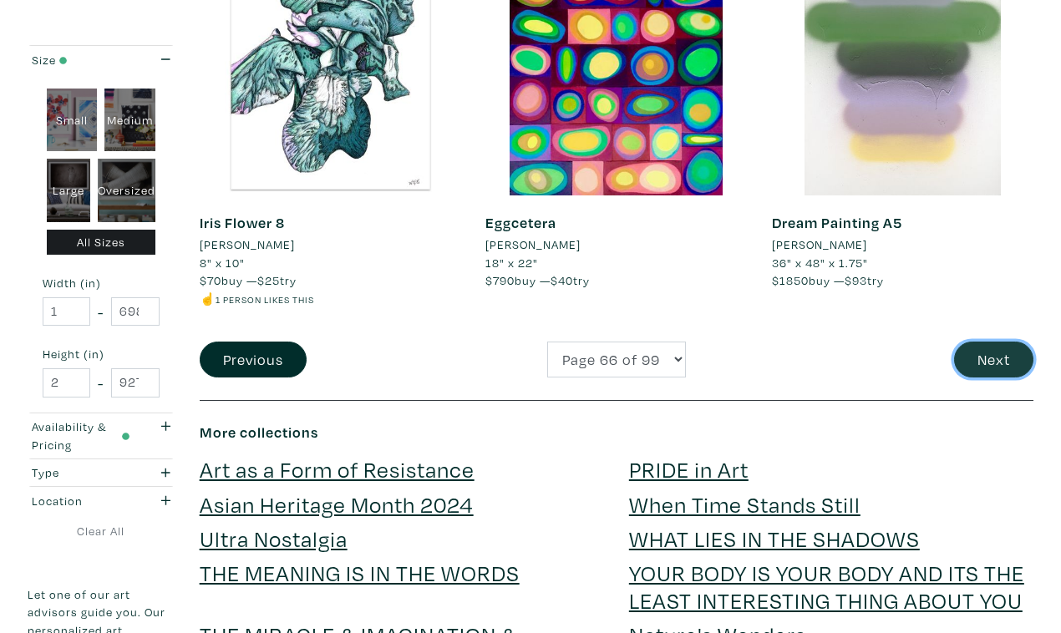
click at [990, 342] on button "Next" at bounding box center [993, 360] width 79 height 36
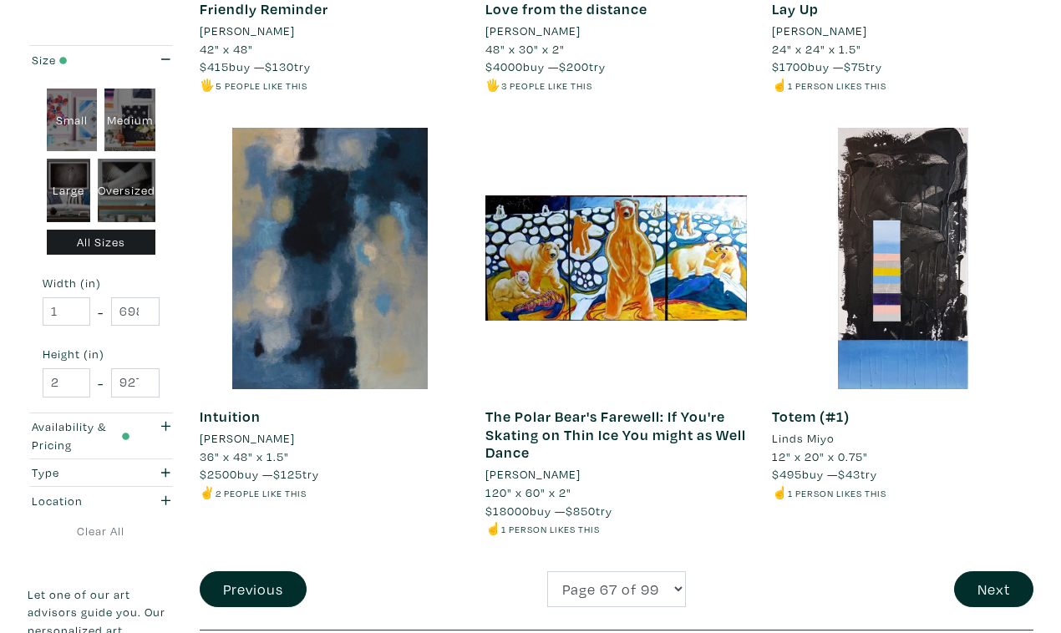
scroll to position [3088, 0]
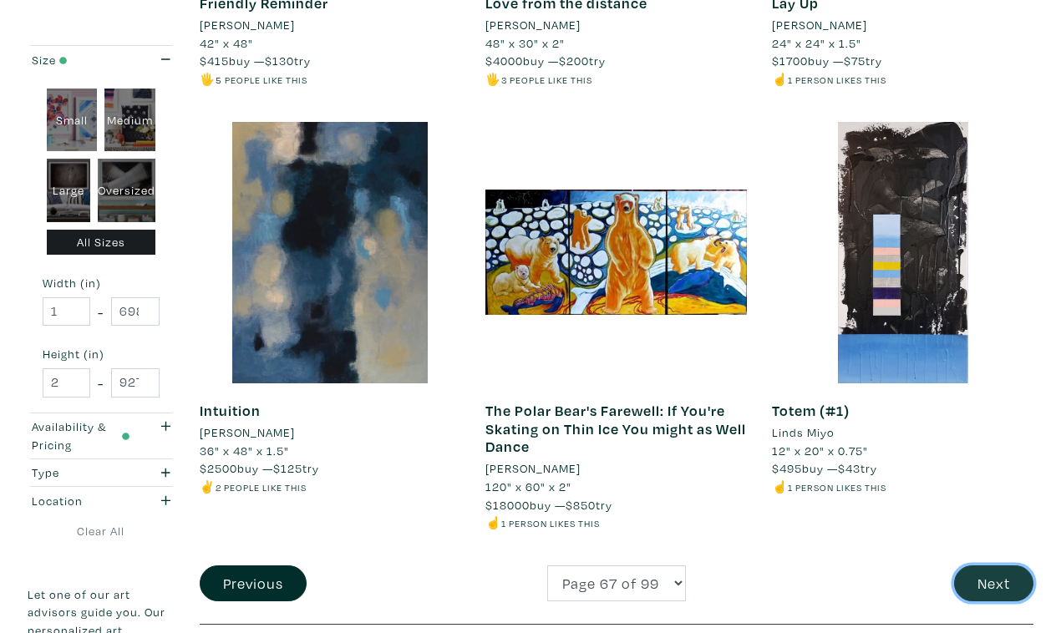
click at [1001, 566] on button "Next" at bounding box center [993, 584] width 79 height 36
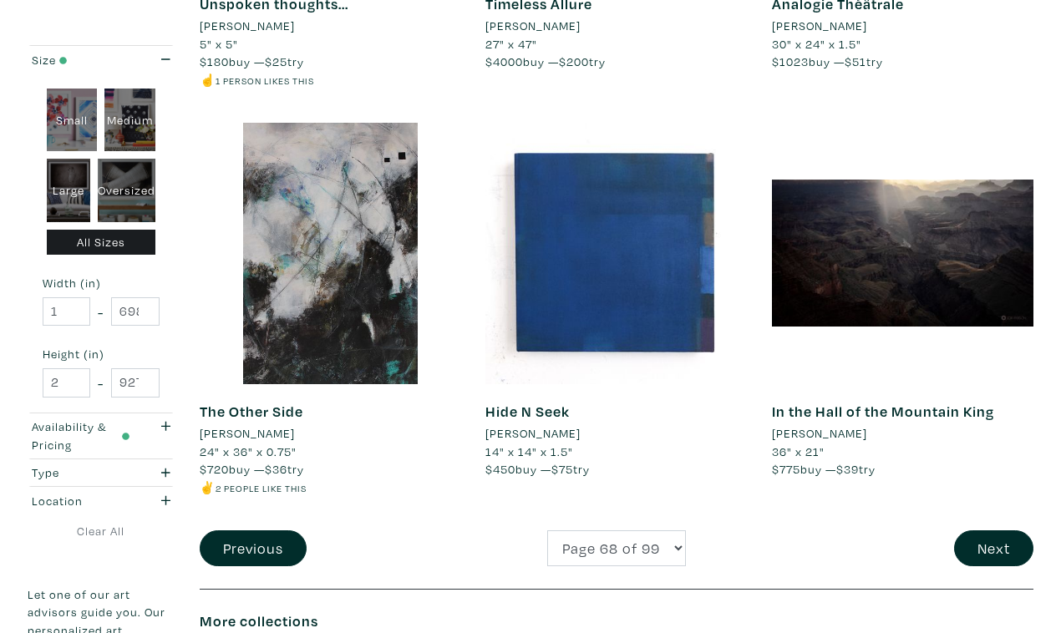
scroll to position [3093, 0]
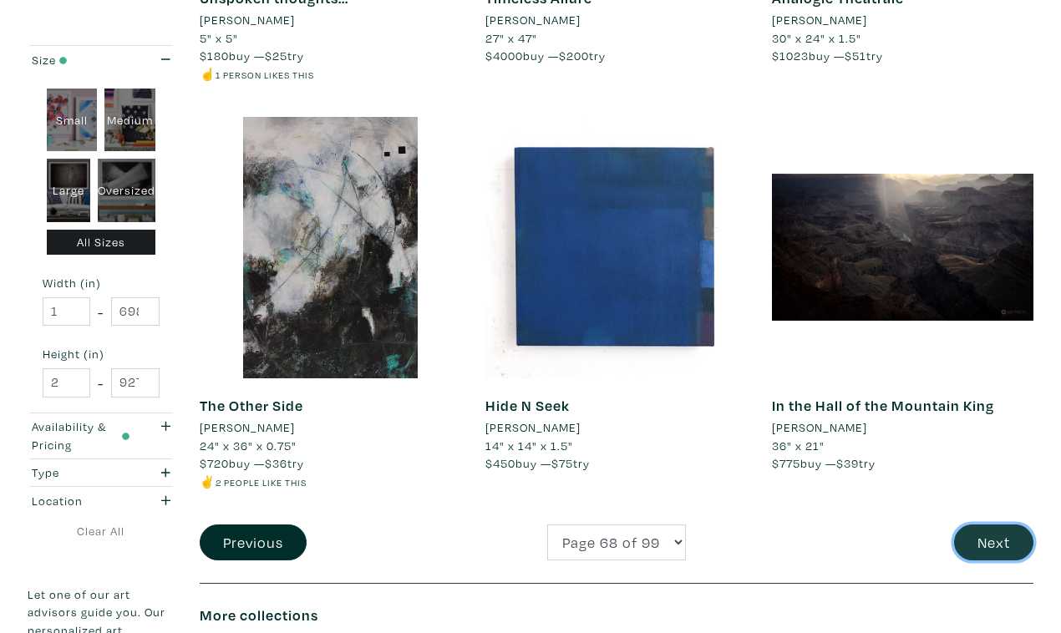
click at [993, 525] on button "Next" at bounding box center [993, 543] width 79 height 36
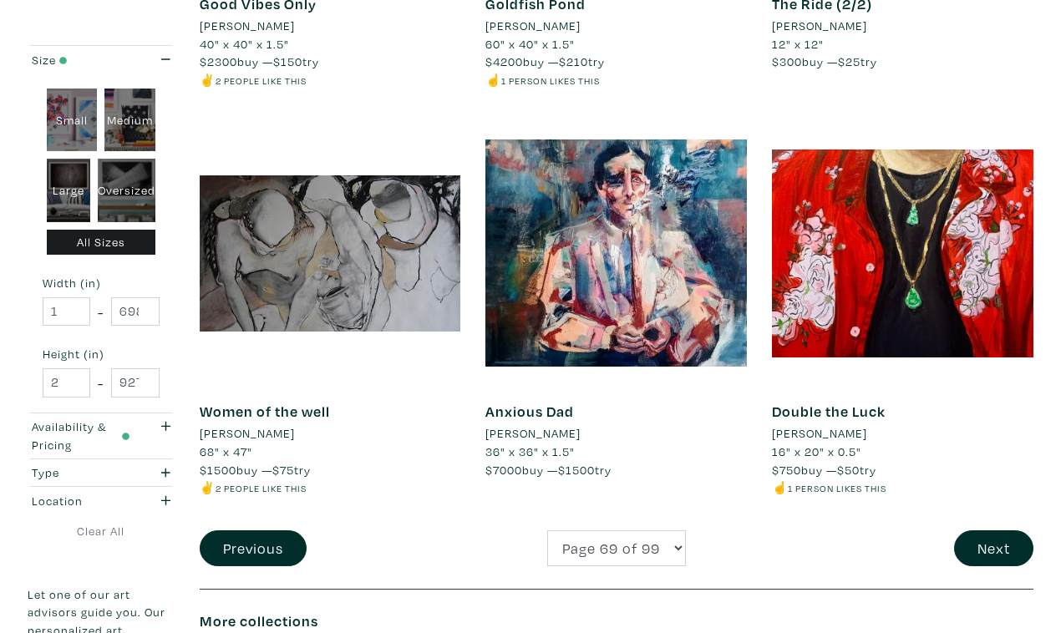
scroll to position [3126, 0]
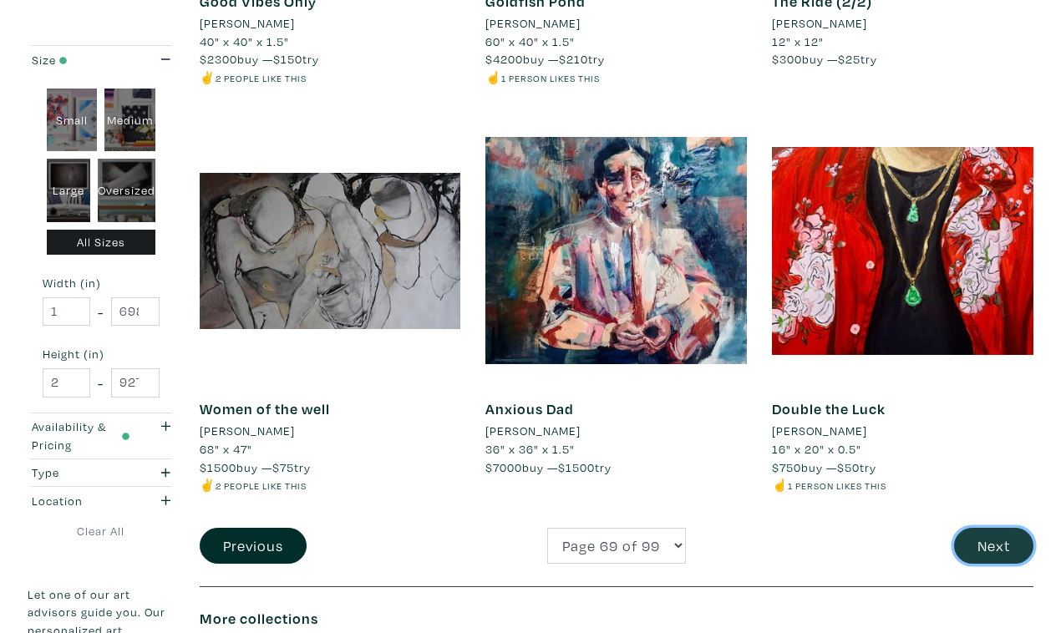
click at [990, 528] on button "Next" at bounding box center [993, 546] width 79 height 36
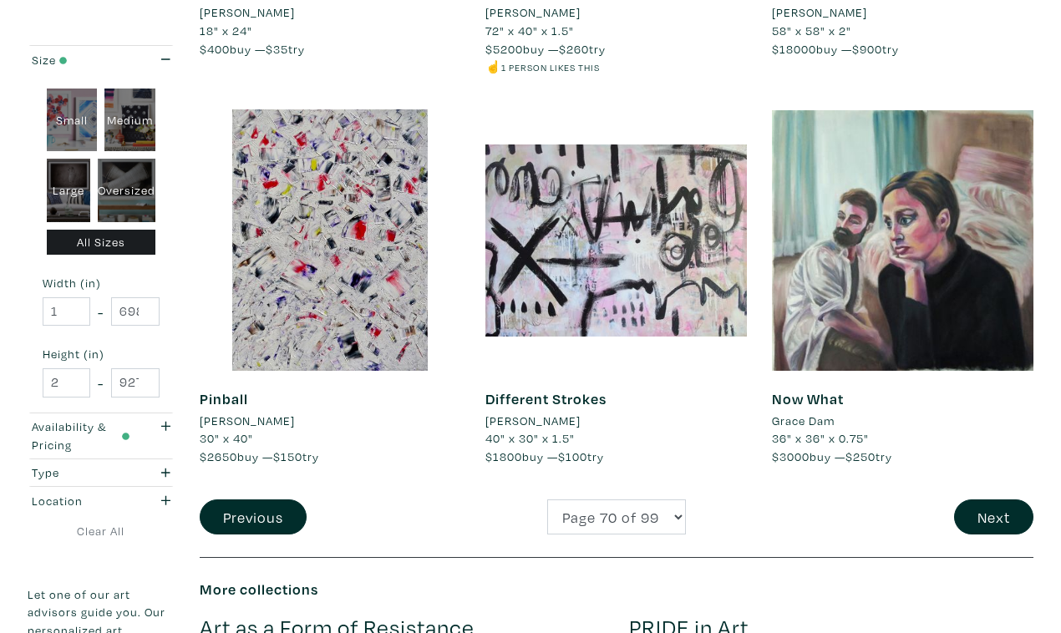
scroll to position [3085, 0]
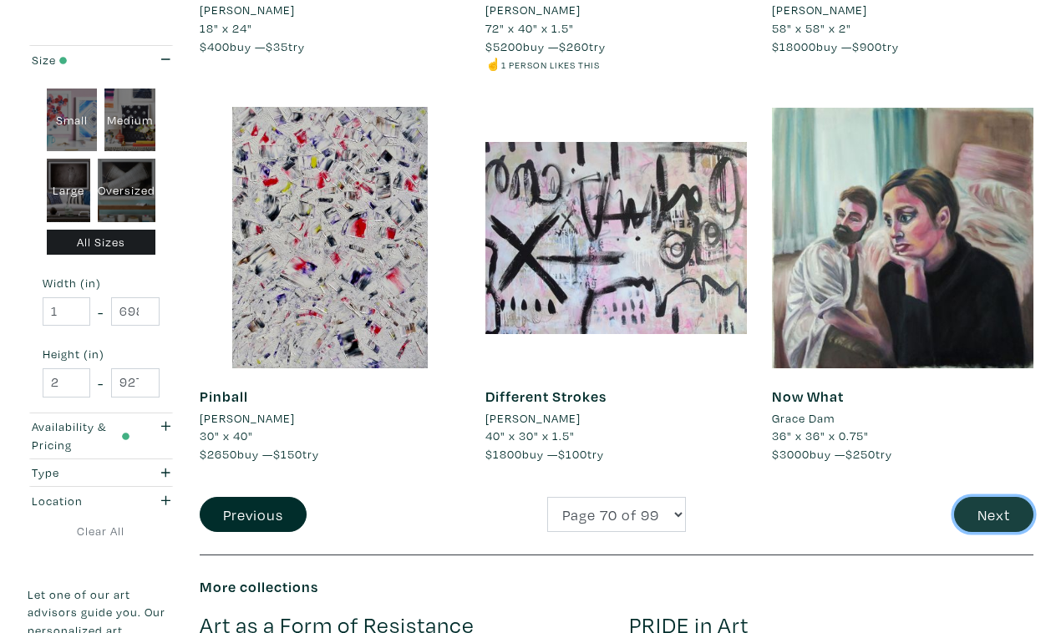
click at [993, 497] on button "Next" at bounding box center [993, 515] width 79 height 36
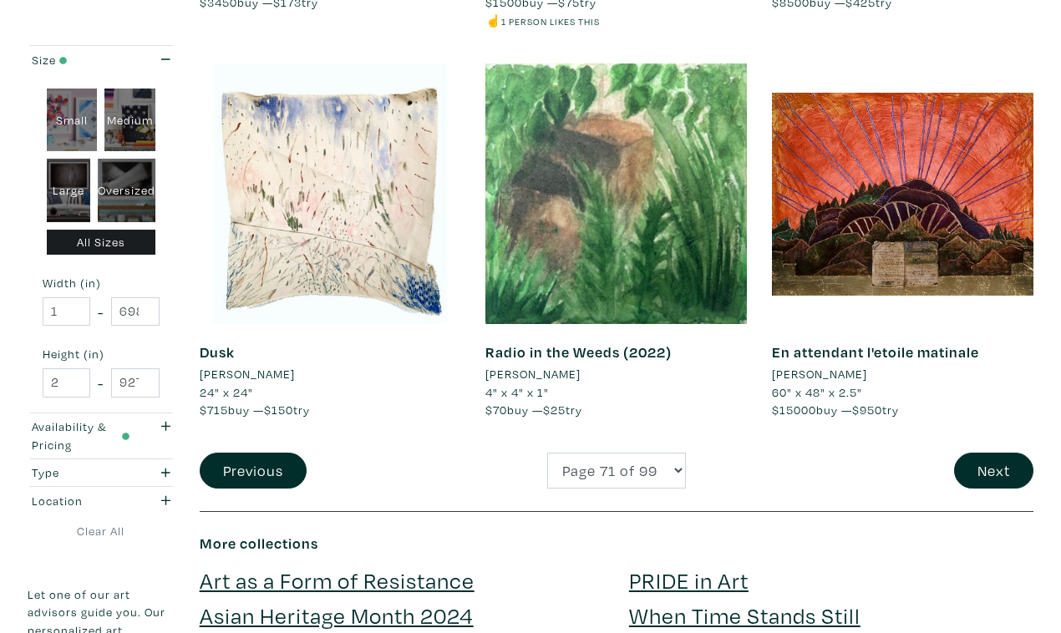
scroll to position [3112, 0]
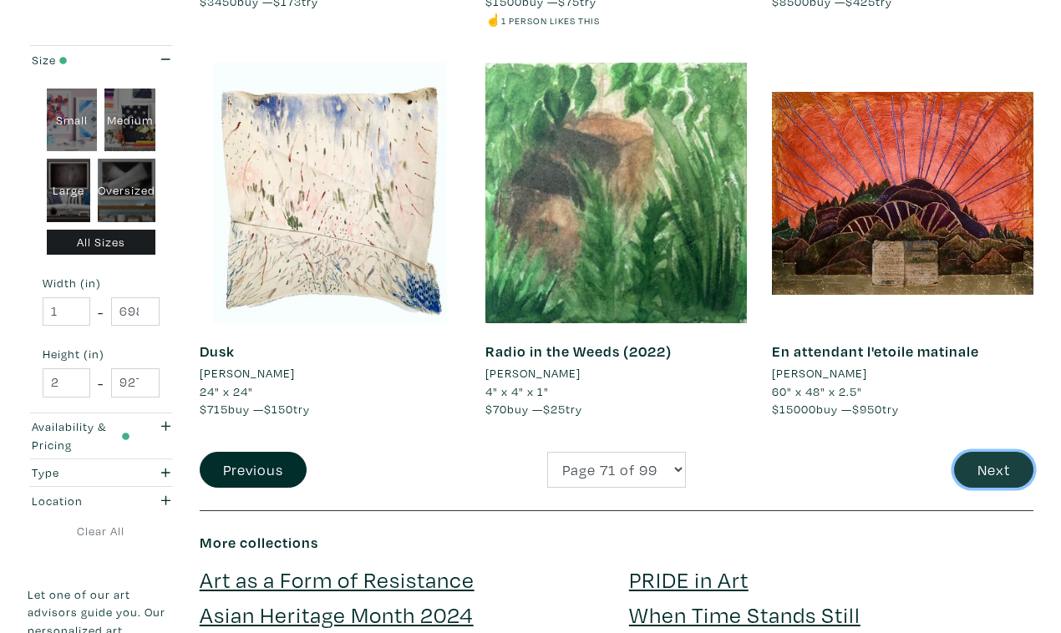
click at [993, 452] on button "Next" at bounding box center [993, 470] width 79 height 36
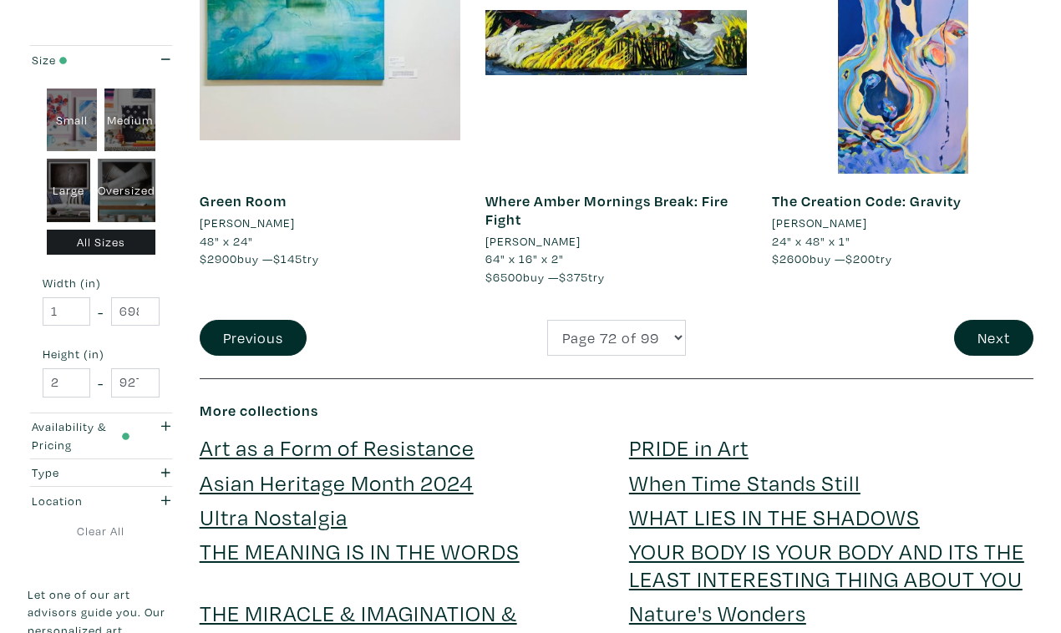
scroll to position [3289, 0]
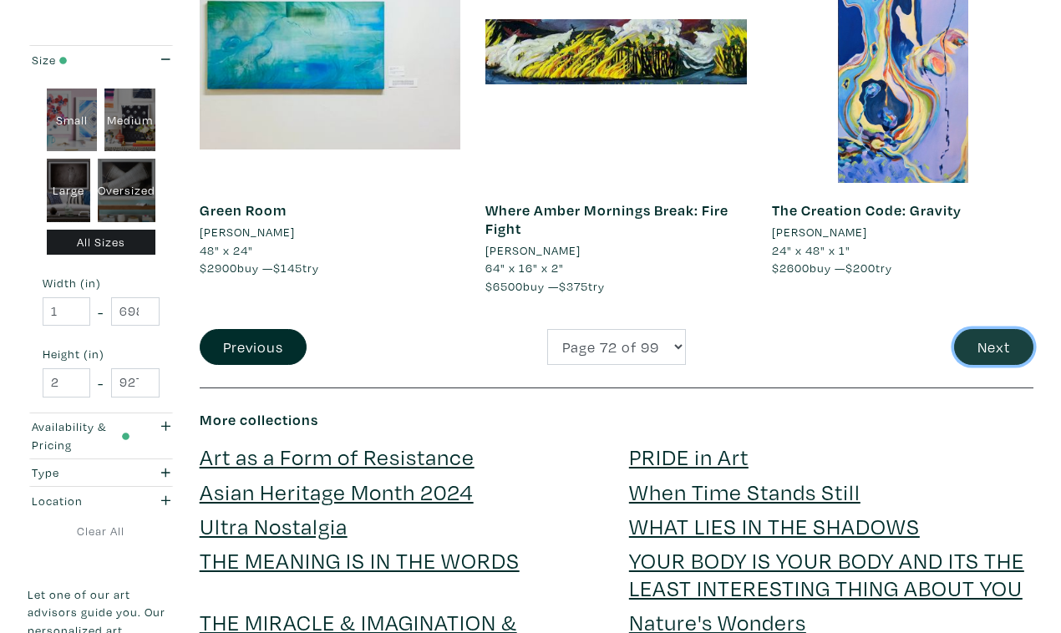
click at [994, 329] on button "Next" at bounding box center [993, 347] width 79 height 36
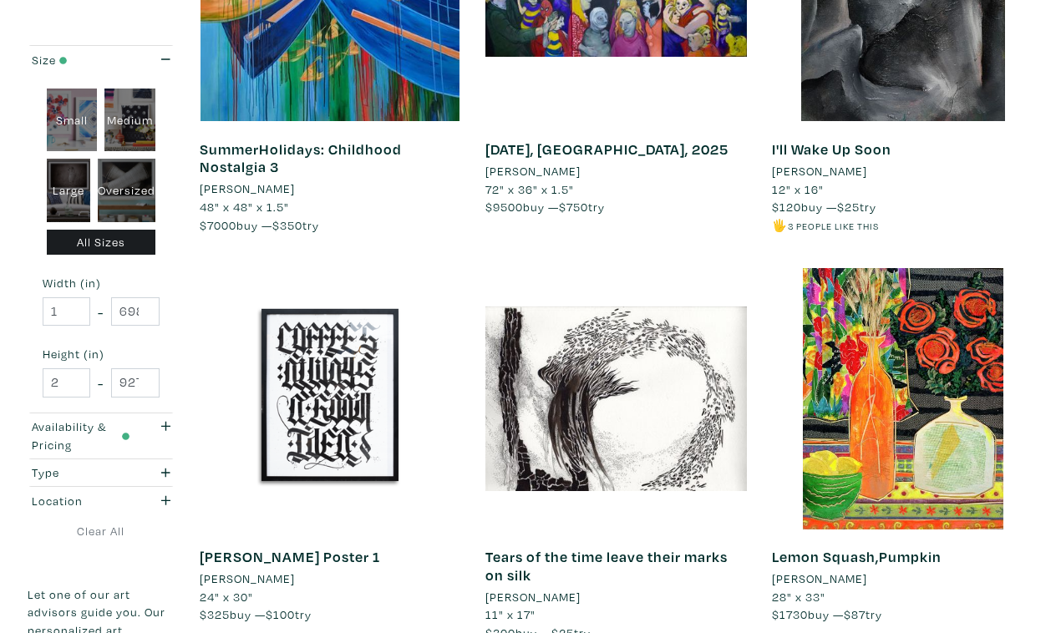
scroll to position [2945, 0]
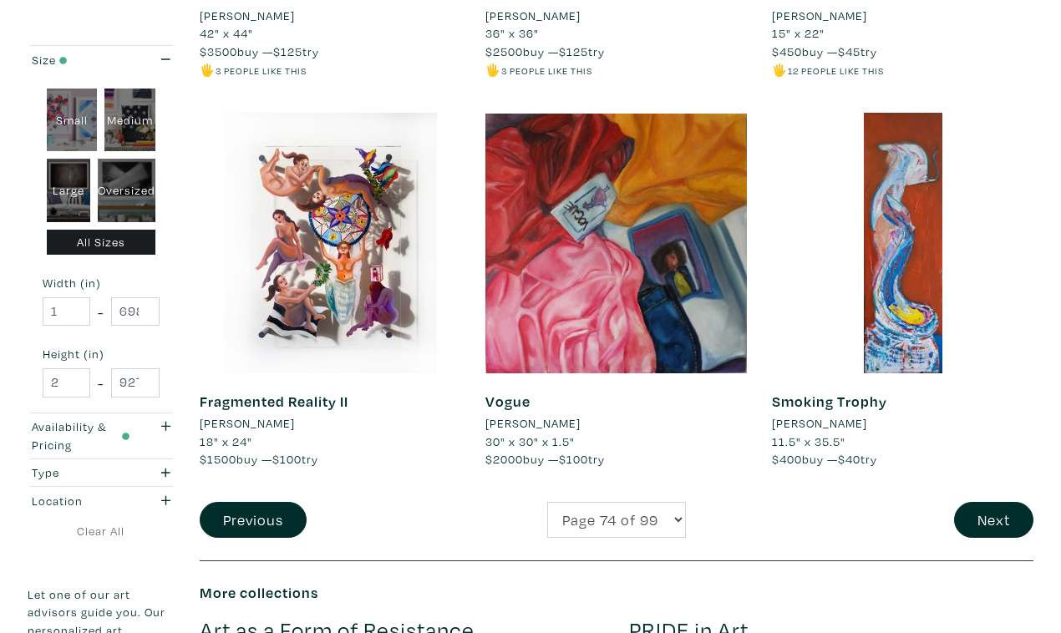
scroll to position [3083, 0]
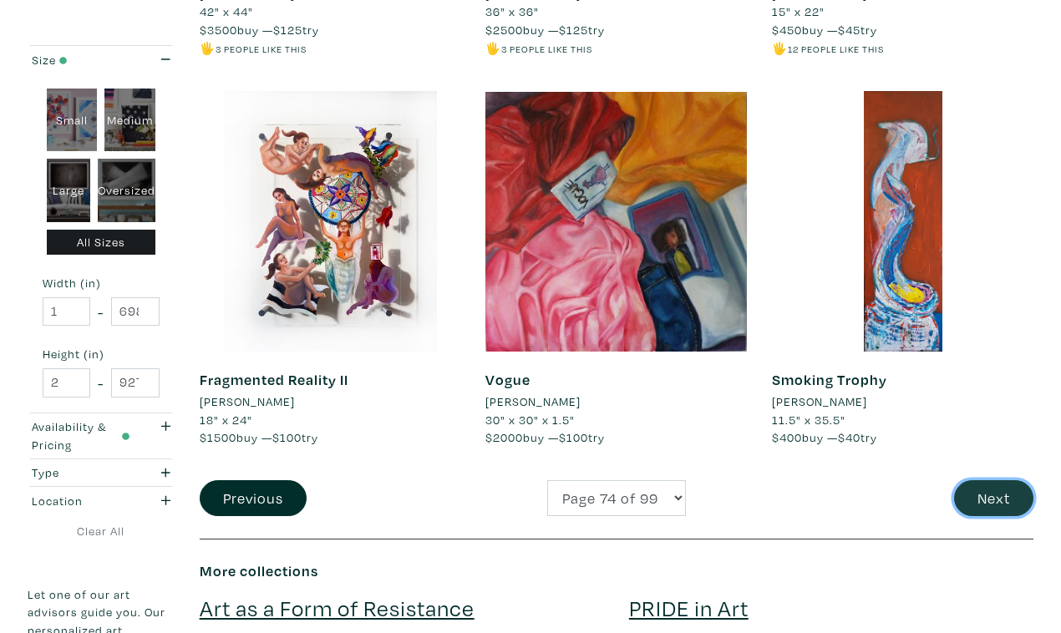
click at [992, 480] on button "Next" at bounding box center [993, 498] width 79 height 36
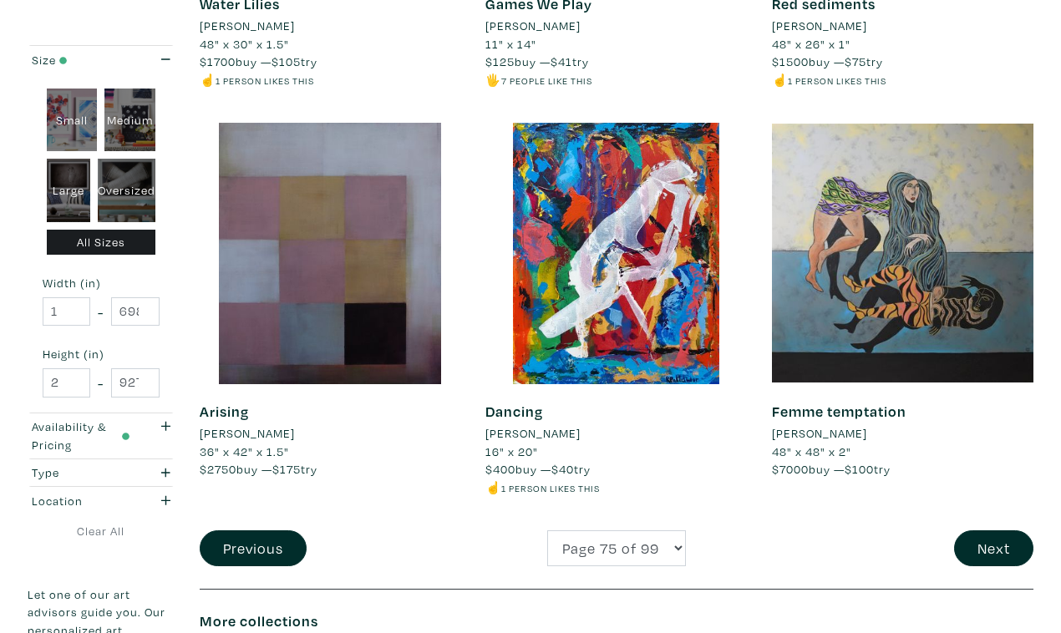
scroll to position [3094, 0]
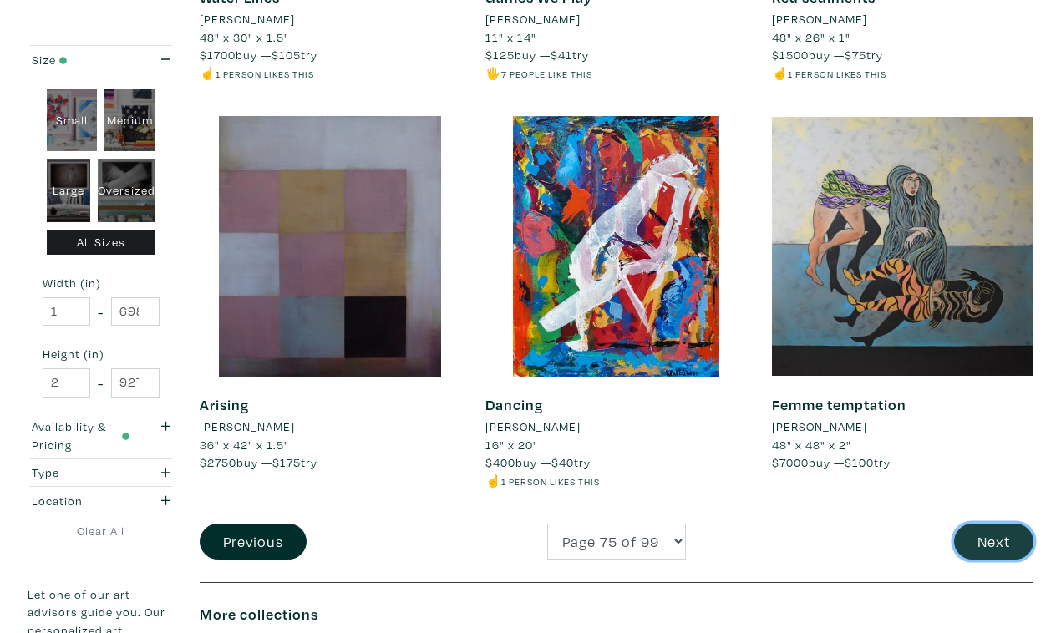
click at [995, 524] on button "Next" at bounding box center [993, 542] width 79 height 36
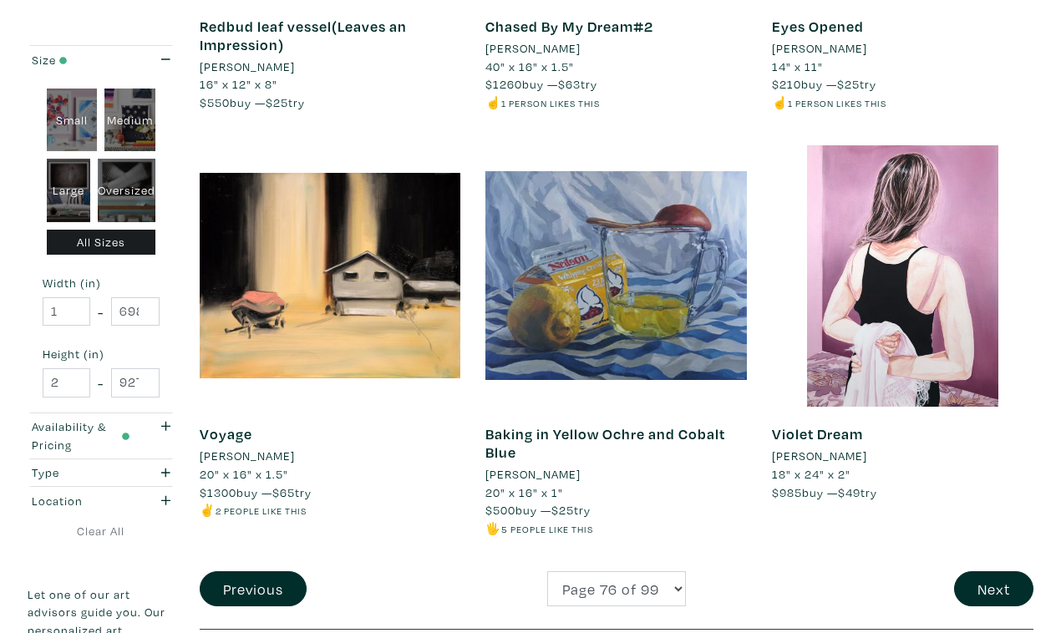
scroll to position [3133, 0]
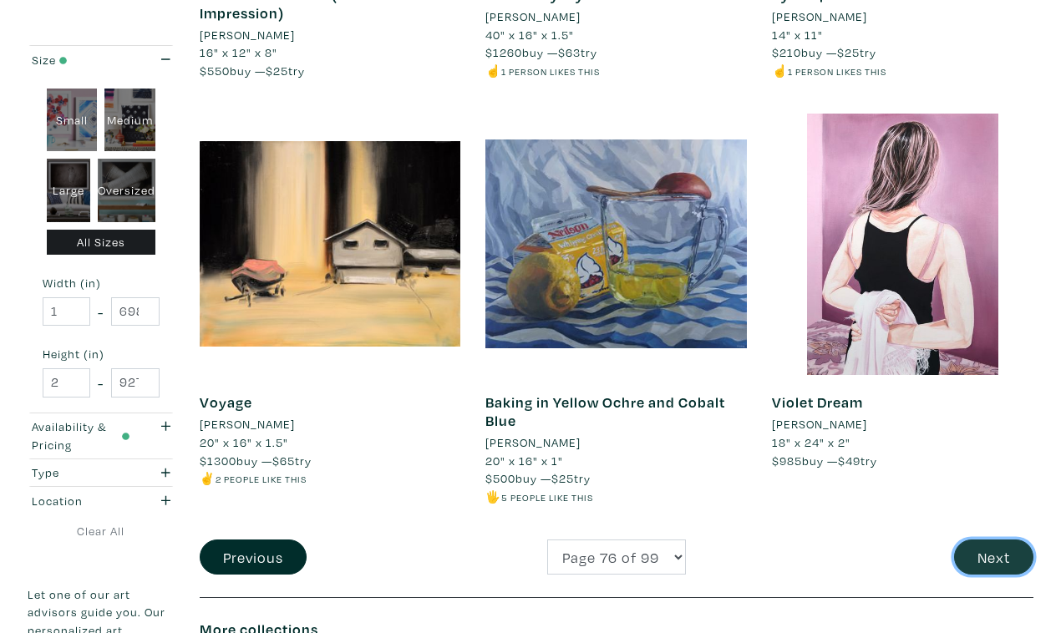
click at [989, 540] on button "Next" at bounding box center [993, 558] width 79 height 36
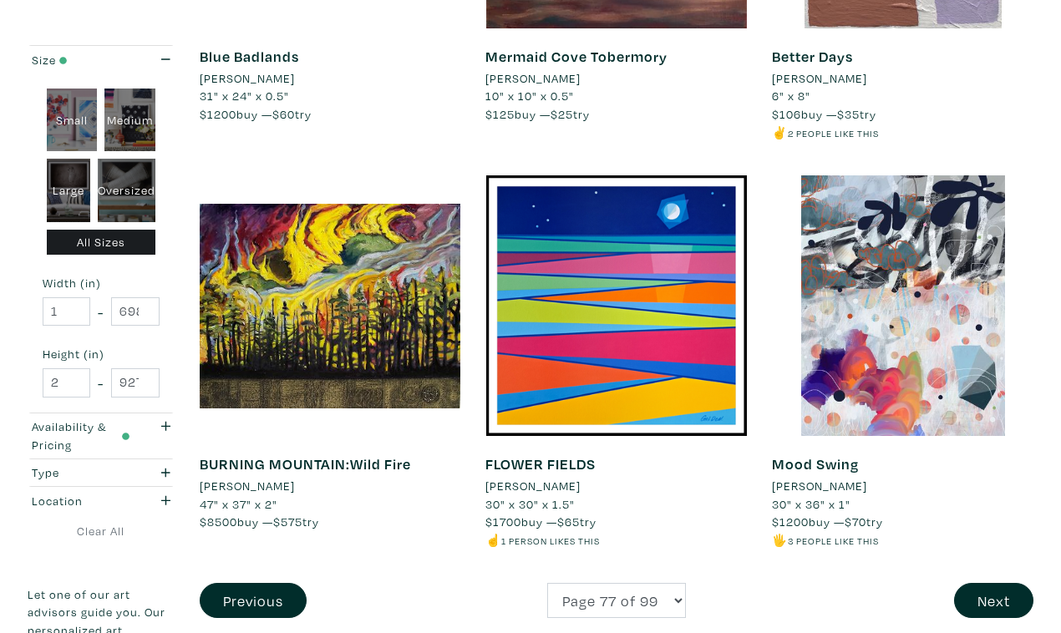
scroll to position [3036, 0]
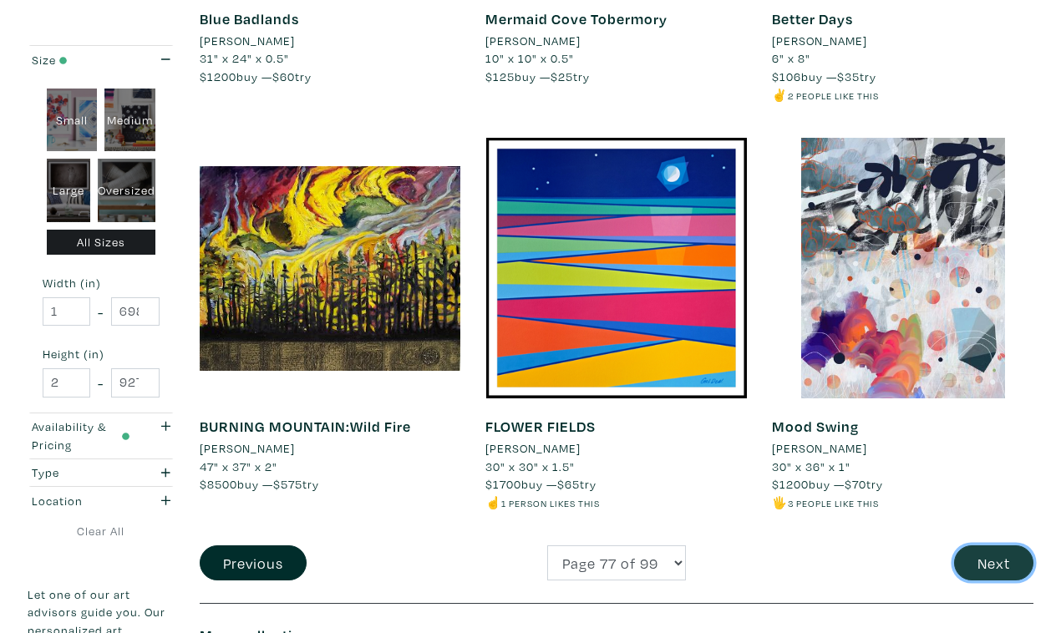
click at [989, 546] on button "Next" at bounding box center [993, 564] width 79 height 36
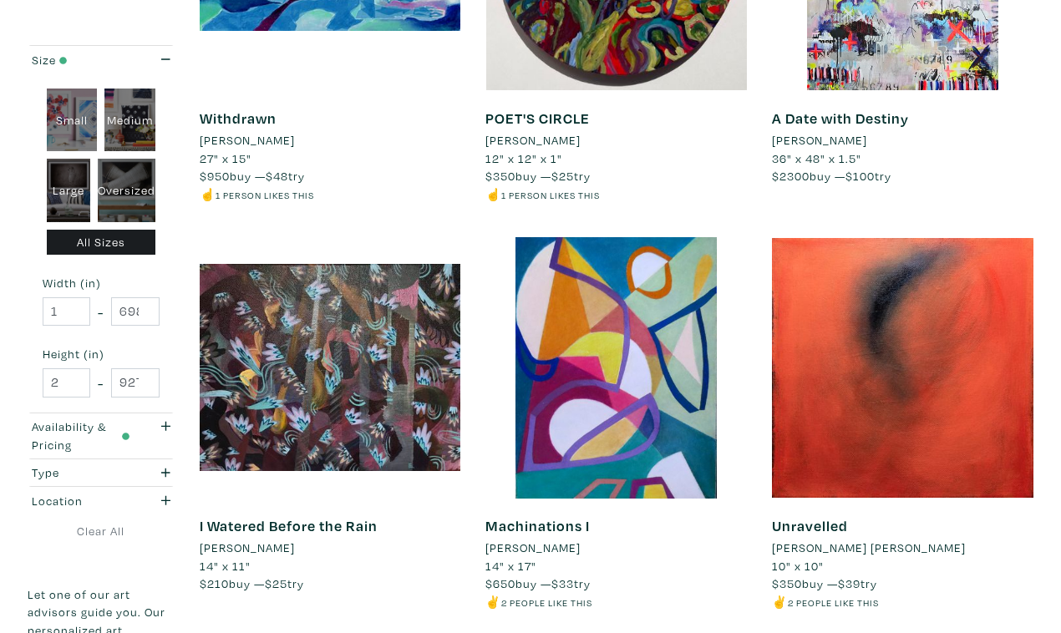
scroll to position [2979, 0]
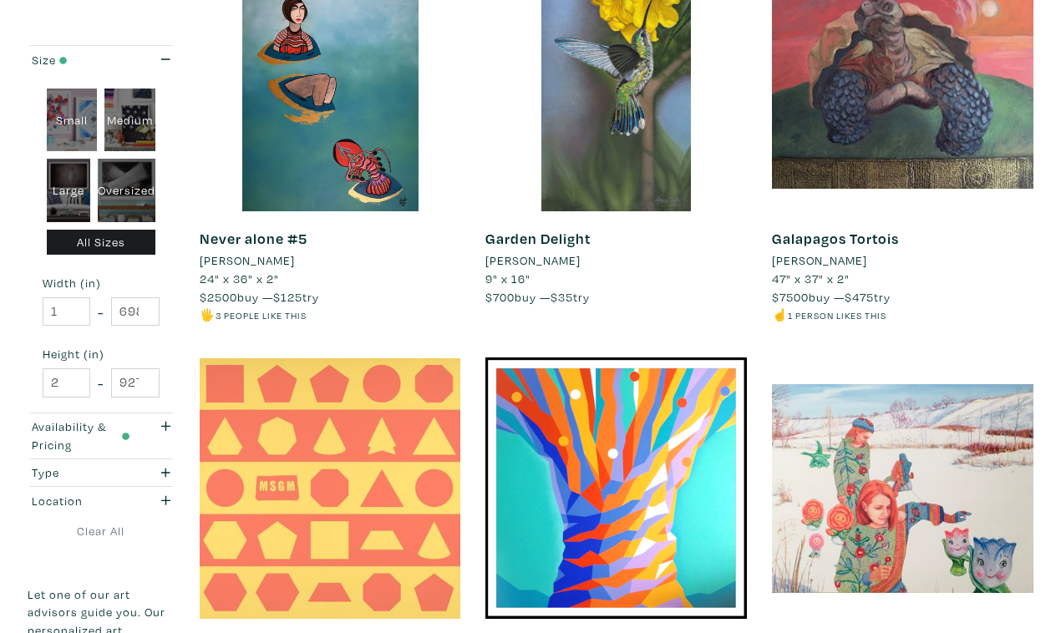
scroll to position [2792, 0]
